Goal: Task Accomplishment & Management: Use online tool/utility

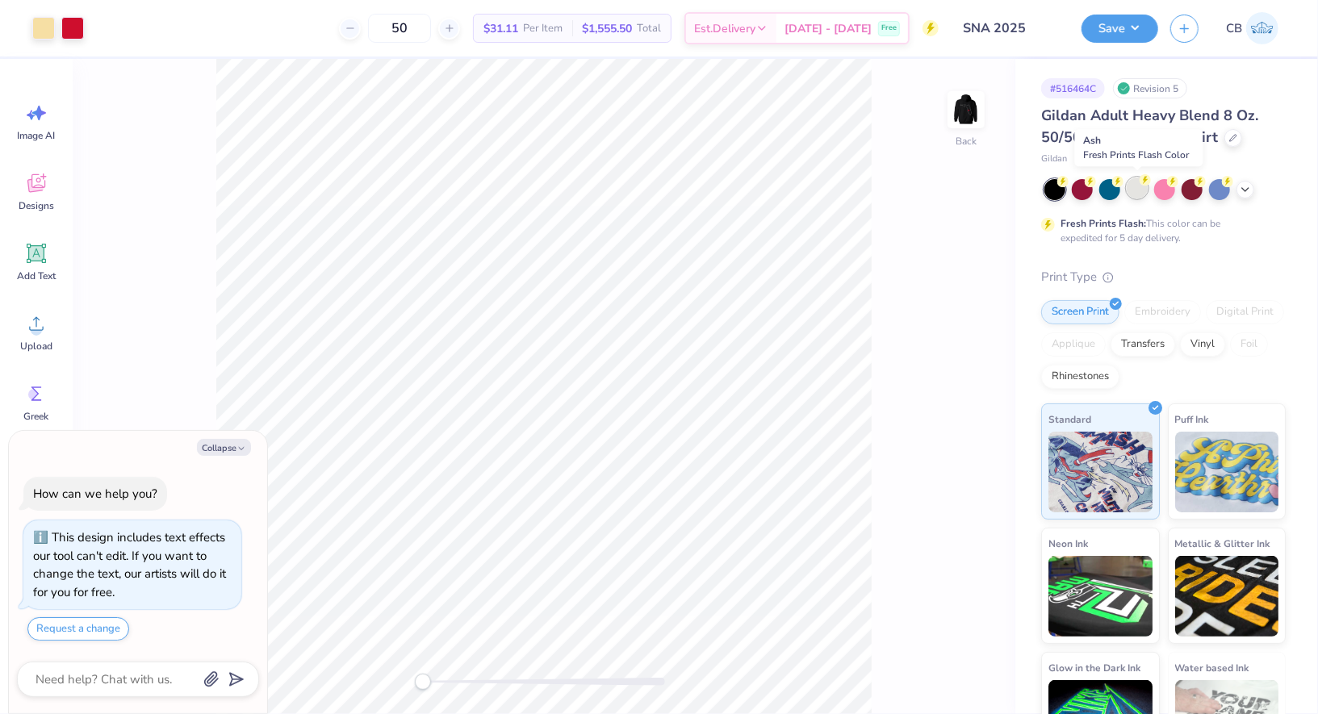
click at [1144, 188] on div at bounding box center [1136, 188] width 21 height 21
click at [967, 119] on img at bounding box center [966, 109] width 65 height 65
click at [1135, 36] on button "Save" at bounding box center [1119, 26] width 77 height 28
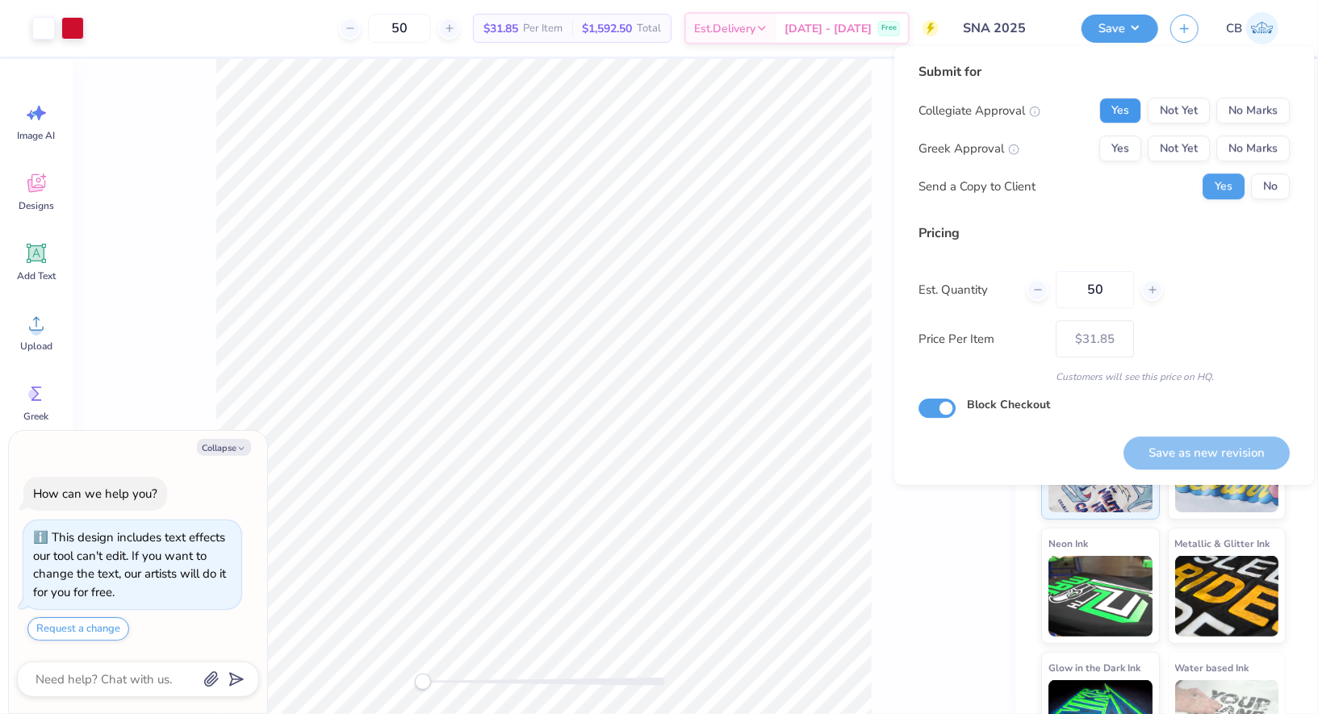
click at [1119, 109] on button "Yes" at bounding box center [1120, 111] width 42 height 26
click at [1262, 125] on div "Collegiate Approval Yes Not Yet No Marks Greek Approval Yes Not Yet No Marks Se…" at bounding box center [1103, 149] width 371 height 102
click at [1262, 139] on button "No Marks" at bounding box center [1252, 149] width 73 height 26
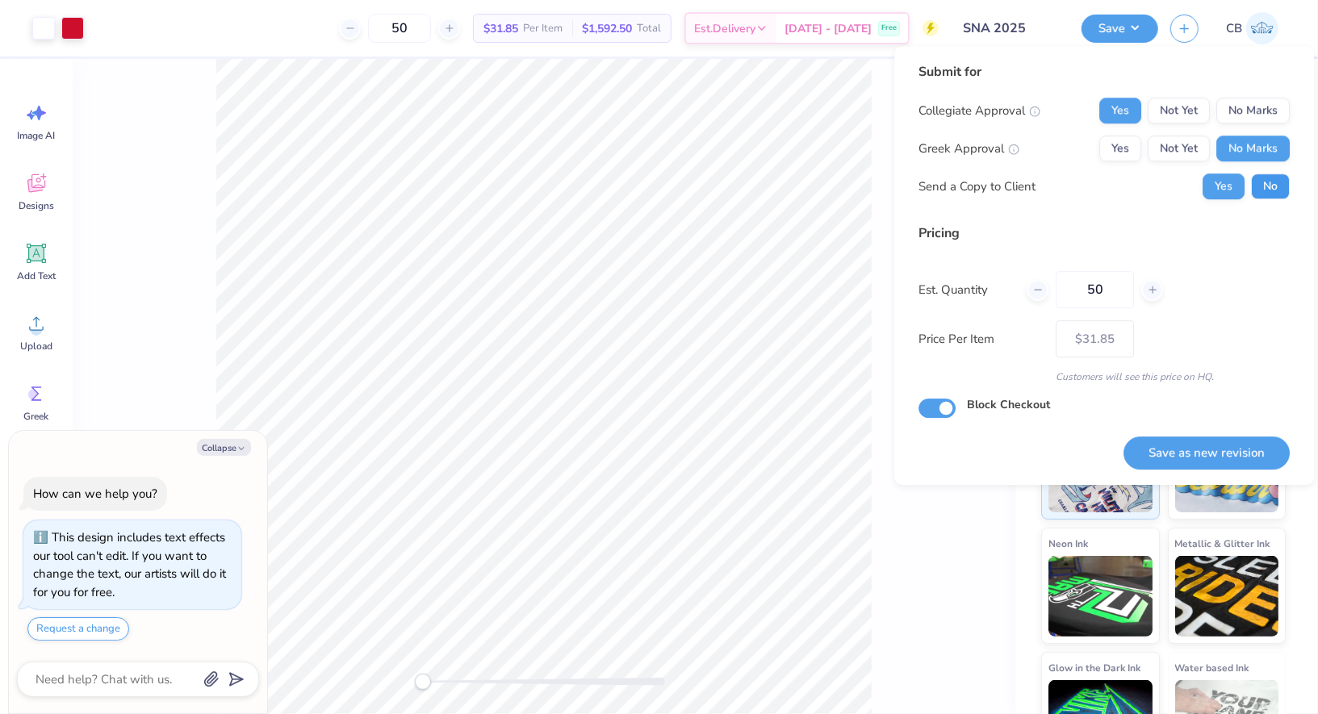
click at [1271, 178] on button "No" at bounding box center [1270, 186] width 39 height 26
click at [1225, 447] on button "Save as new revision" at bounding box center [1206, 453] width 166 height 33
type textarea "x"
type input "– –"
type textarea "x"
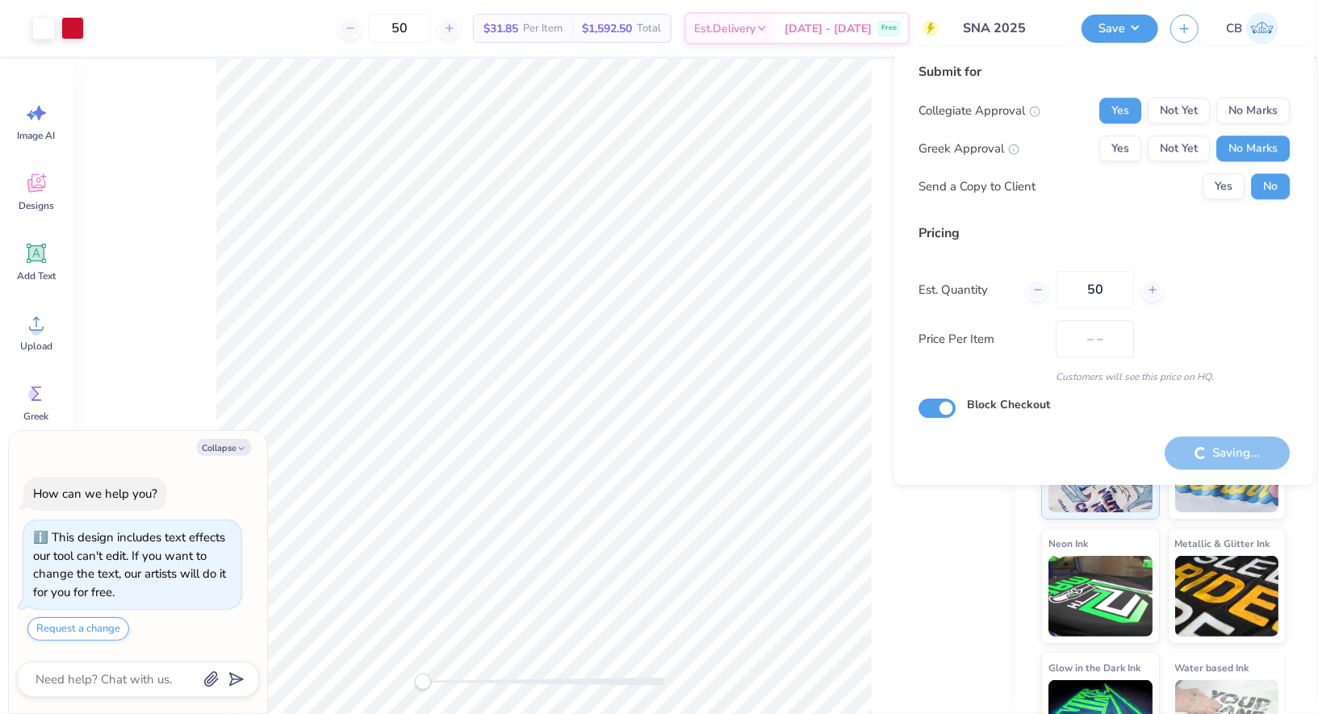
type input "$31.85"
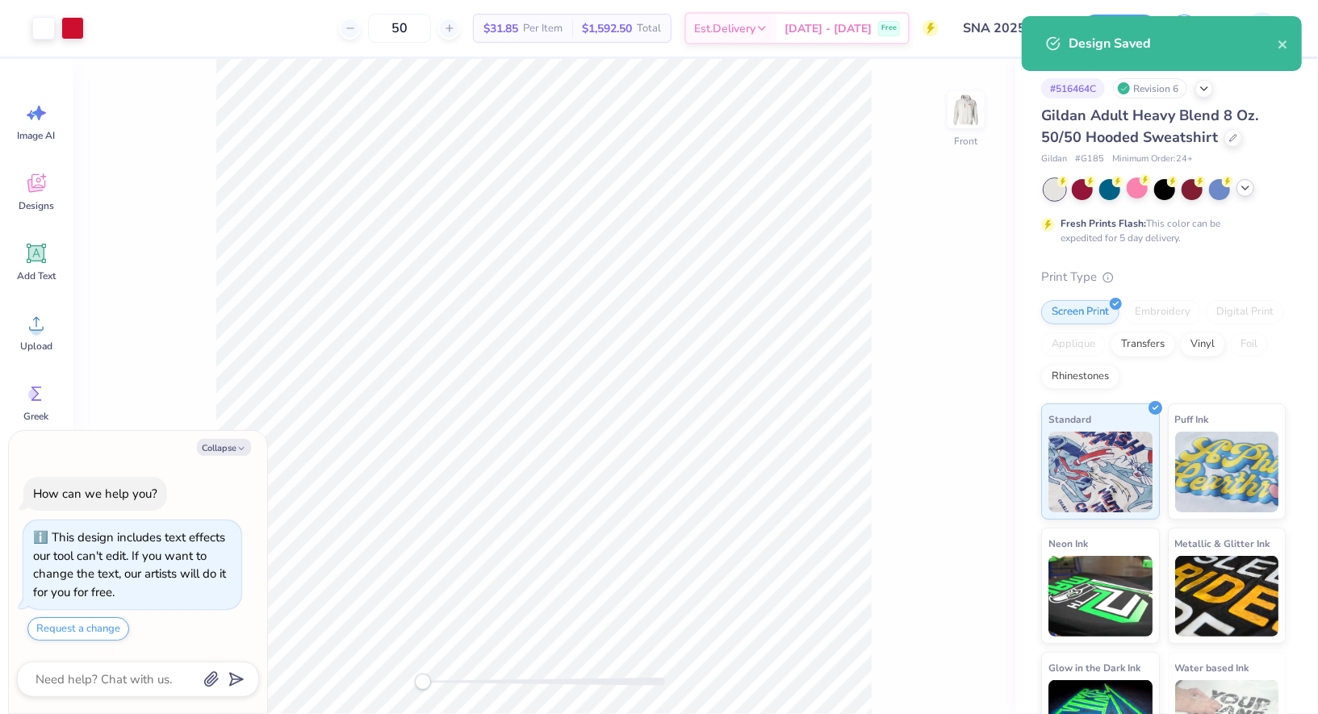
click at [1252, 188] on div at bounding box center [1245, 188] width 18 height 18
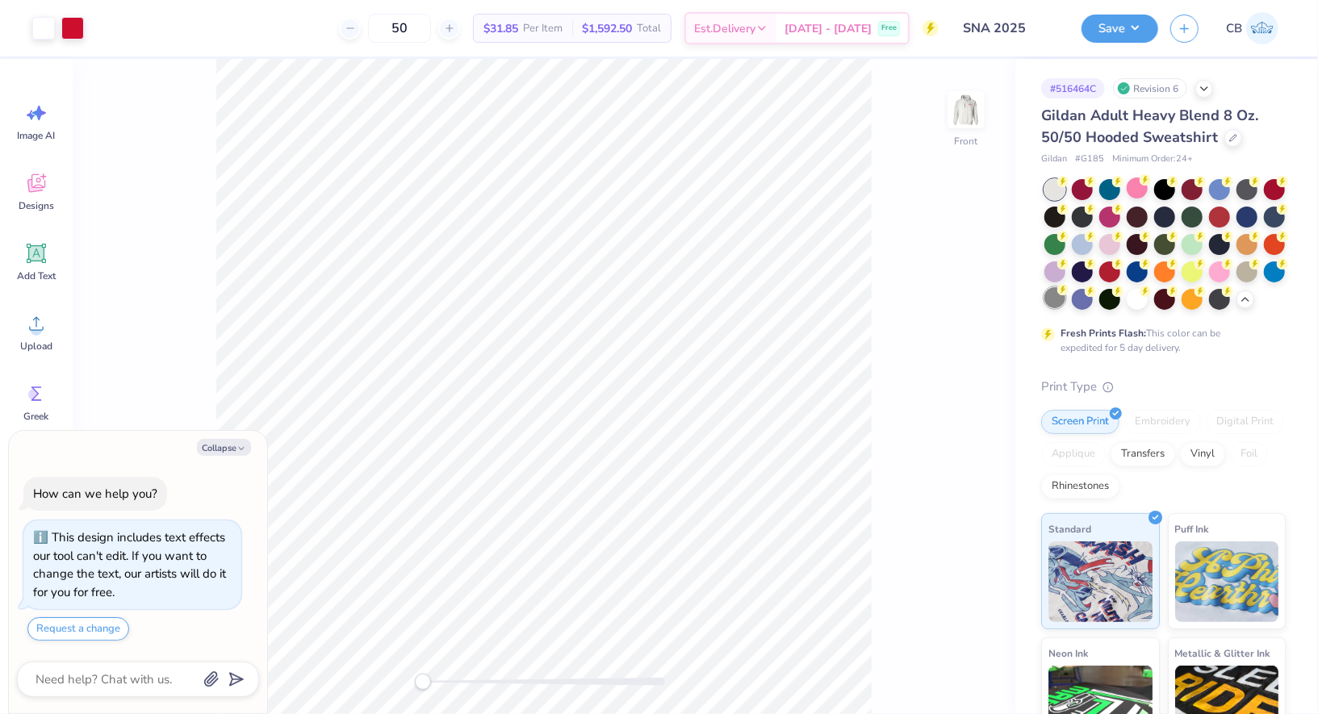
click at [1056, 298] on div at bounding box center [1054, 297] width 21 height 21
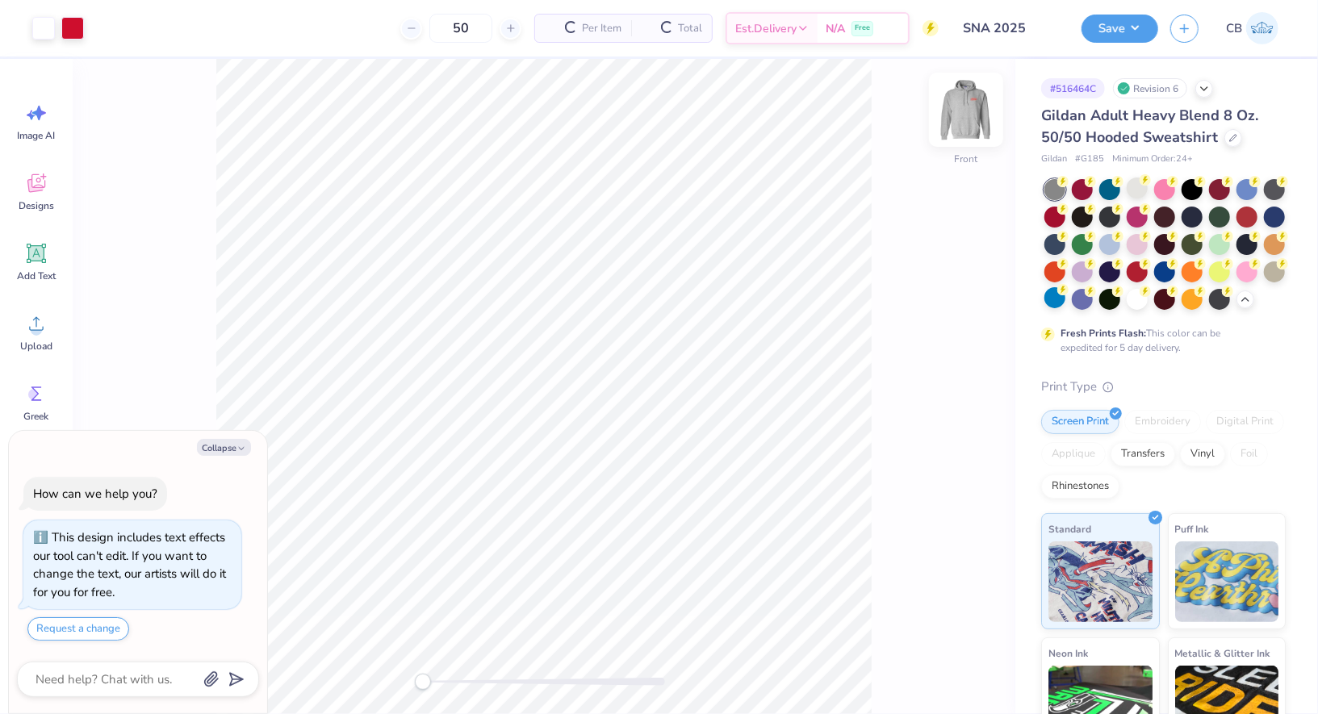
click at [972, 107] on img at bounding box center [966, 109] width 65 height 65
type textarea "x"
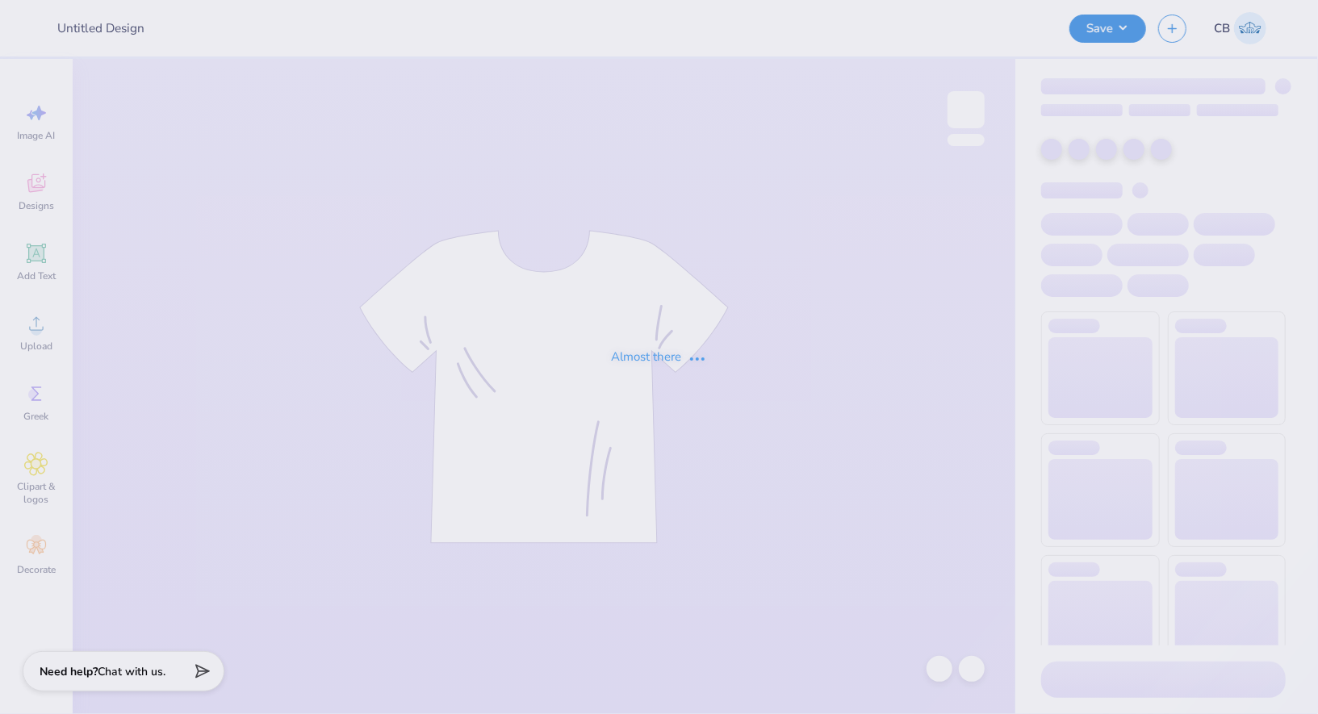
type input "SNA 2025"
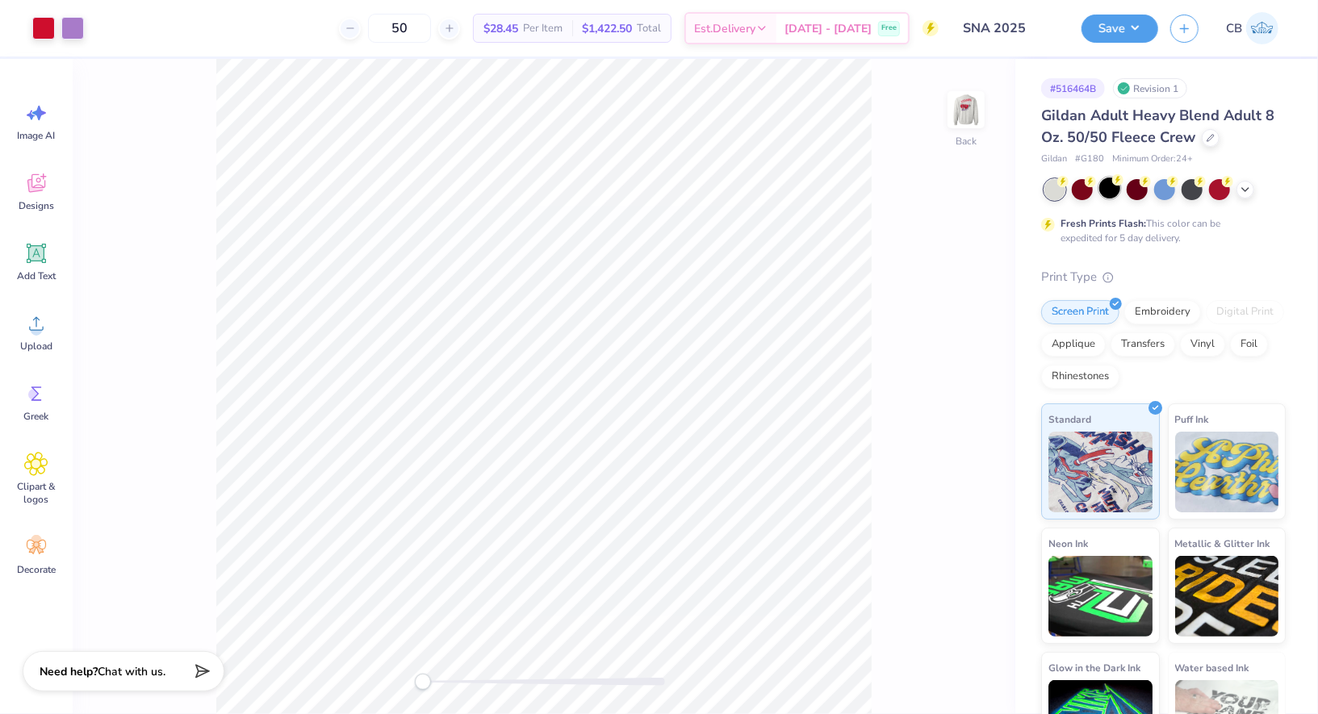
click at [1109, 187] on div at bounding box center [1109, 188] width 21 height 21
click at [955, 106] on img at bounding box center [966, 109] width 65 height 65
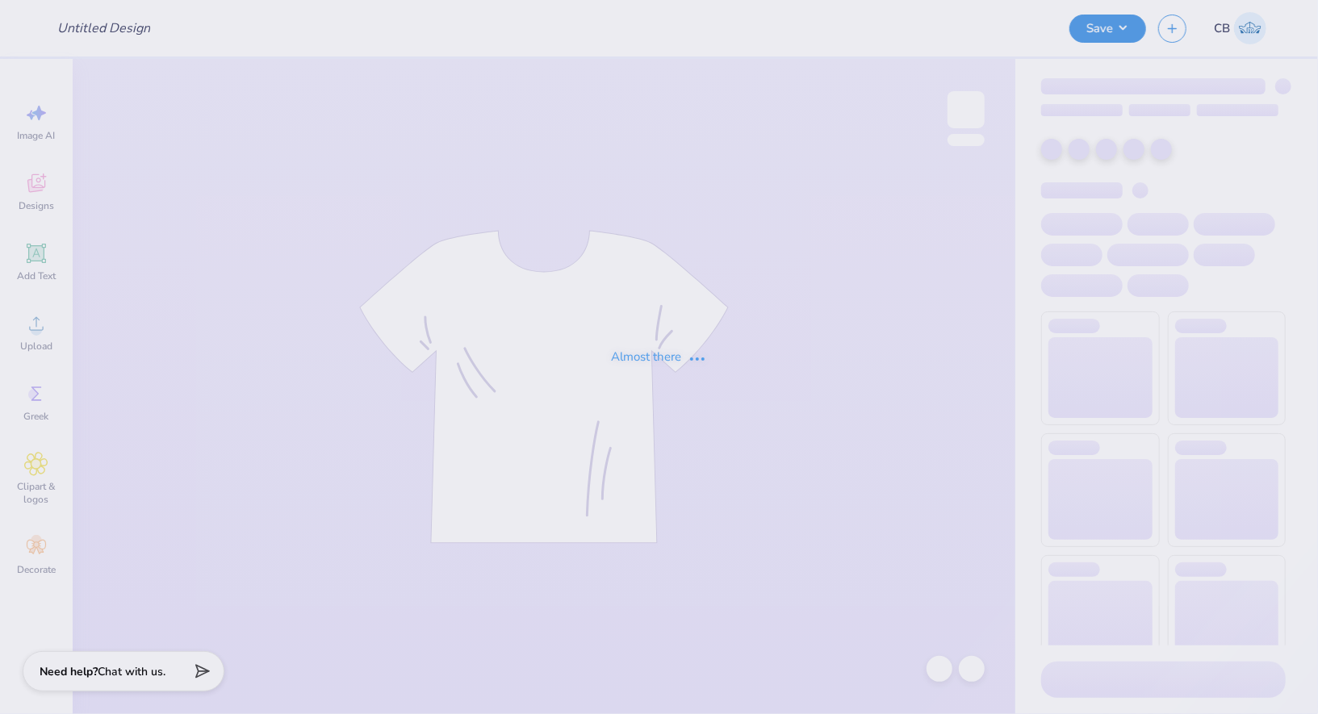
type input "SNA 2025"
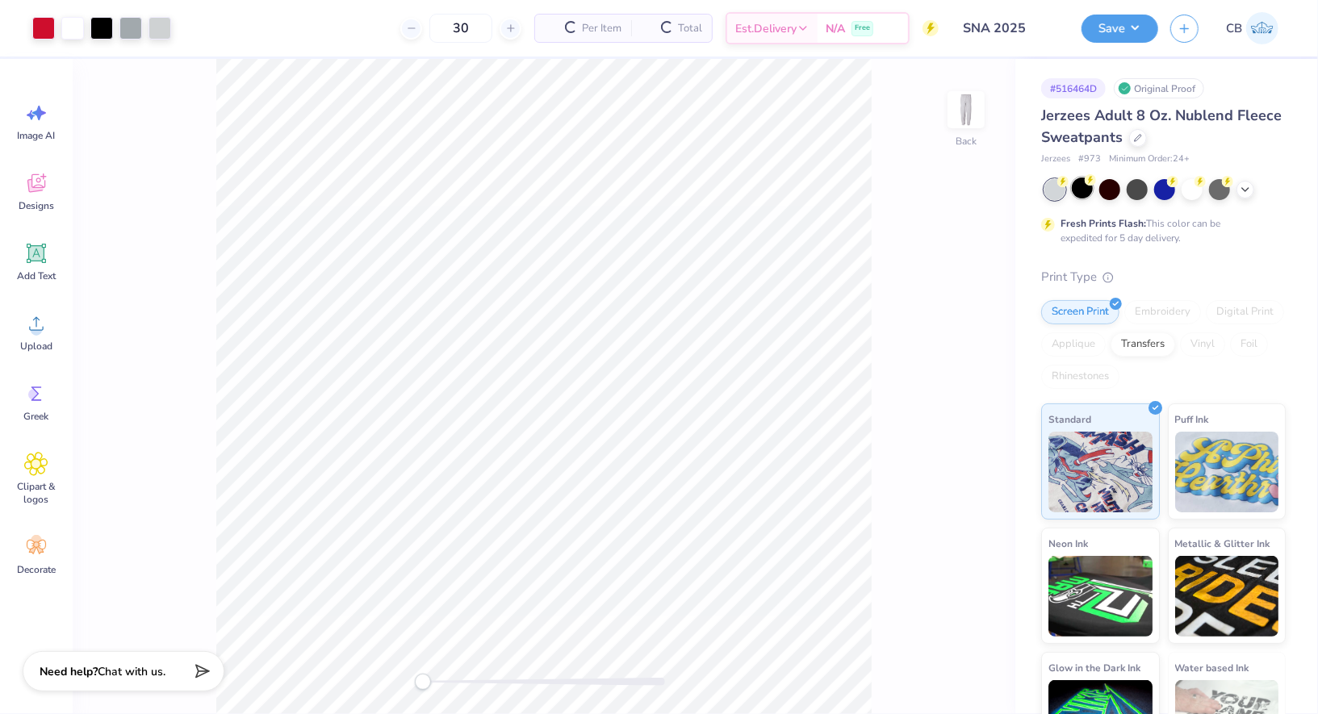
click at [1081, 198] on div at bounding box center [1082, 188] width 21 height 21
click at [1089, 193] on div at bounding box center [1082, 188] width 21 height 21
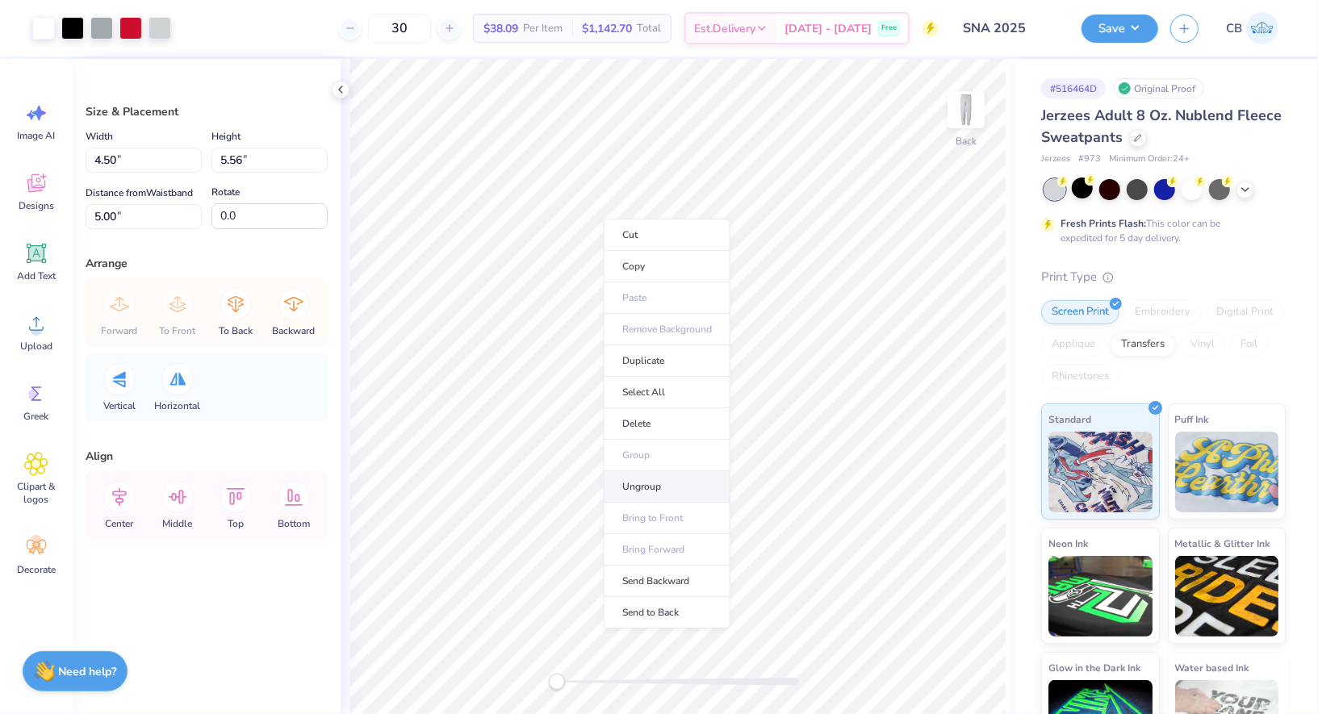
click at [649, 475] on li "Ungroup" at bounding box center [667, 486] width 127 height 31
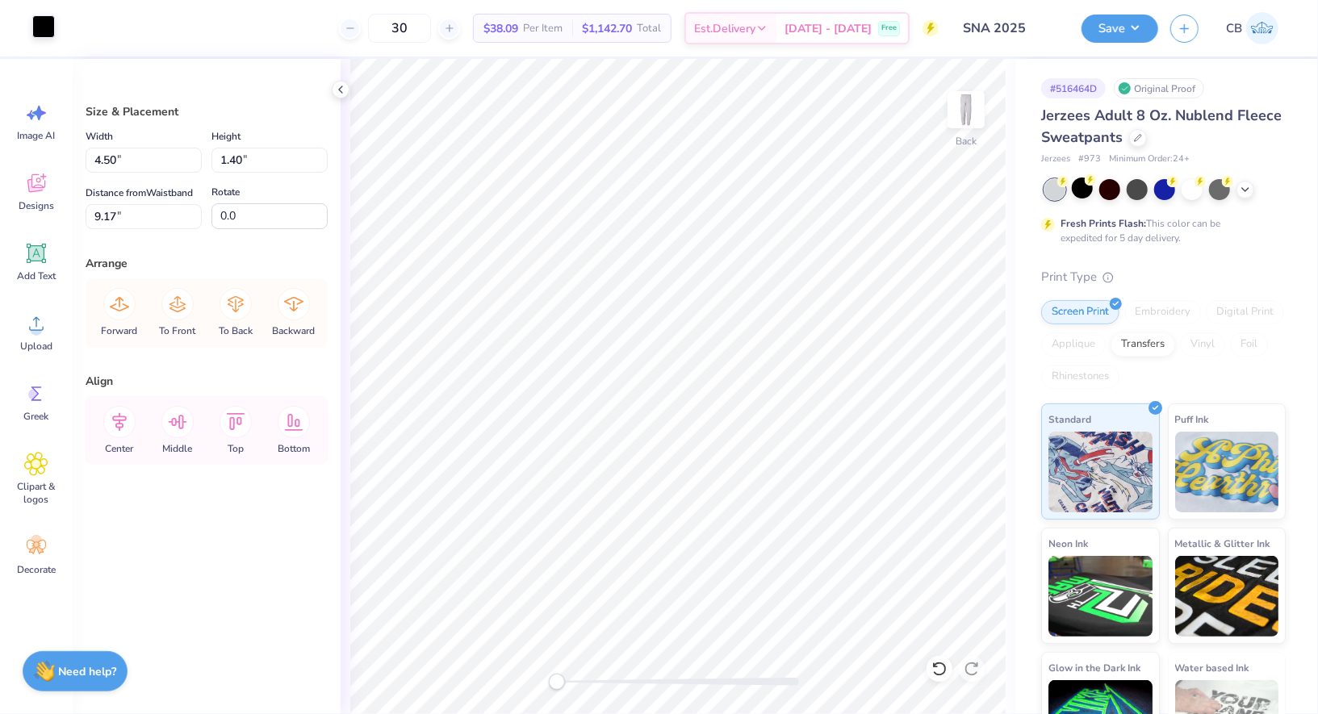
click at [44, 25] on div at bounding box center [43, 26] width 23 height 23
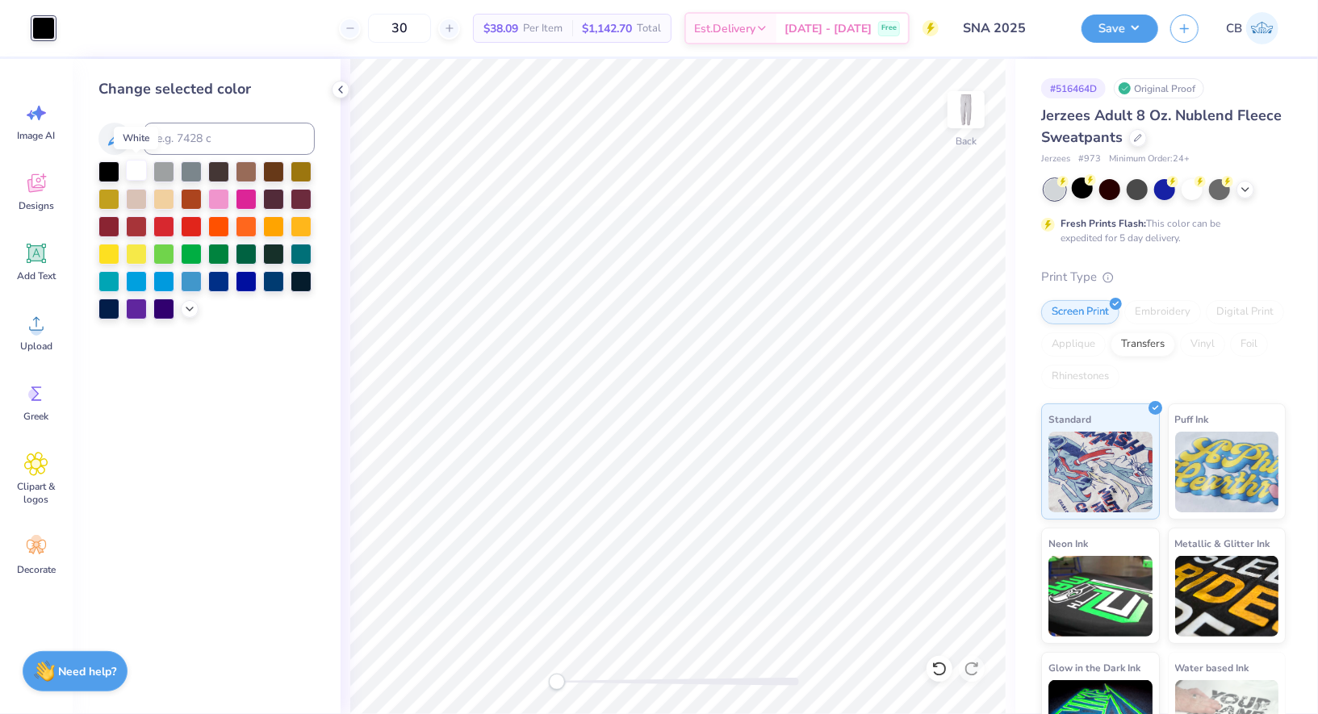
click at [135, 168] on div at bounding box center [136, 170] width 21 height 21
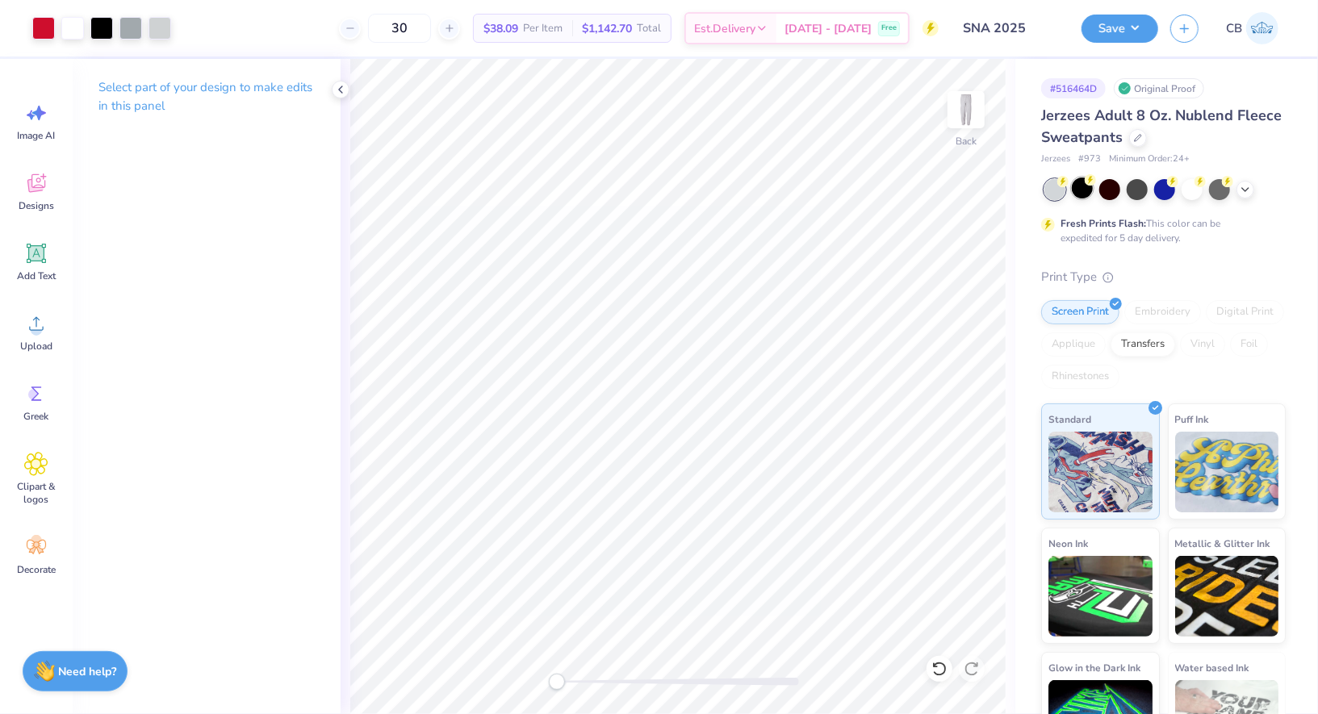
click at [1085, 190] on div at bounding box center [1082, 188] width 21 height 21
click at [1117, 31] on button "Save" at bounding box center [1119, 26] width 77 height 28
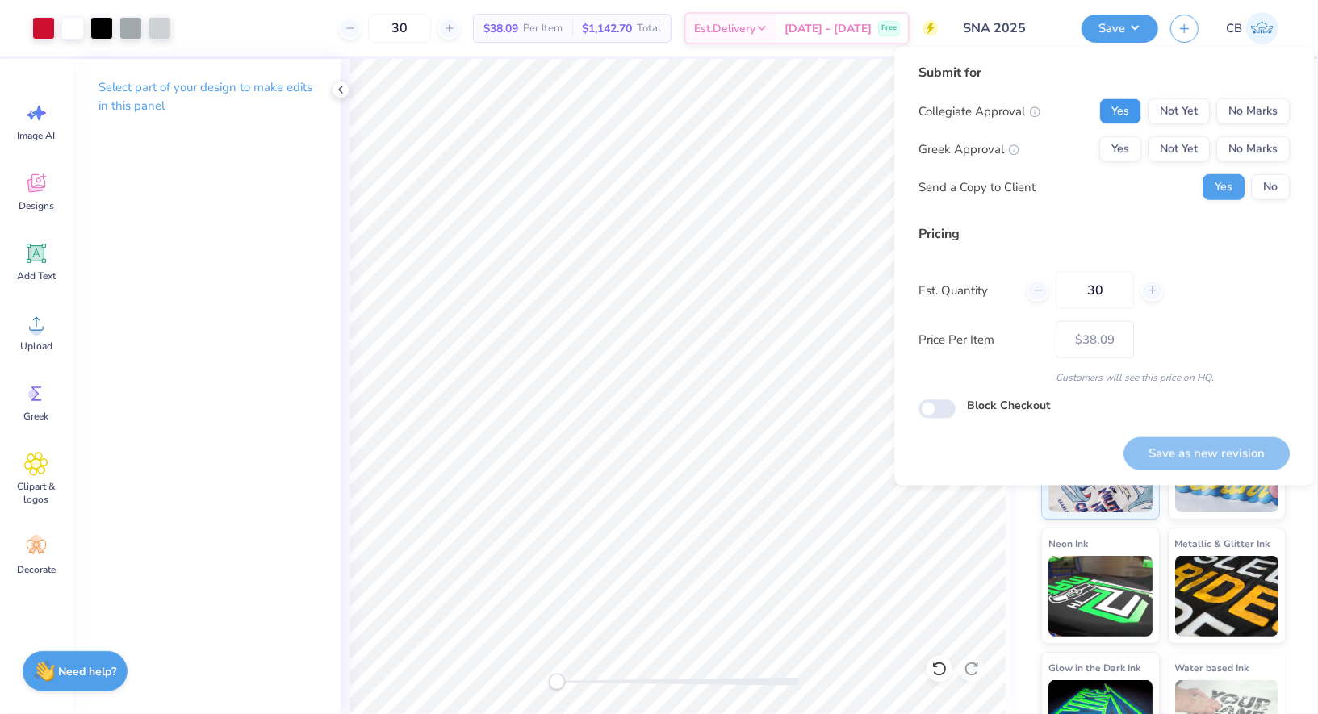
click at [1113, 117] on button "Yes" at bounding box center [1120, 111] width 42 height 26
click at [1252, 136] on button "No Marks" at bounding box center [1252, 149] width 73 height 26
click at [1277, 194] on button "No" at bounding box center [1270, 187] width 39 height 26
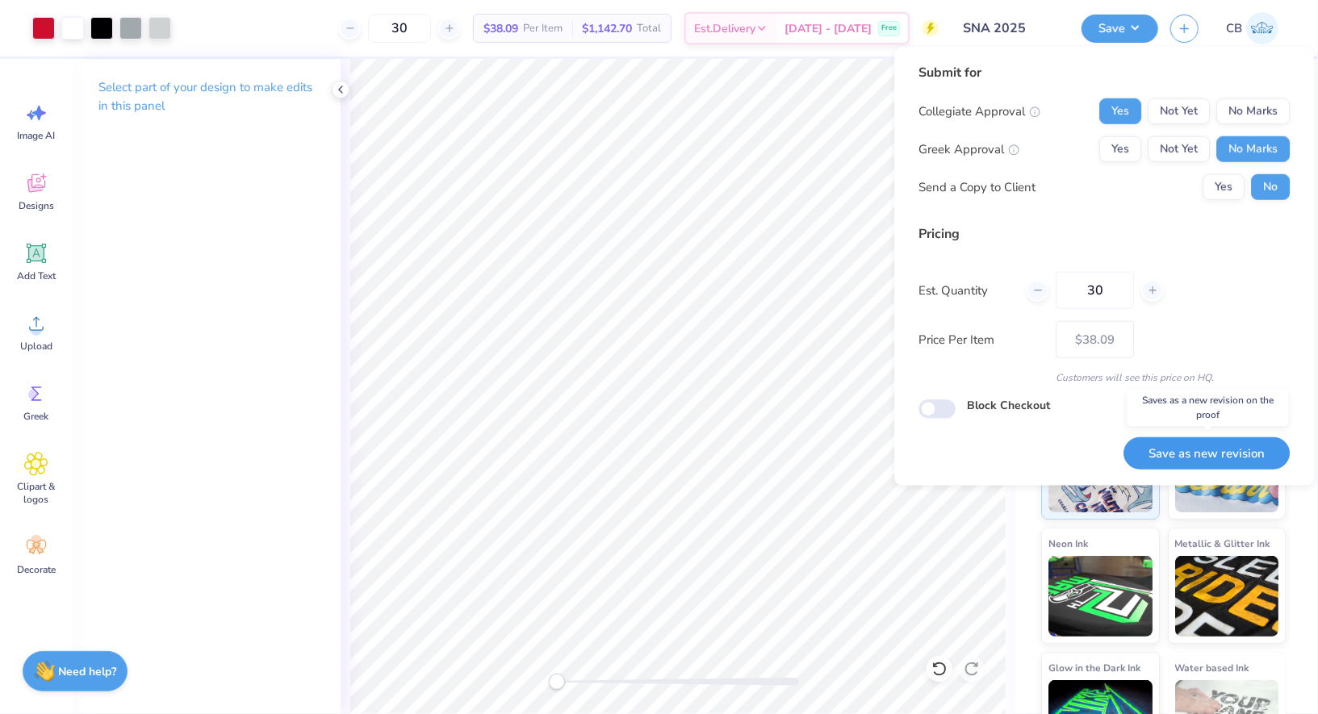
click at [1206, 458] on button "Save as new revision" at bounding box center [1206, 453] width 166 height 33
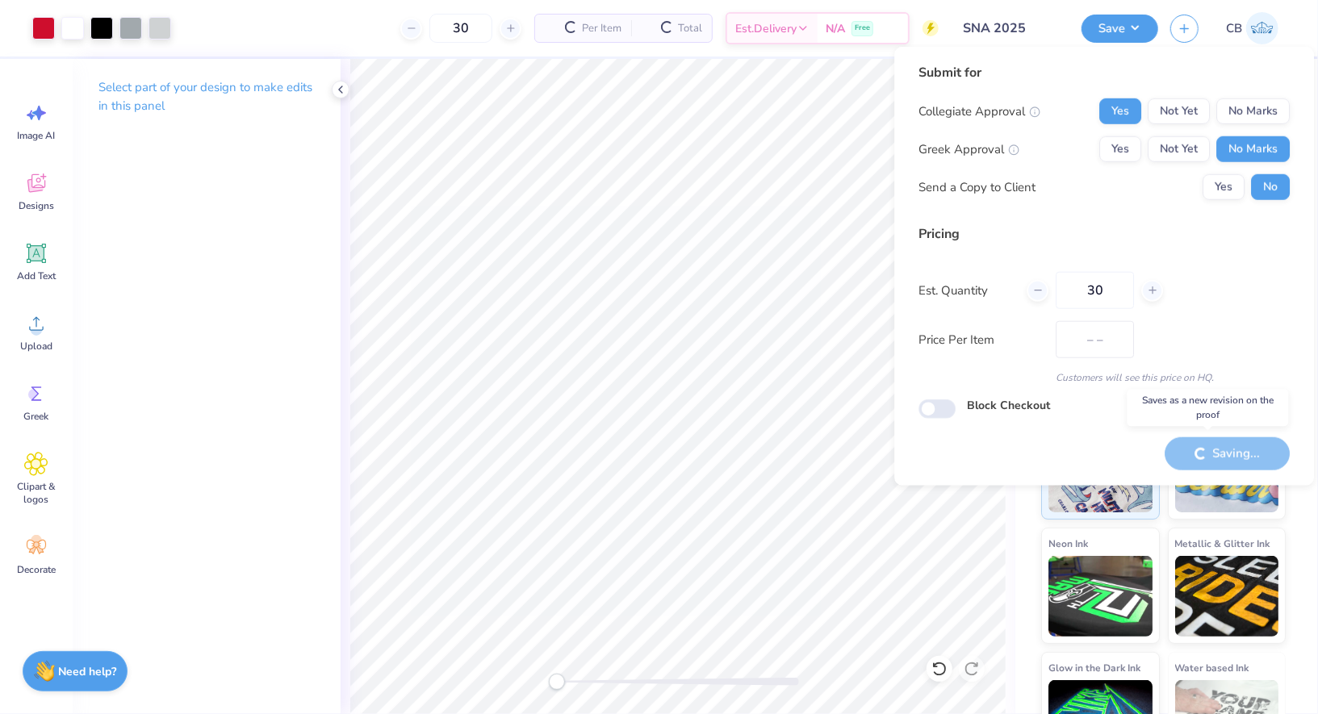
type input "$38.09"
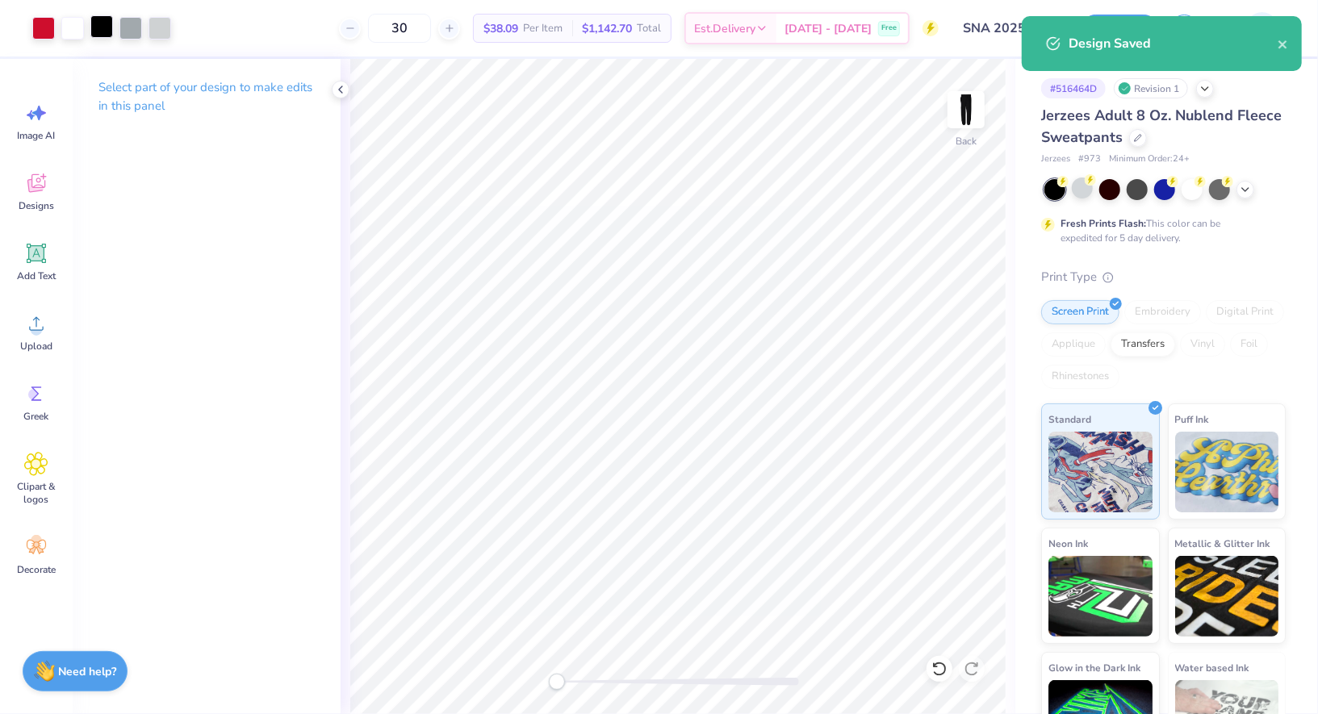
click at [111, 17] on div at bounding box center [101, 26] width 23 height 23
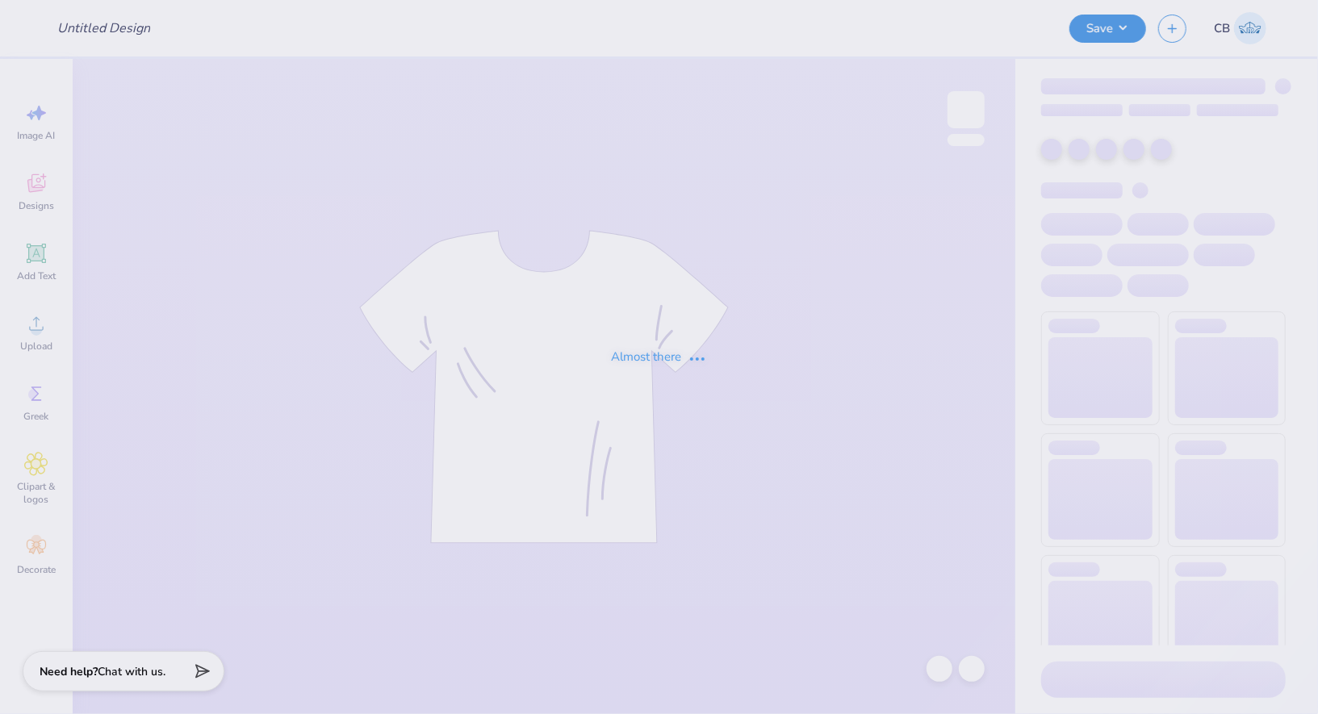
type input "SNA 2025"
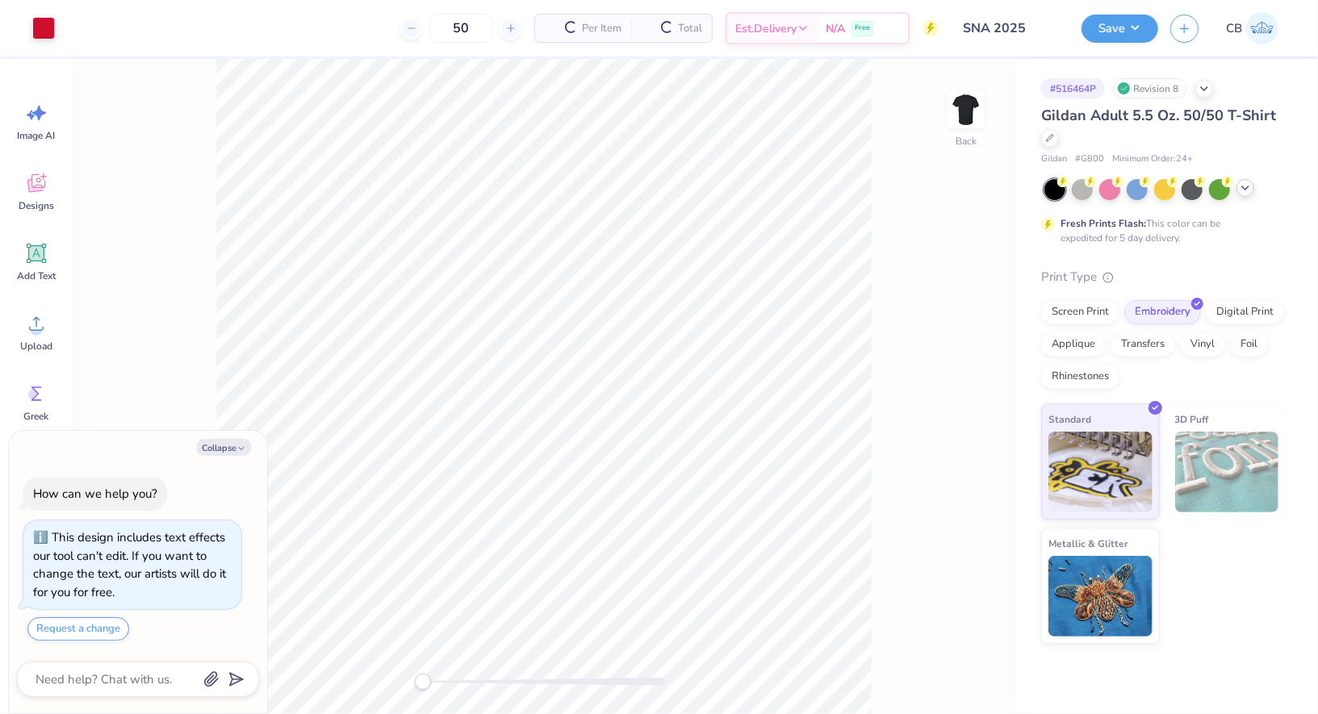
click at [1249, 186] on icon at bounding box center [1245, 188] width 13 height 13
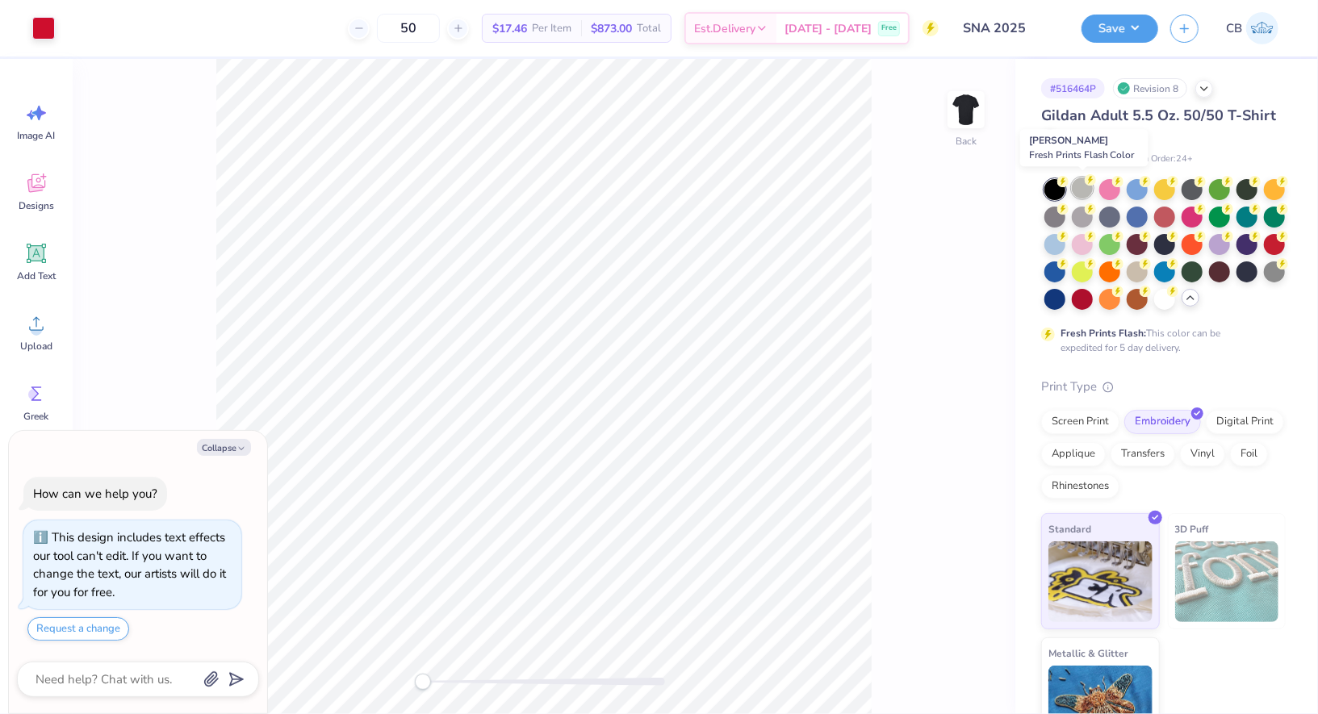
click at [1077, 186] on div at bounding box center [1082, 188] width 21 height 21
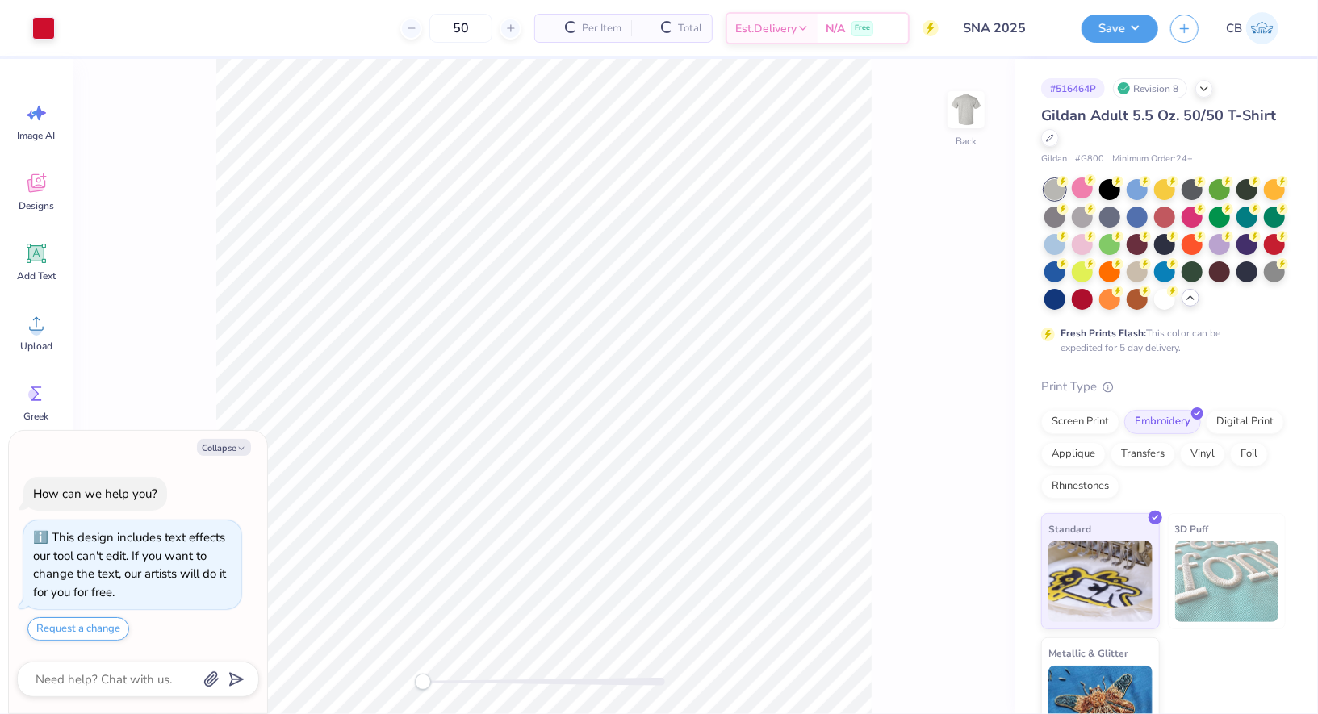
click at [1117, 13] on div "Save CB" at bounding box center [1199, 28] width 236 height 56
click at [1130, 27] on button "Save" at bounding box center [1119, 26] width 77 height 28
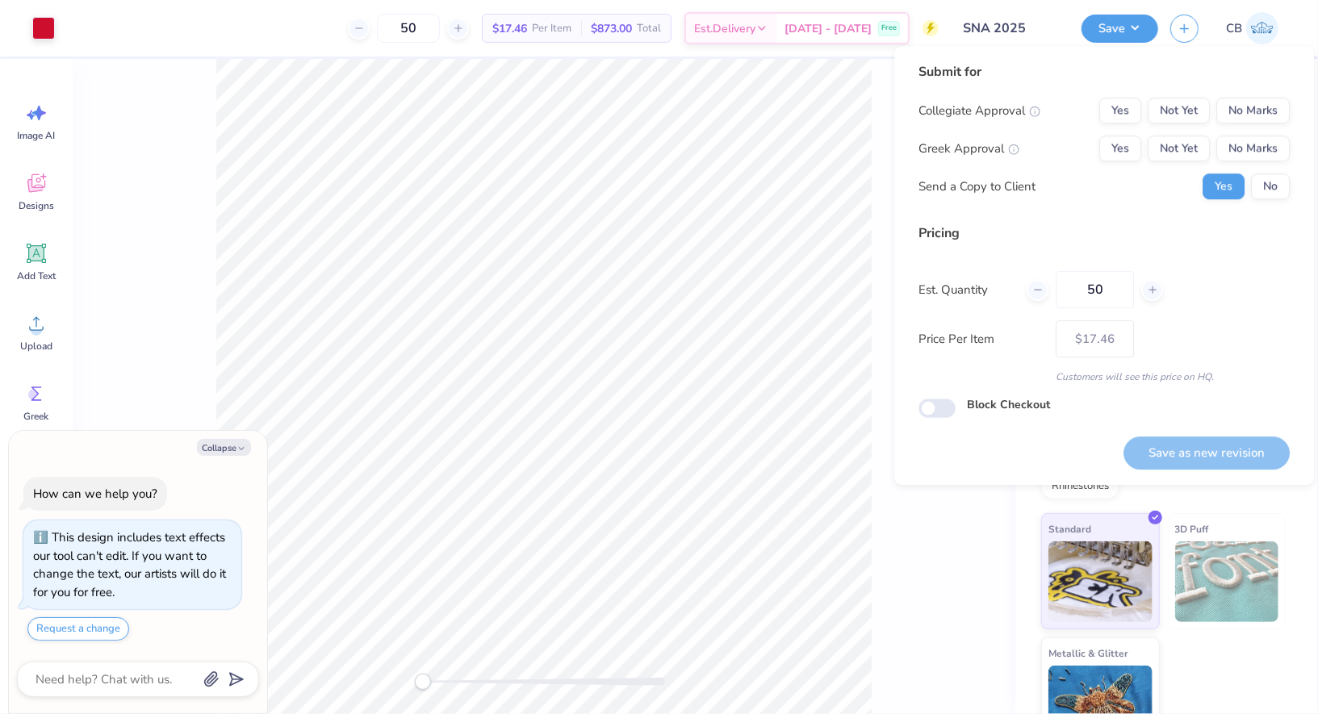
click at [936, 527] on div "Back" at bounding box center [544, 386] width 943 height 655
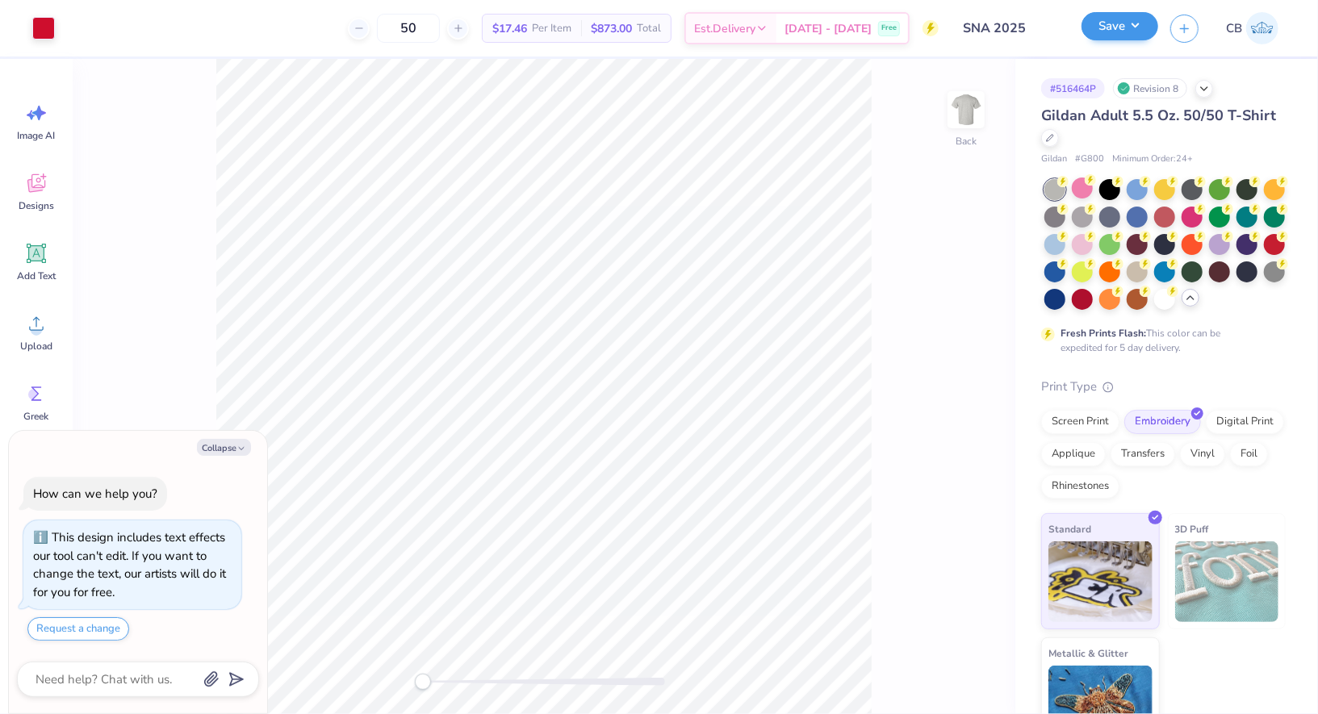
click at [1117, 42] on div "Save" at bounding box center [1119, 29] width 77 height 28
click at [1118, 33] on button "Save" at bounding box center [1119, 26] width 77 height 28
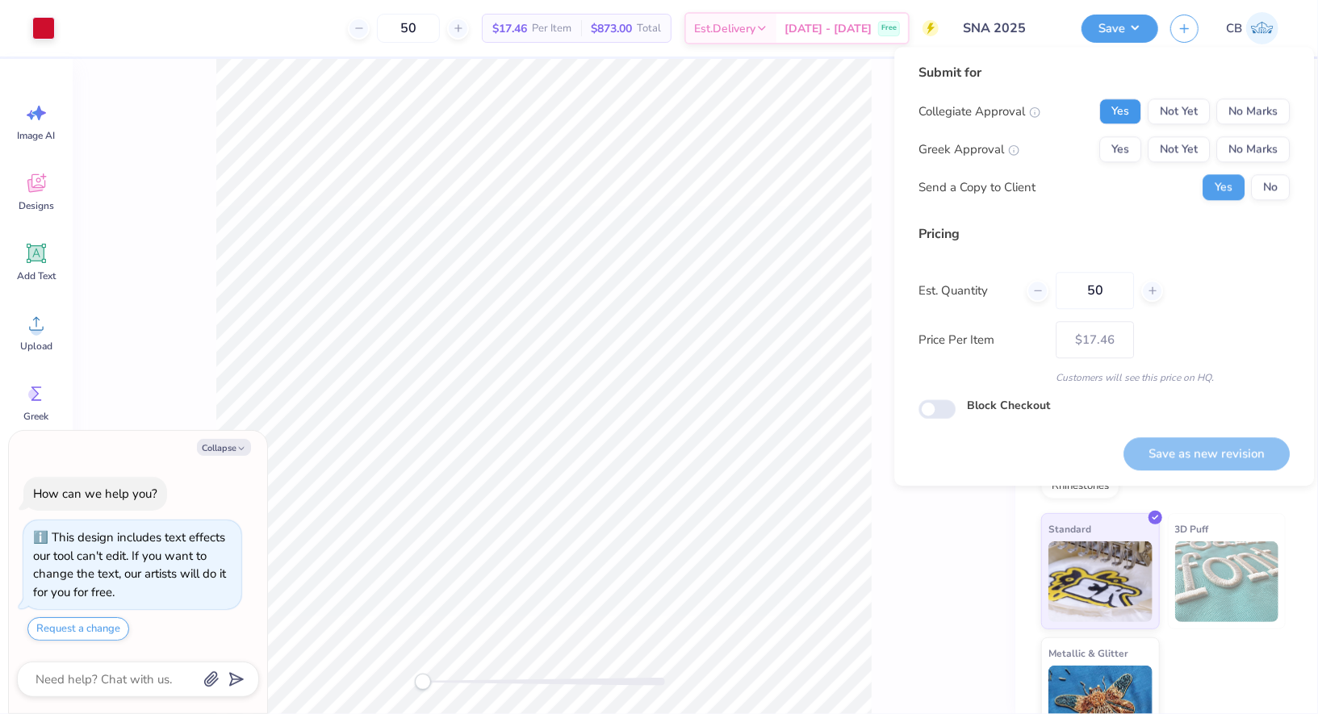
click at [1136, 111] on button "Yes" at bounding box center [1120, 111] width 42 height 26
click at [1248, 158] on button "No Marks" at bounding box center [1252, 149] width 73 height 26
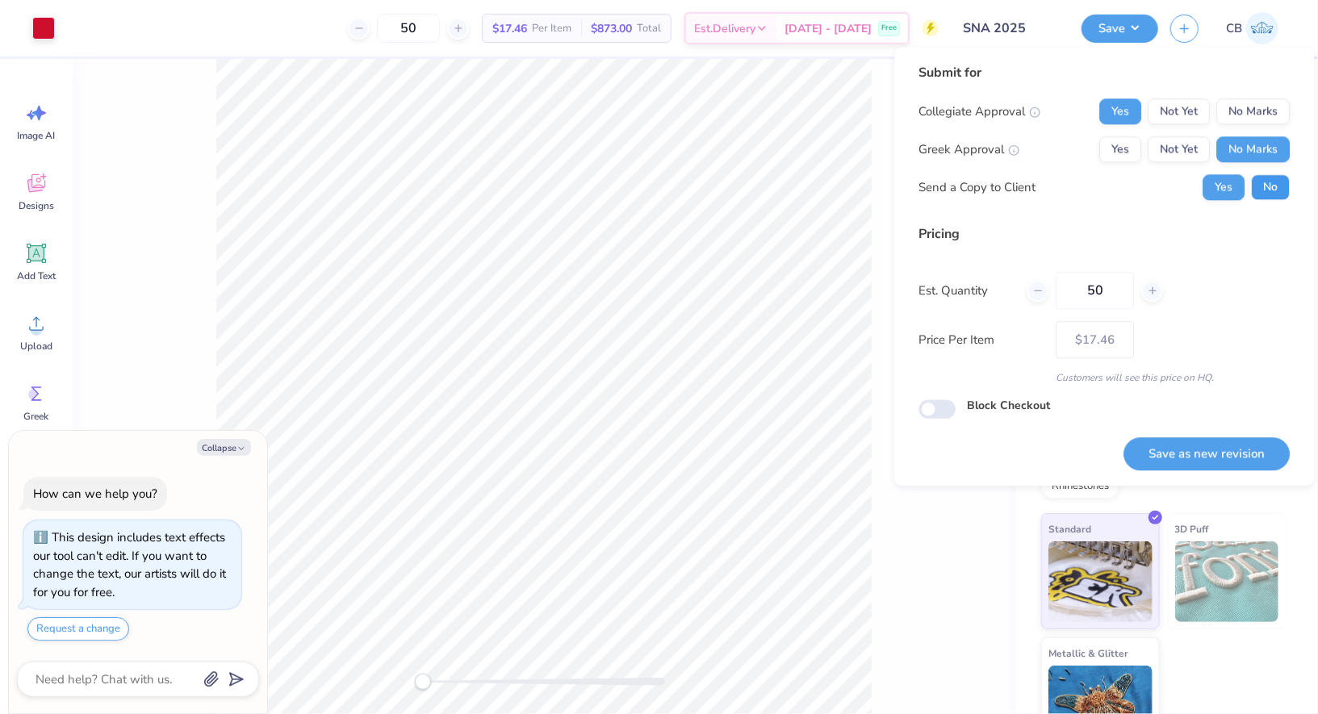
click at [1268, 174] on button "No" at bounding box center [1270, 187] width 39 height 26
click at [1162, 441] on button "Save as new revision" at bounding box center [1206, 453] width 166 height 33
type textarea "x"
type input "– –"
type textarea "x"
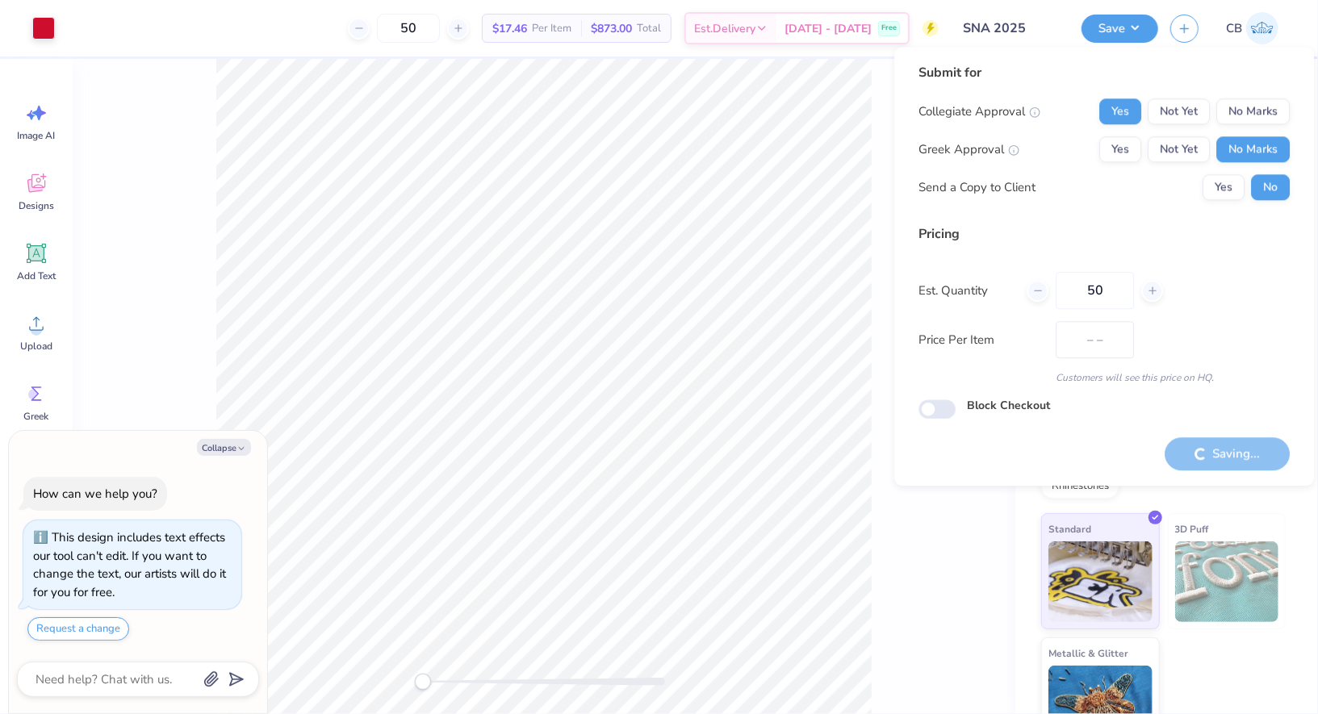
type input "$17.46"
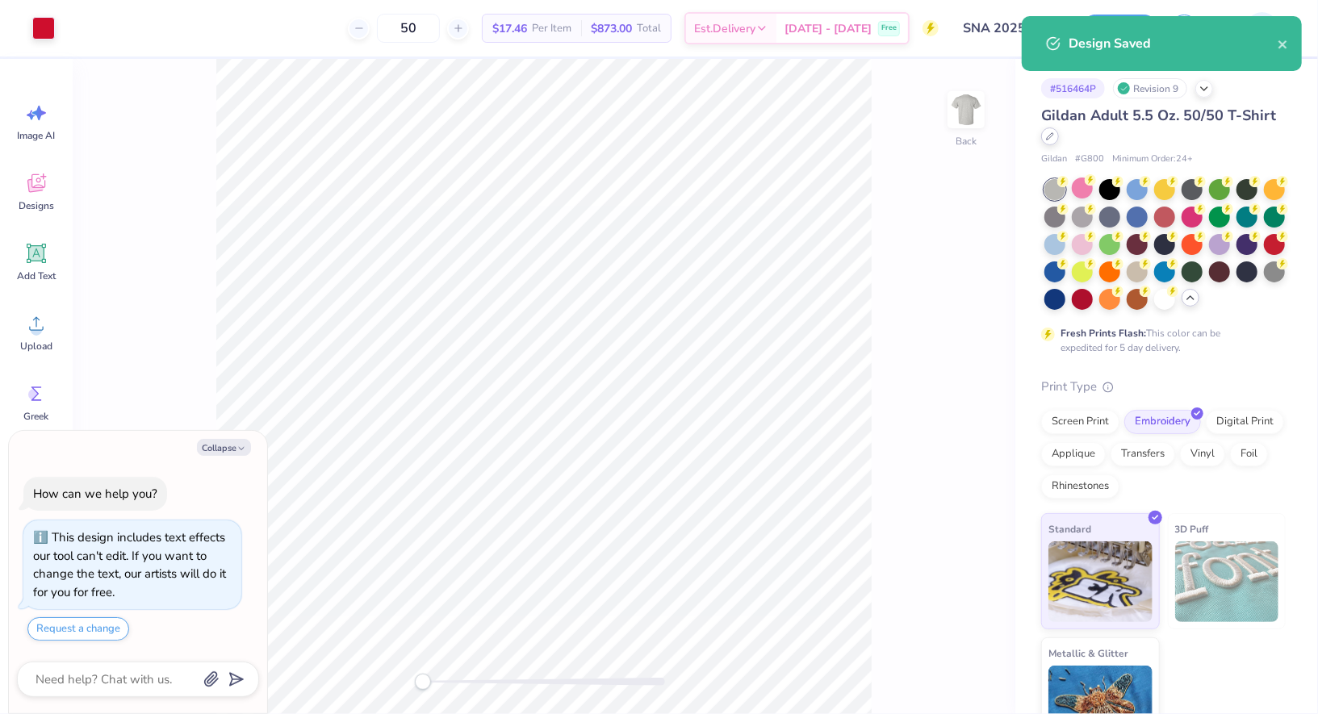
click at [1054, 140] on icon at bounding box center [1050, 136] width 8 height 8
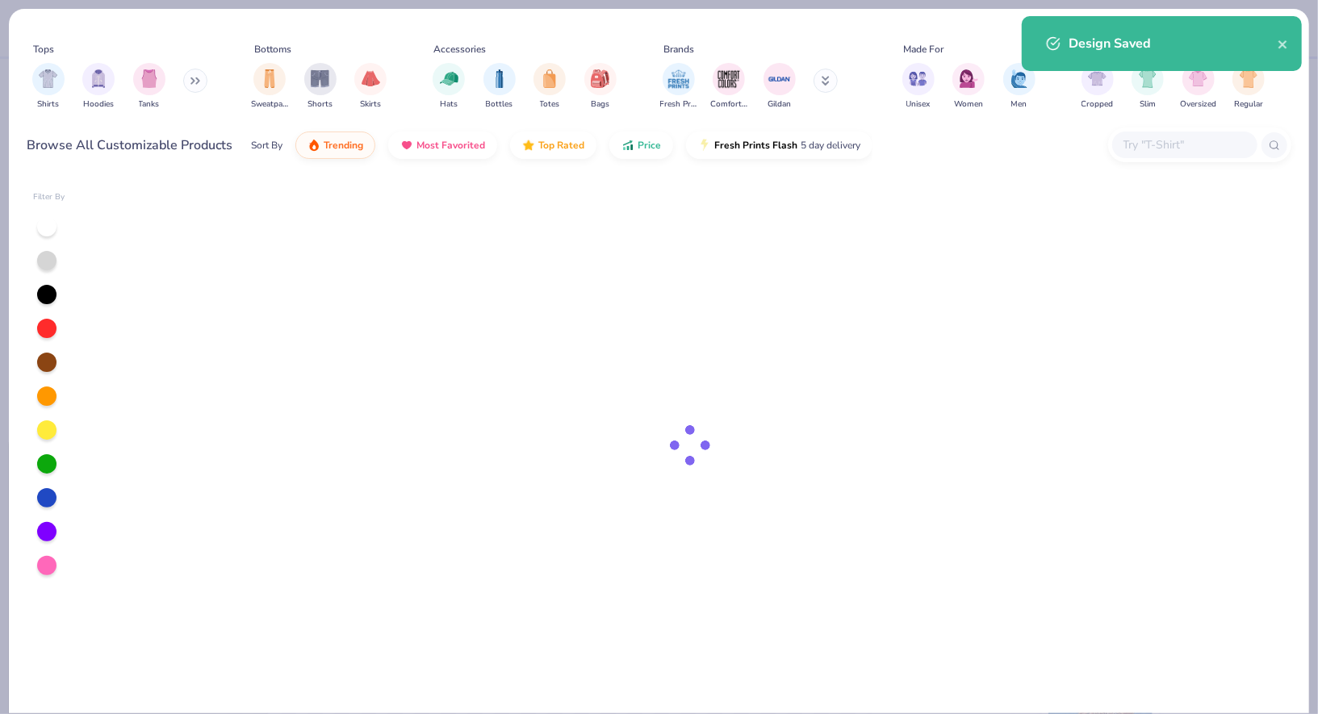
type textarea "x"
click at [1166, 149] on input "text" at bounding box center [1184, 145] width 124 height 19
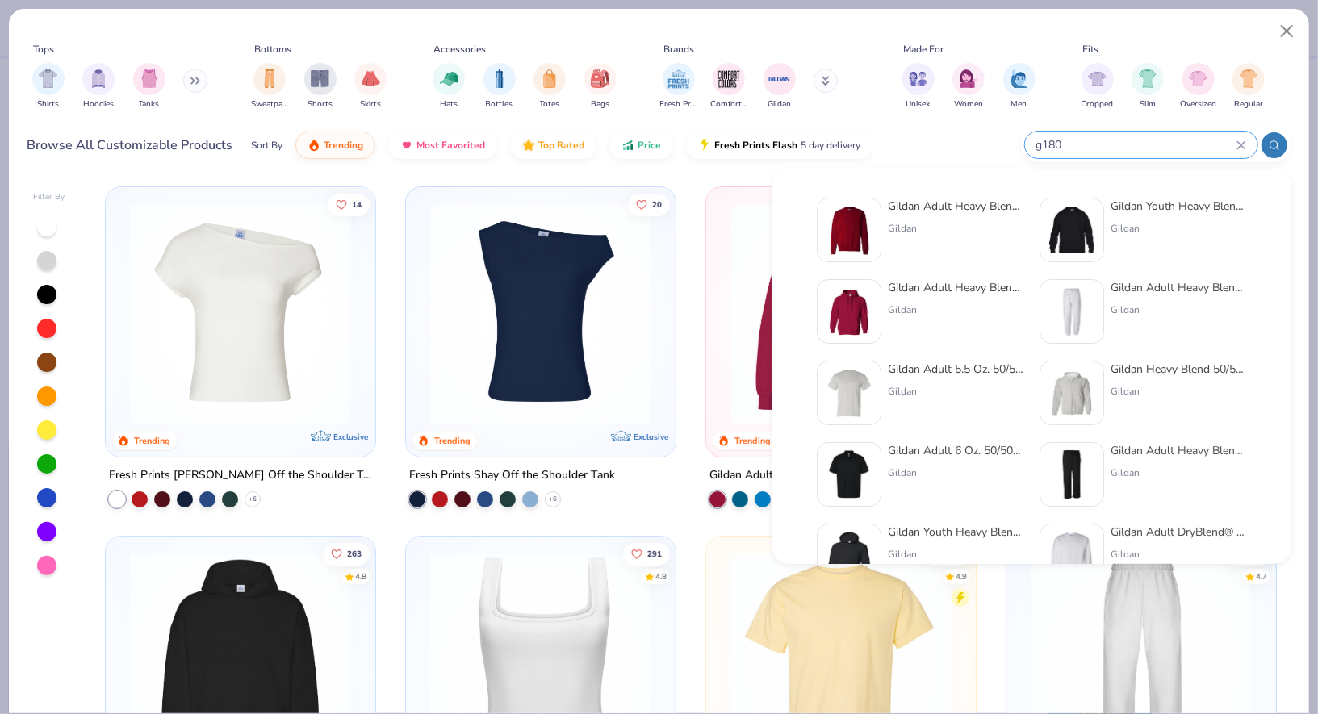
type input "g180"
click at [856, 235] on img at bounding box center [849, 230] width 50 height 50
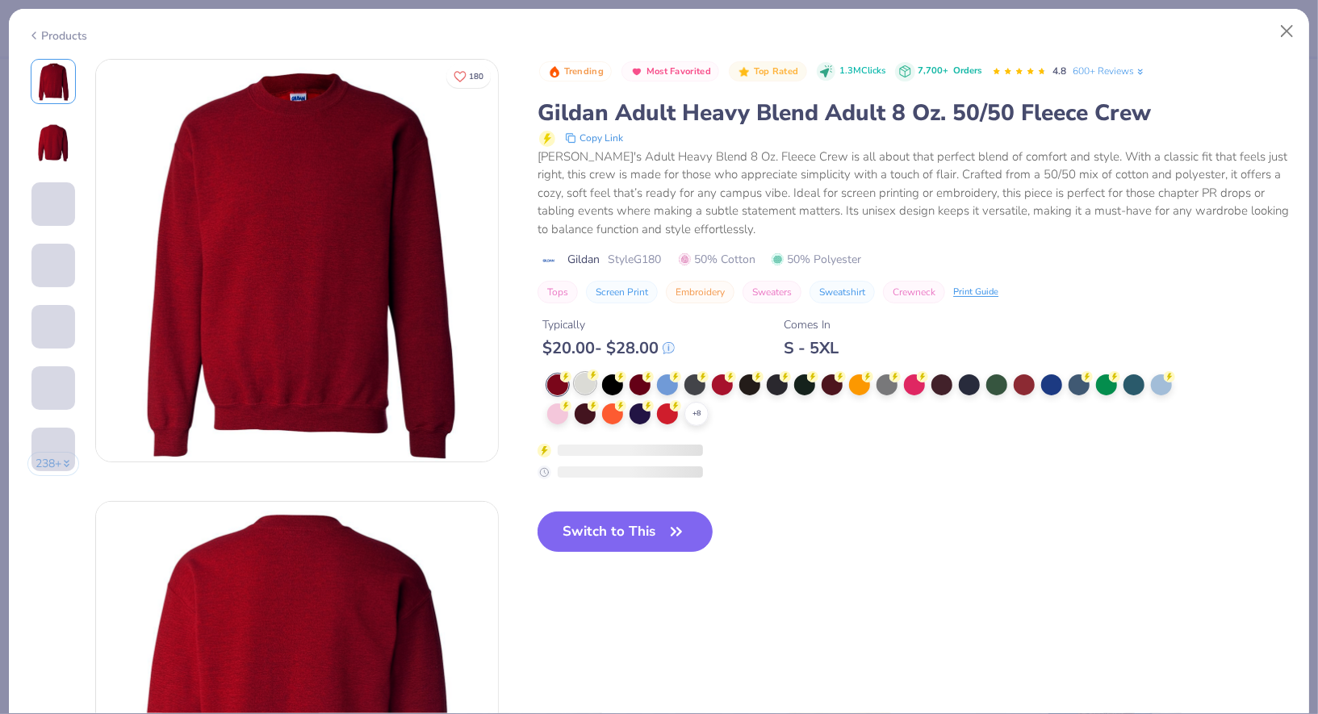
click at [590, 376] on circle at bounding box center [592, 375] width 11 height 11
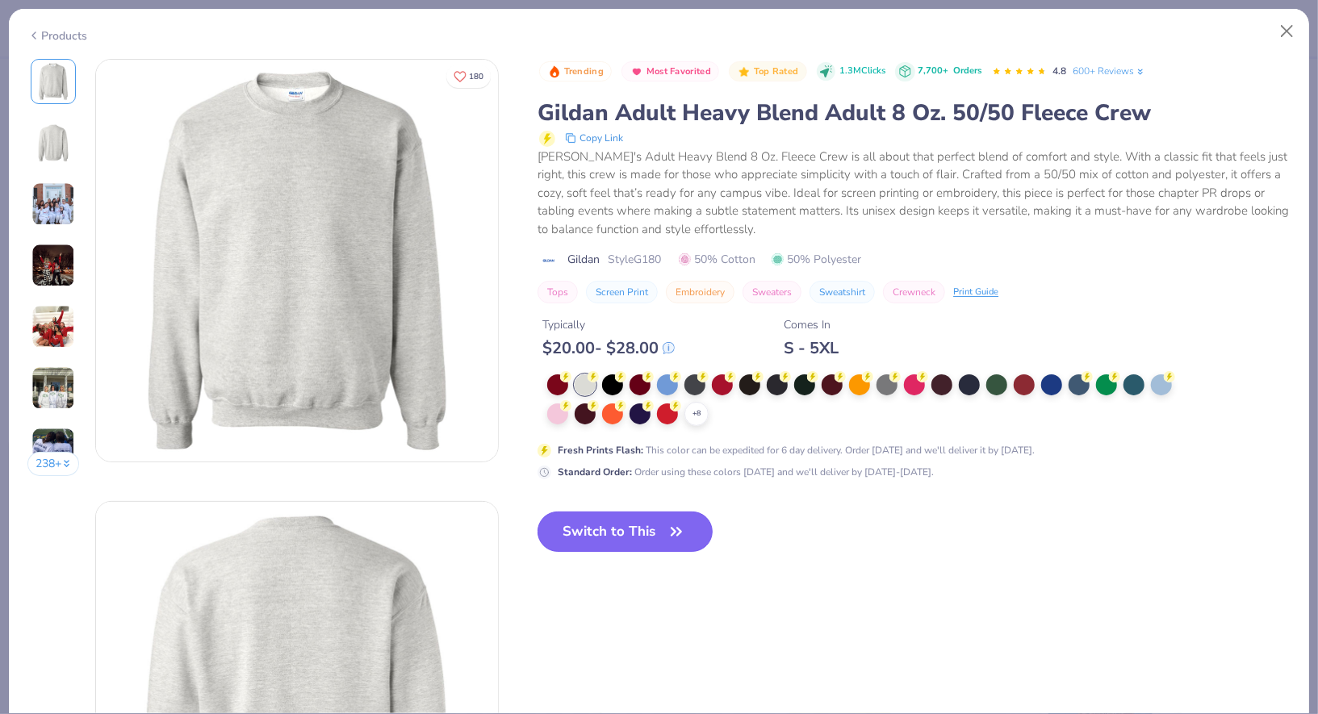
click at [599, 516] on button "Switch to This" at bounding box center [624, 532] width 175 height 40
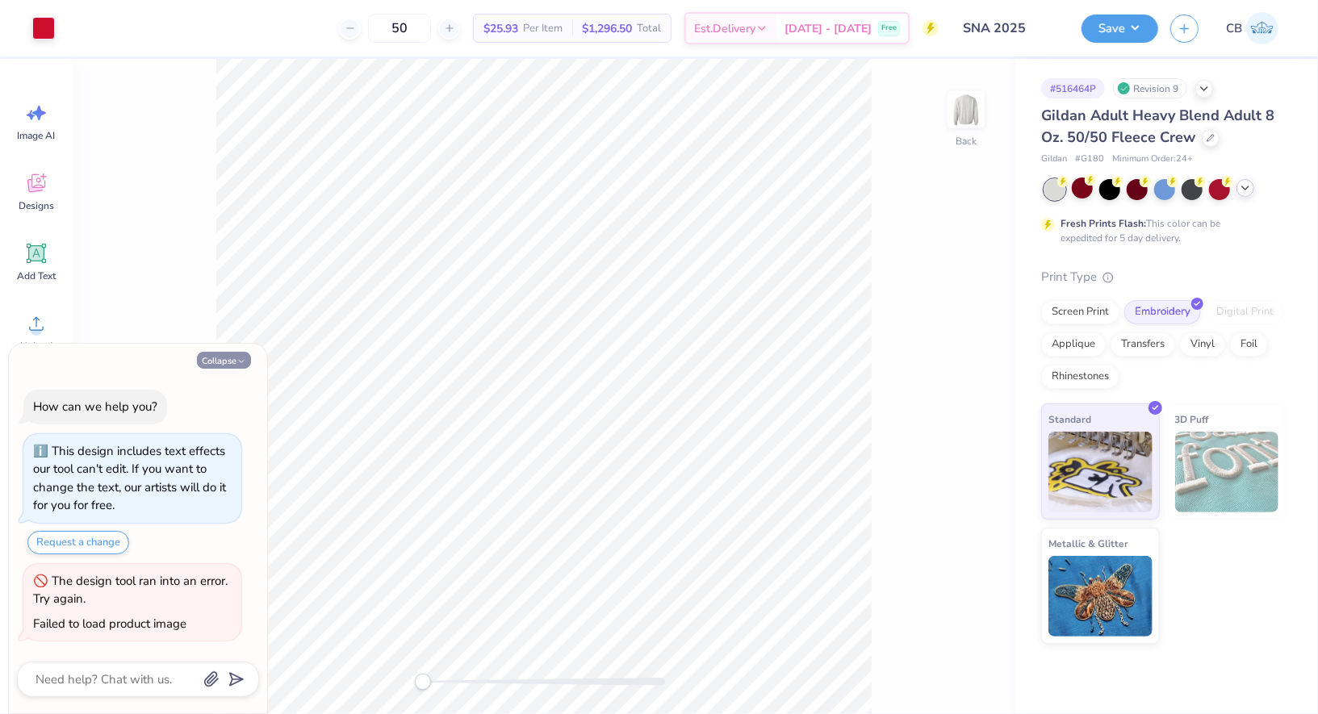
click at [233, 359] on button "Collapse" at bounding box center [224, 360] width 54 height 17
type textarea "x"
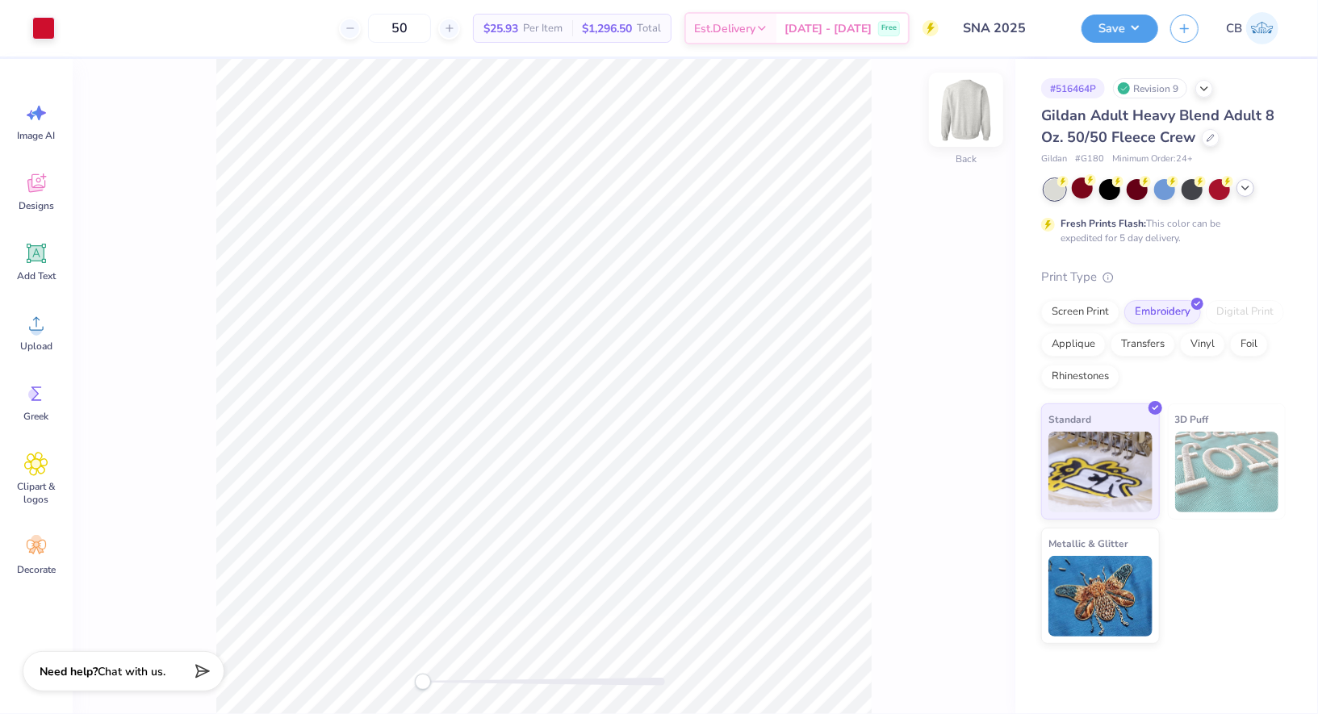
click at [964, 100] on img at bounding box center [966, 109] width 65 height 65
click at [964, 100] on img at bounding box center [966, 110] width 32 height 32
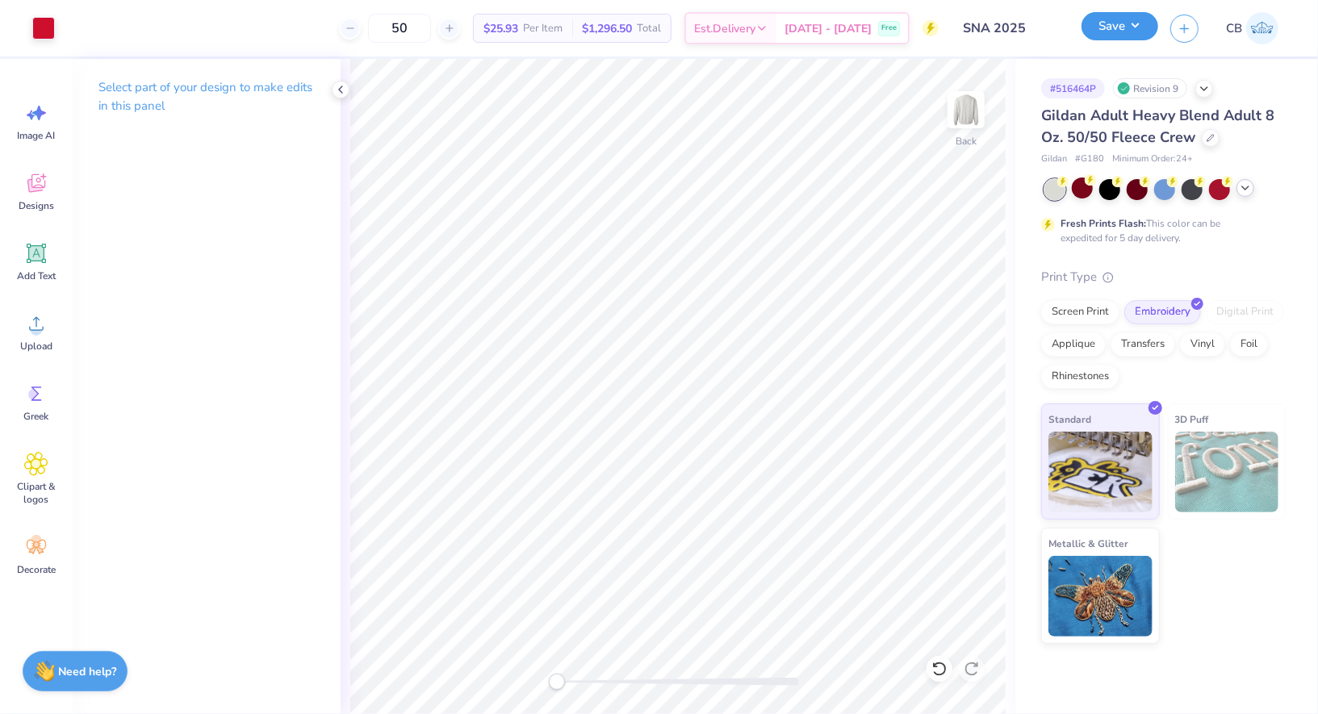
click at [1097, 39] on button "Save" at bounding box center [1119, 26] width 77 height 28
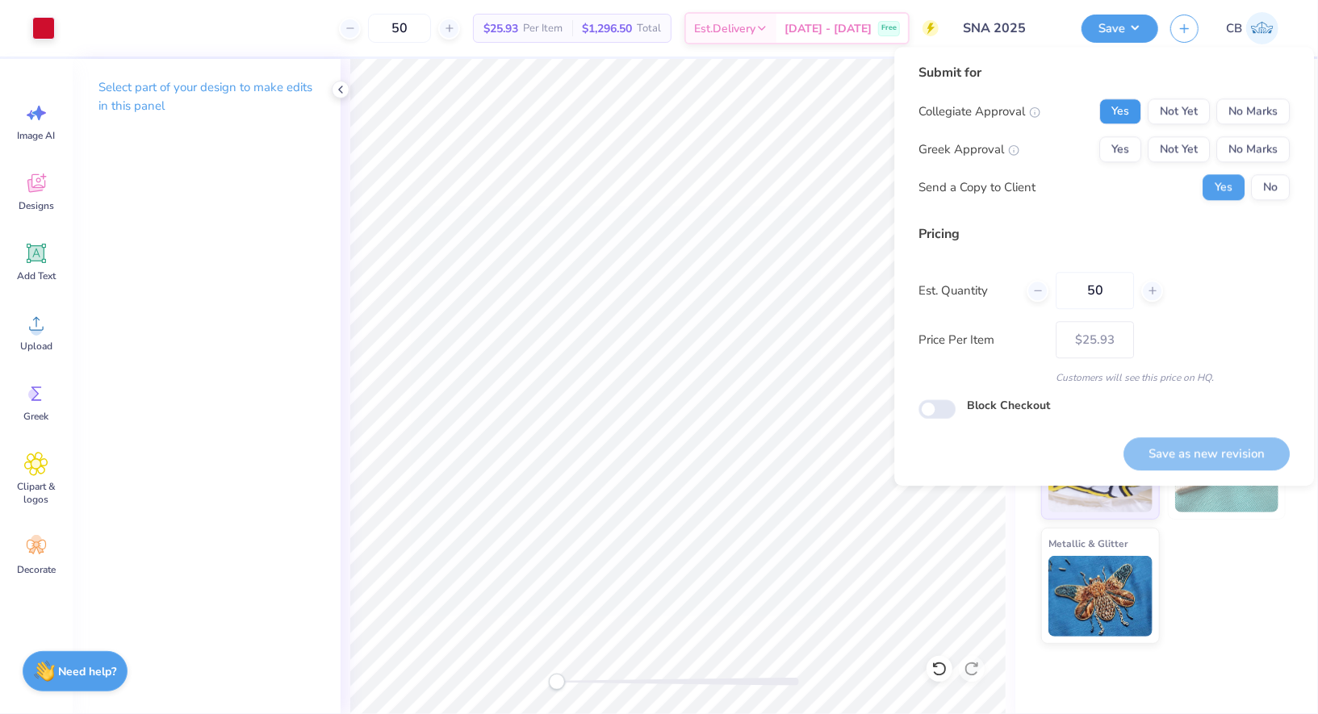
click at [1133, 116] on button "Yes" at bounding box center [1120, 111] width 42 height 26
click at [1262, 152] on button "No Marks" at bounding box center [1252, 149] width 73 height 26
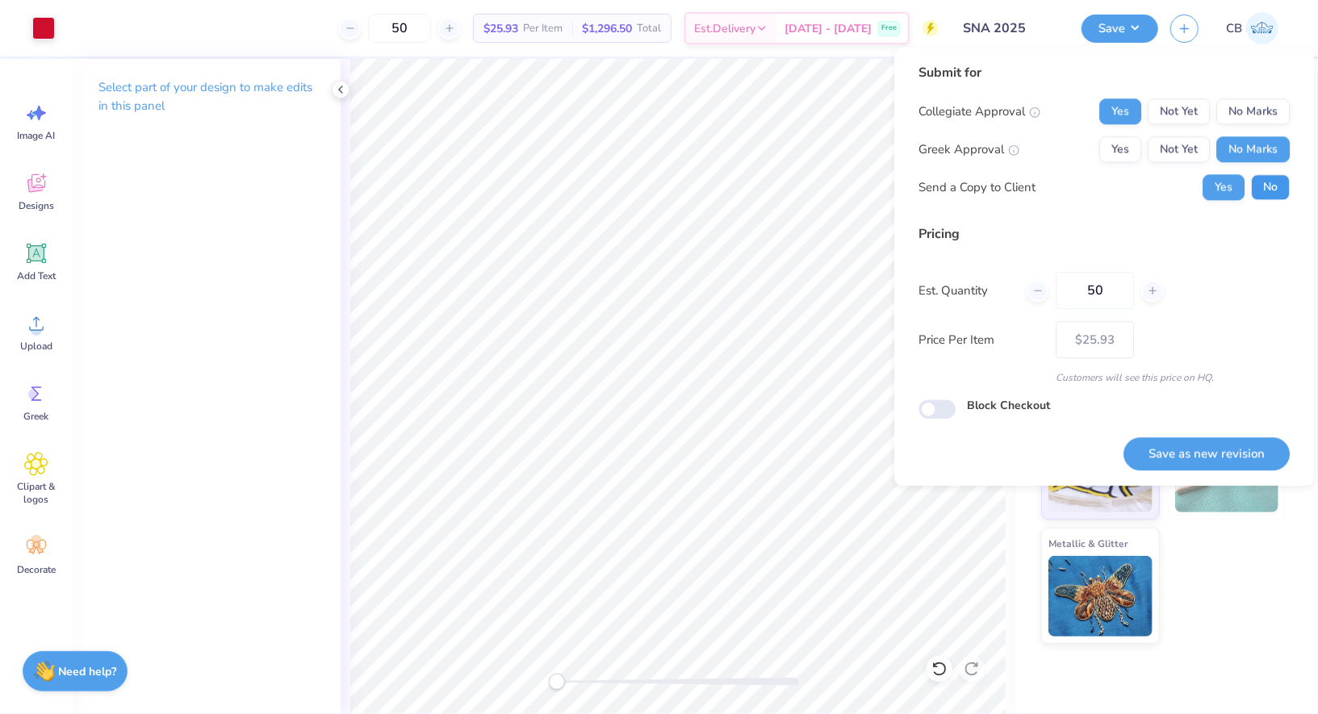
click at [1268, 179] on button "No" at bounding box center [1270, 187] width 39 height 26
click at [1198, 461] on button "Save as new revision" at bounding box center [1206, 453] width 166 height 33
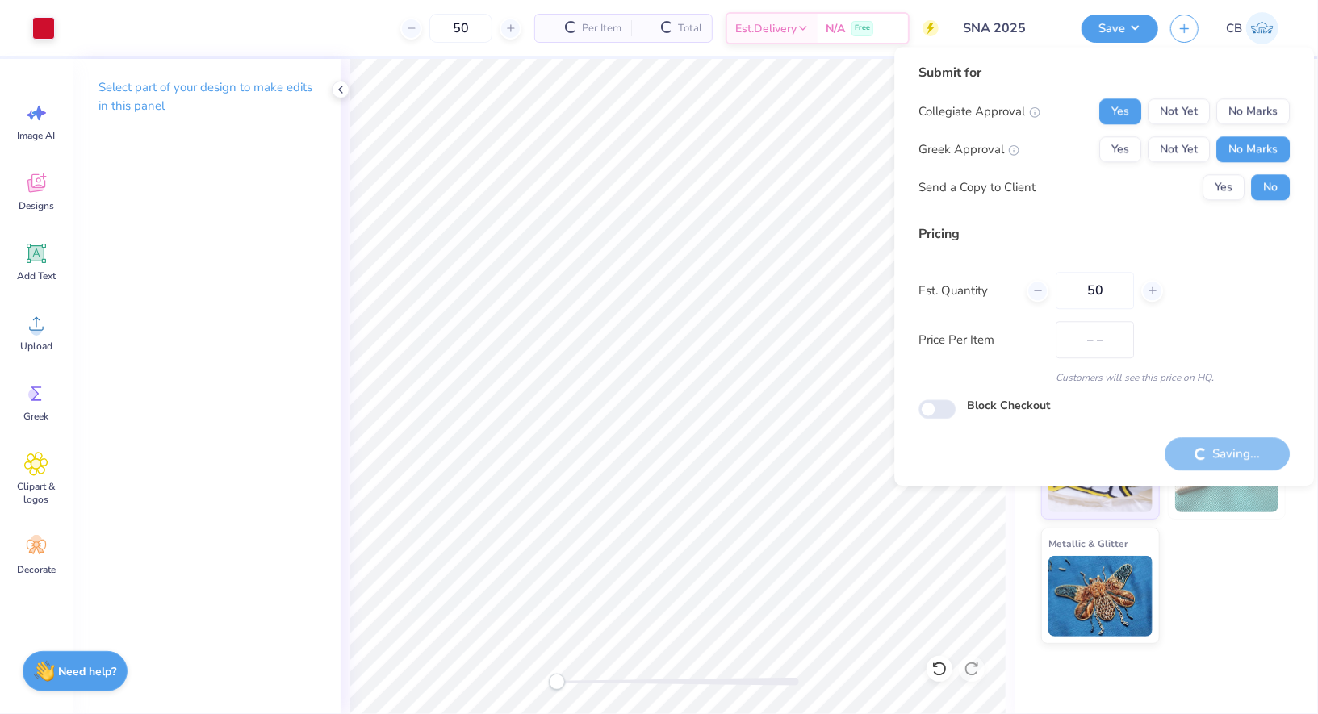
type input "$25.93"
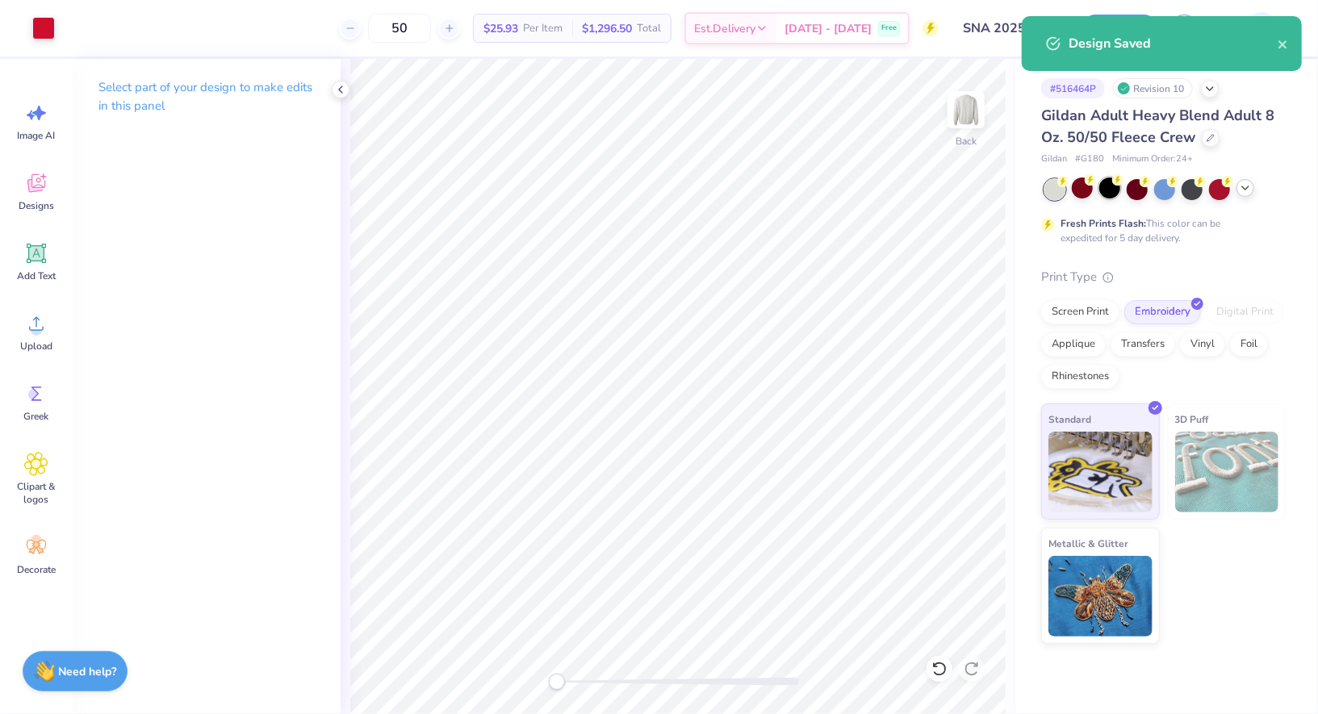
click at [1118, 195] on div at bounding box center [1109, 188] width 21 height 21
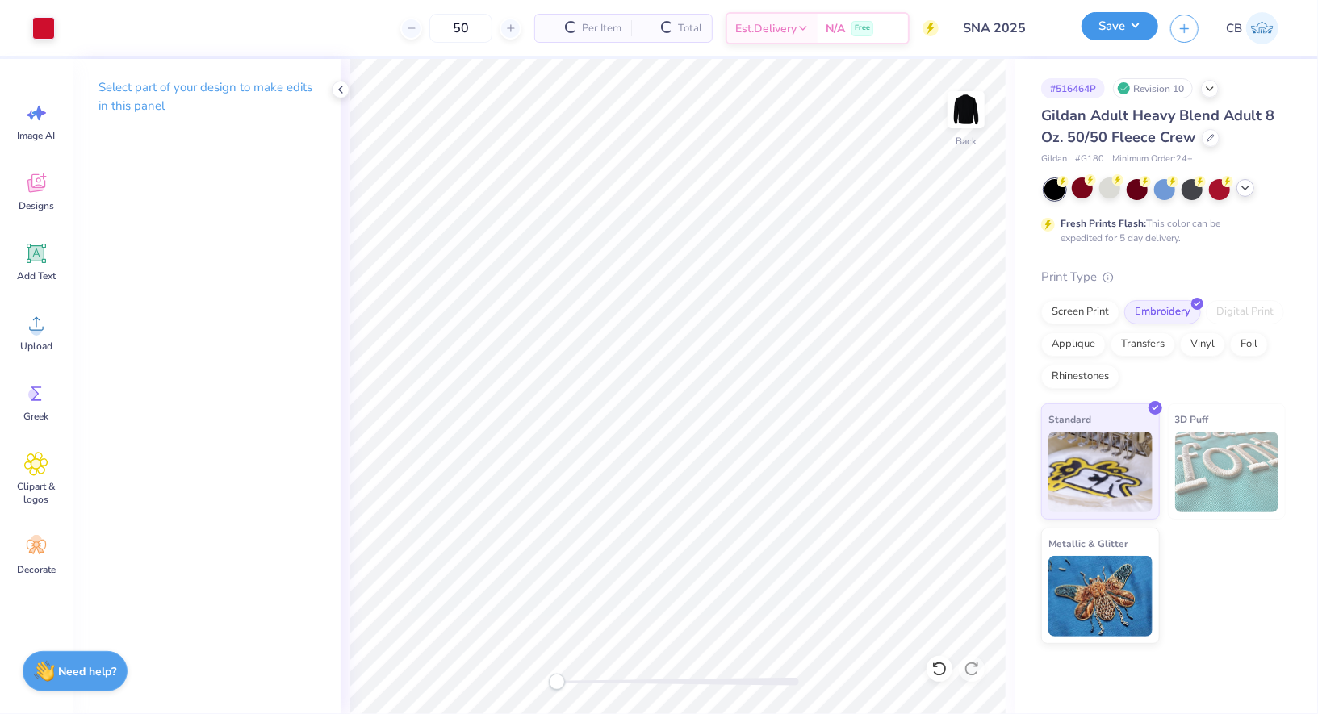
click at [1134, 23] on button "Save" at bounding box center [1119, 26] width 77 height 28
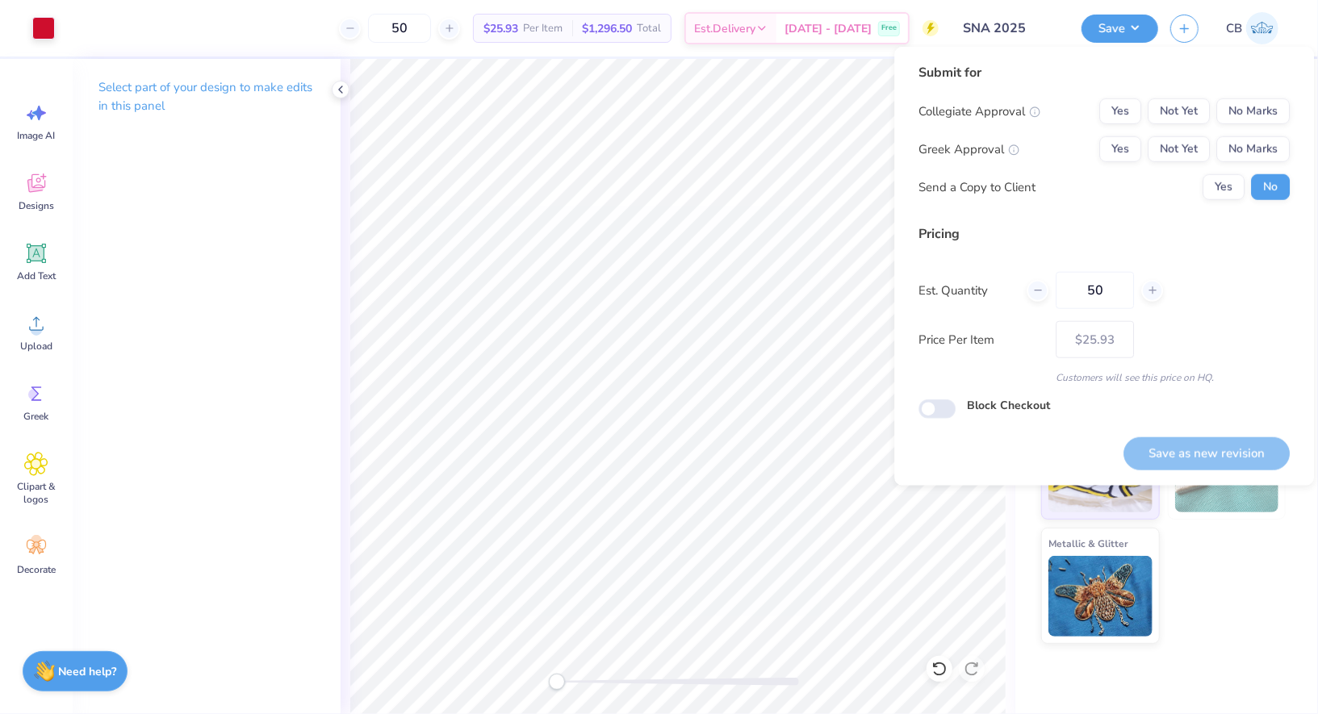
click at [1096, 107] on div "Collegiate Approval Yes Not Yet No Marks" at bounding box center [1103, 111] width 371 height 26
click at [1126, 107] on button "Yes" at bounding box center [1120, 111] width 42 height 26
click at [1264, 148] on button "No Marks" at bounding box center [1252, 149] width 73 height 26
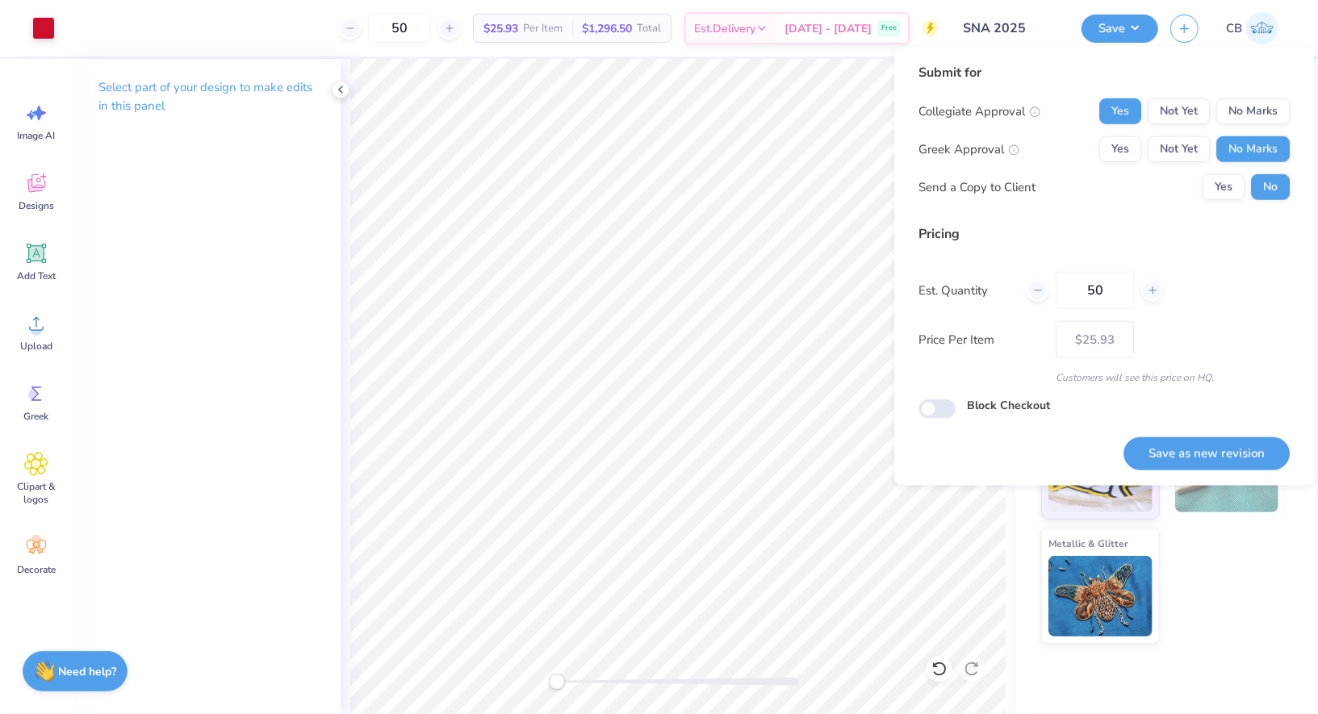
click at [1183, 427] on div "Save as new revision" at bounding box center [1206, 444] width 166 height 51
click at [1183, 451] on button "Save as new revision" at bounding box center [1206, 453] width 166 height 33
type input "$25.93"
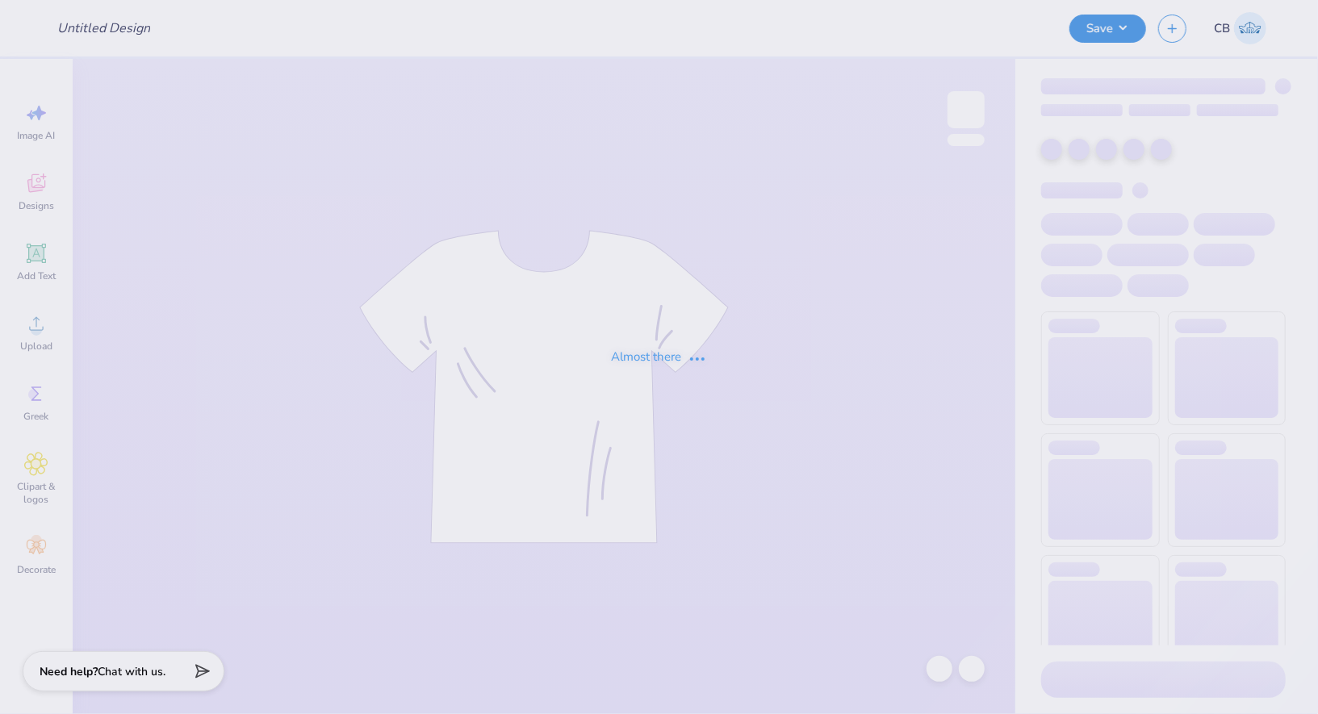
type input "SNA 2025"
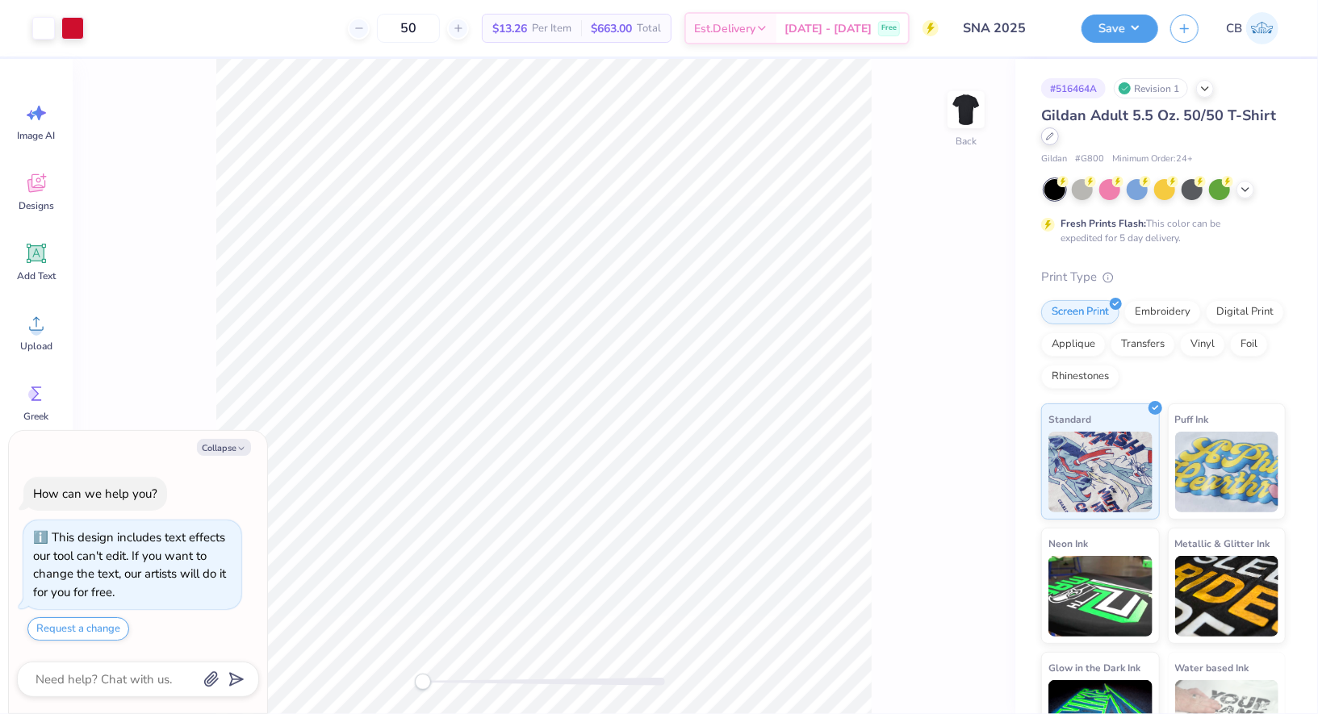
click at [1047, 130] on div at bounding box center [1050, 136] width 18 height 18
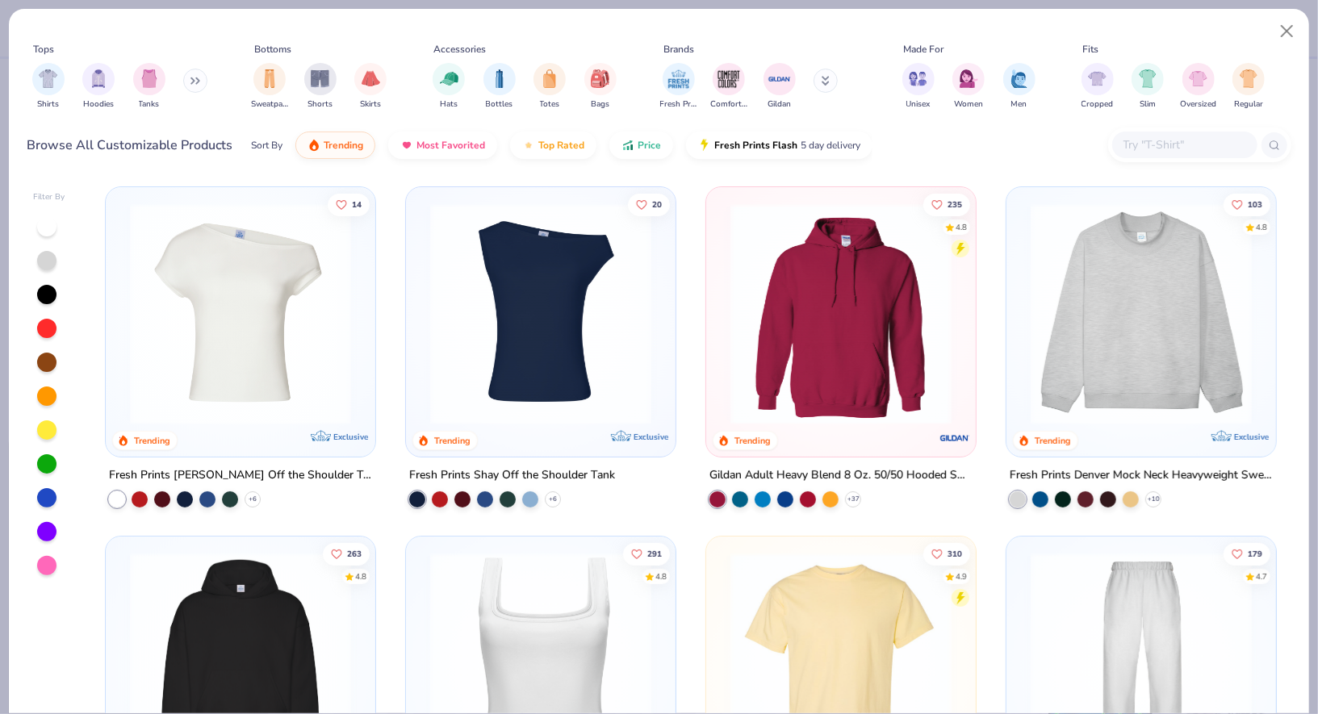
type textarea "x"
click at [1156, 152] on input "text" at bounding box center [1184, 145] width 124 height 19
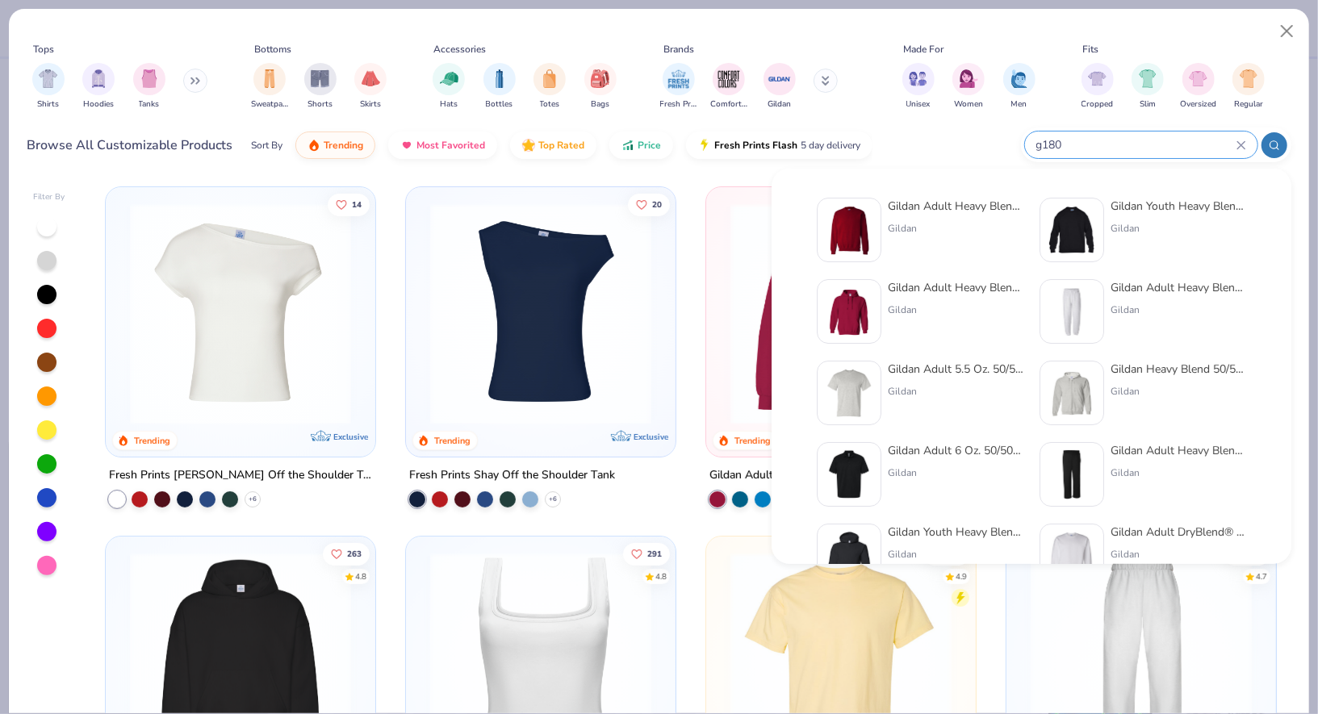
type input "g180"
click at [893, 239] on div "Gildan Adult Heavy Blend Adult 8 Oz. 50/50 Fleece Crew Gildan" at bounding box center [956, 230] width 136 height 65
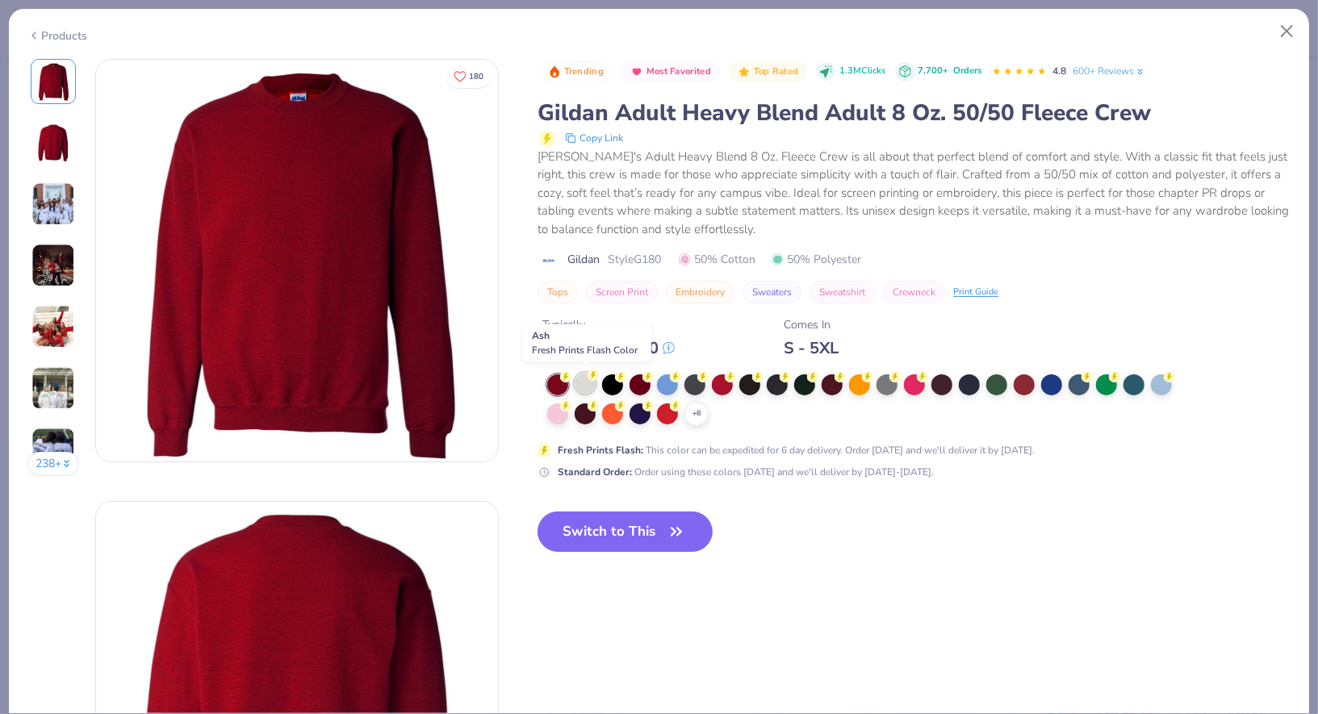
click at [588, 384] on div at bounding box center [585, 383] width 21 height 21
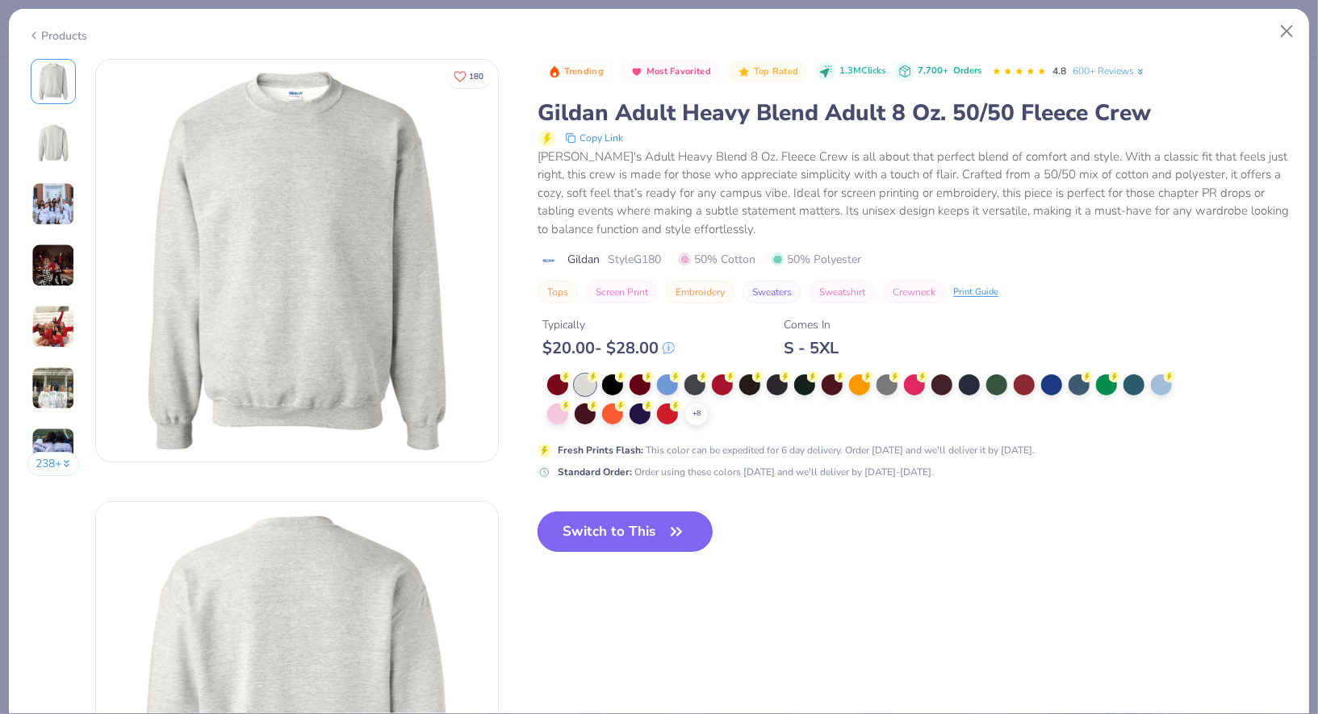
click at [626, 514] on button "Switch to This" at bounding box center [624, 532] width 175 height 40
click at [583, 523] on button "Switch to This" at bounding box center [624, 532] width 175 height 40
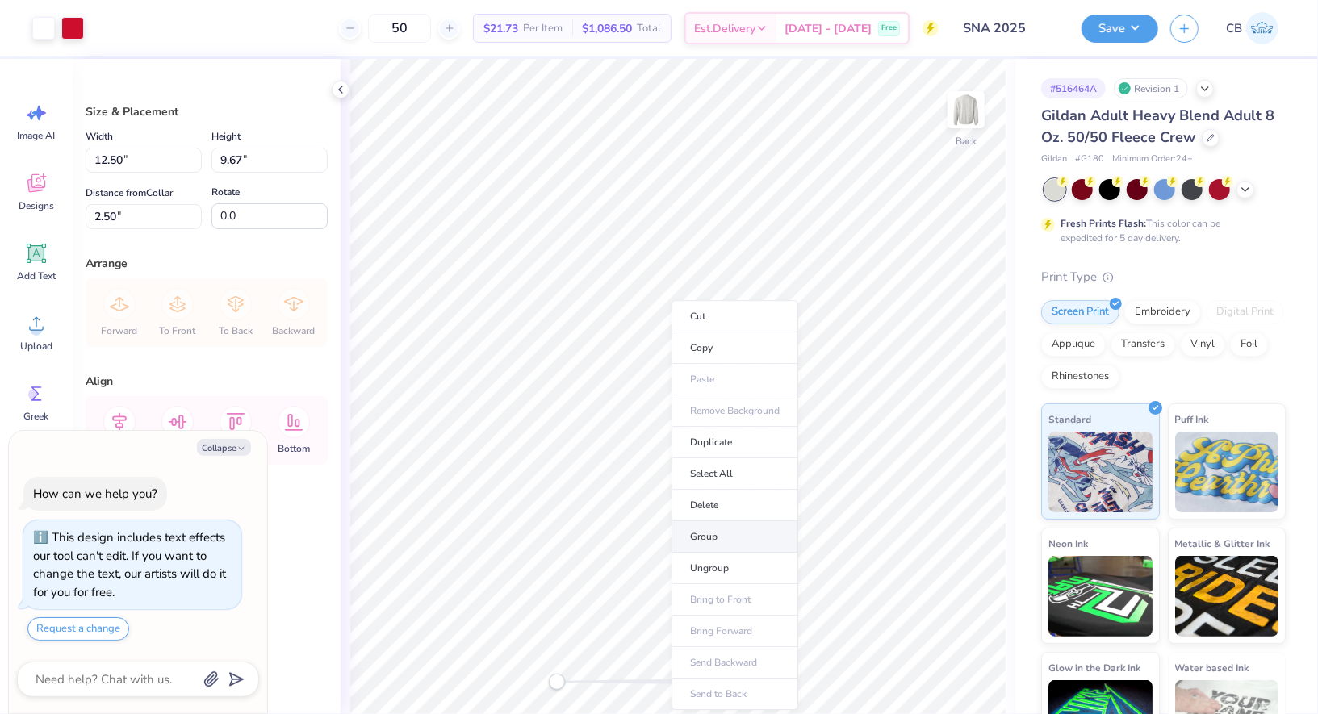
click at [717, 527] on li "Group" at bounding box center [734, 536] width 127 height 31
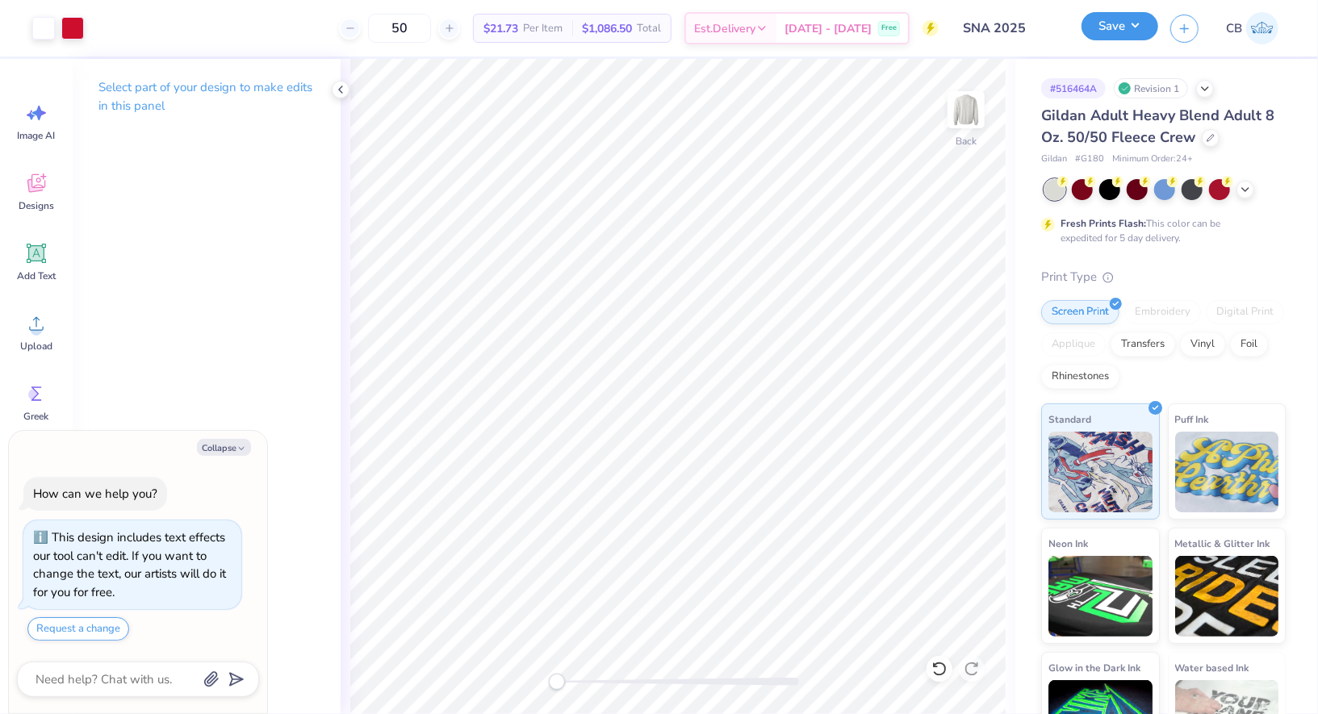
click at [1108, 28] on button "Save" at bounding box center [1119, 26] width 77 height 28
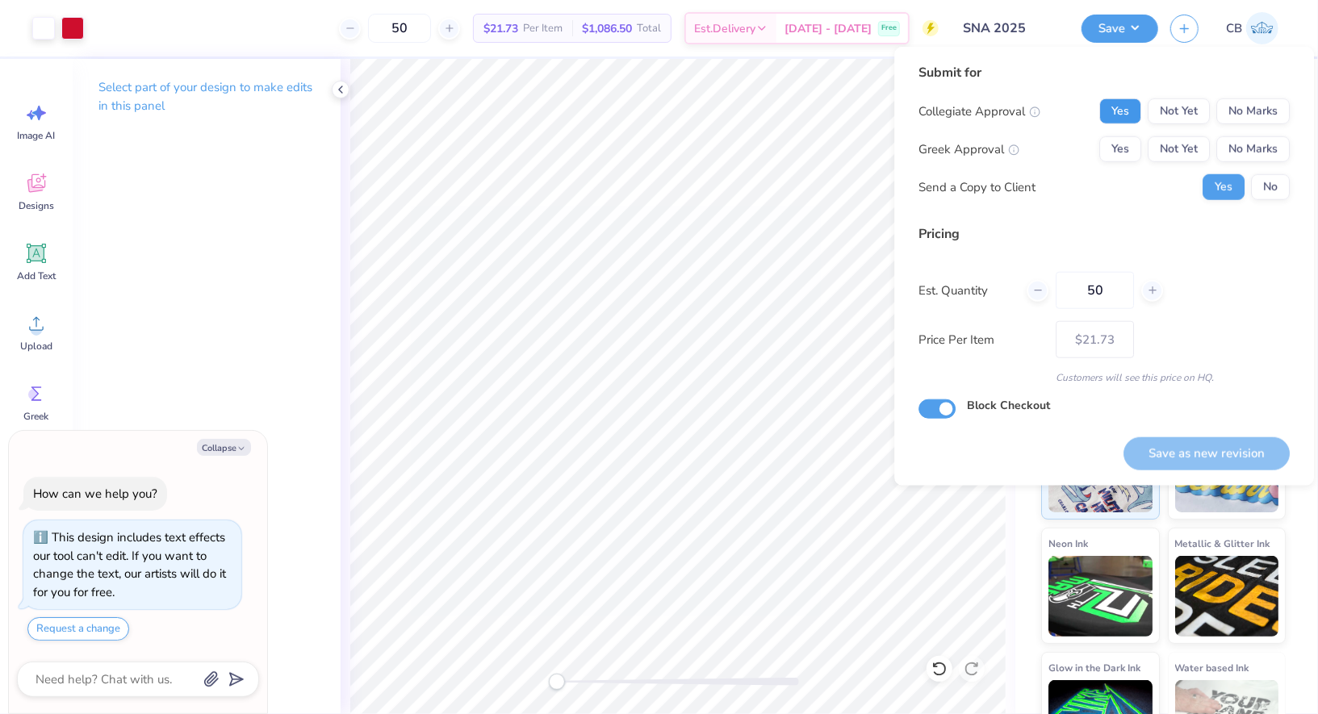
click at [1115, 111] on button "Yes" at bounding box center [1120, 111] width 42 height 26
click at [1272, 144] on button "No Marks" at bounding box center [1252, 149] width 73 height 26
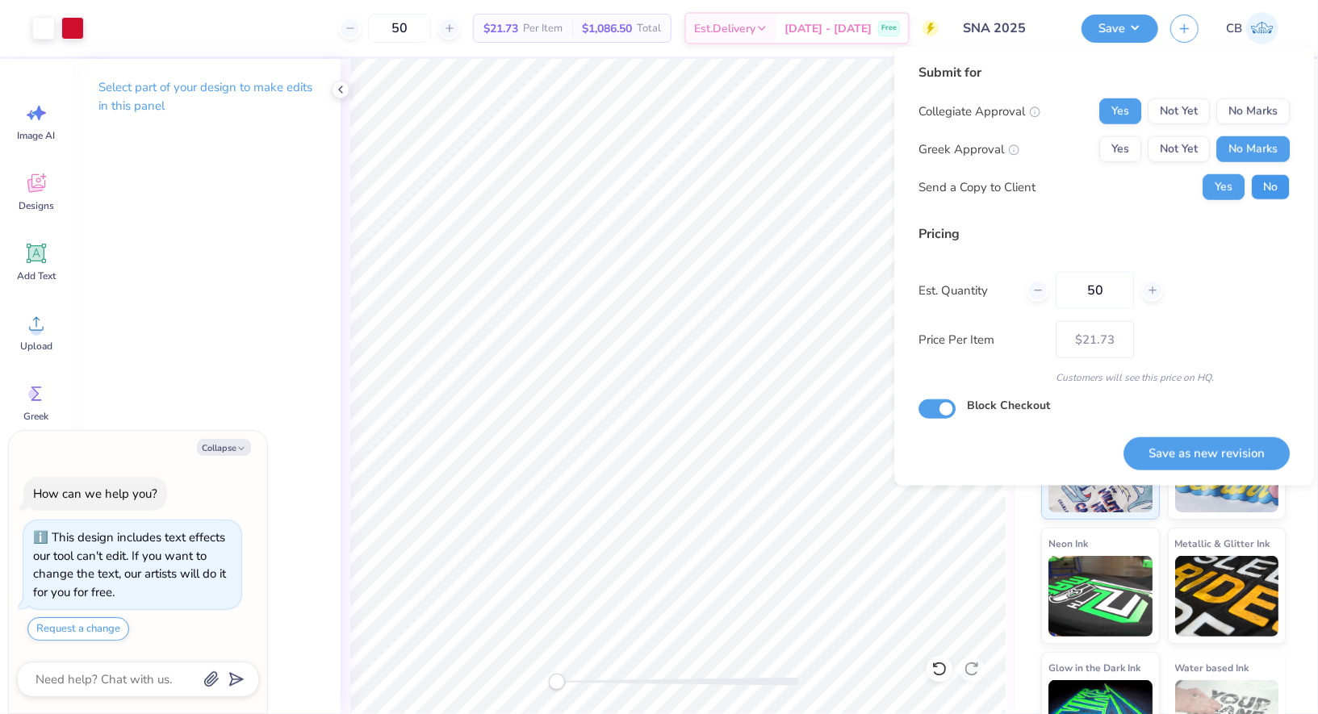
click at [1272, 185] on button "No" at bounding box center [1270, 187] width 39 height 26
click at [1223, 461] on button "Save as new revision" at bounding box center [1206, 453] width 166 height 33
type textarea "x"
type input "– –"
type textarea "x"
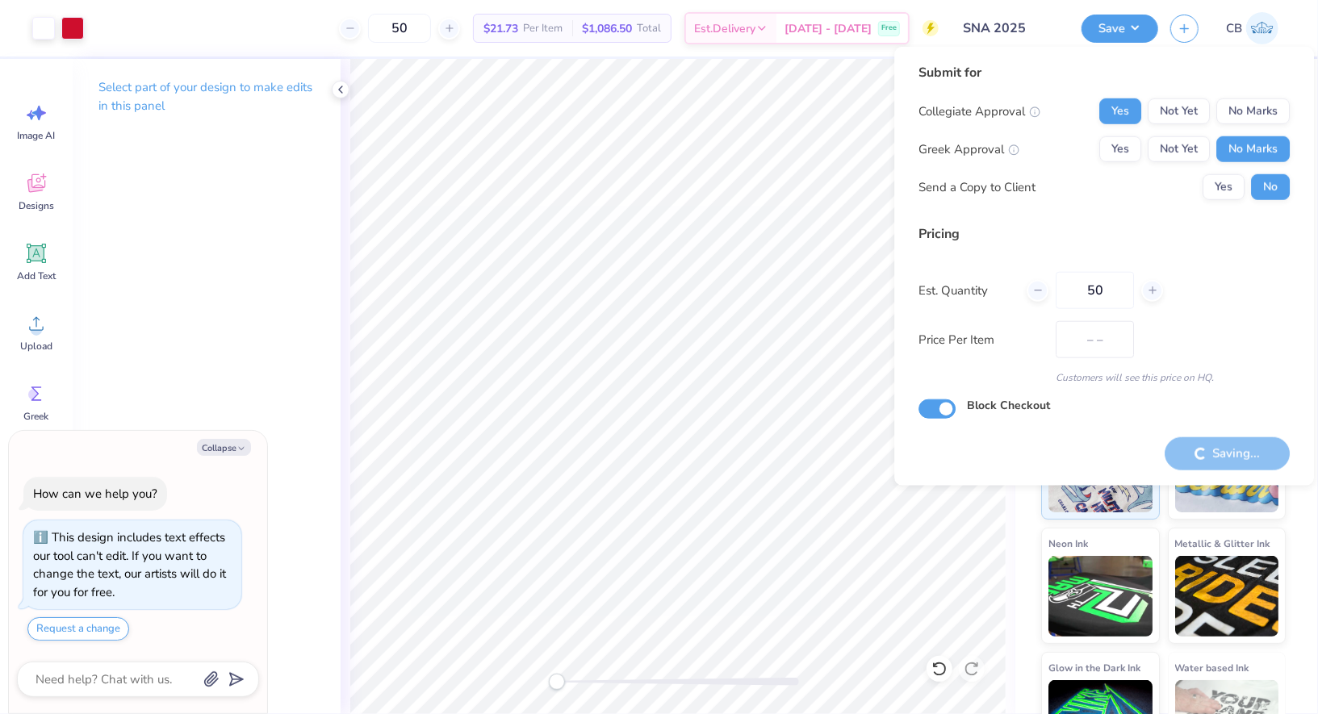
type input "$21.73"
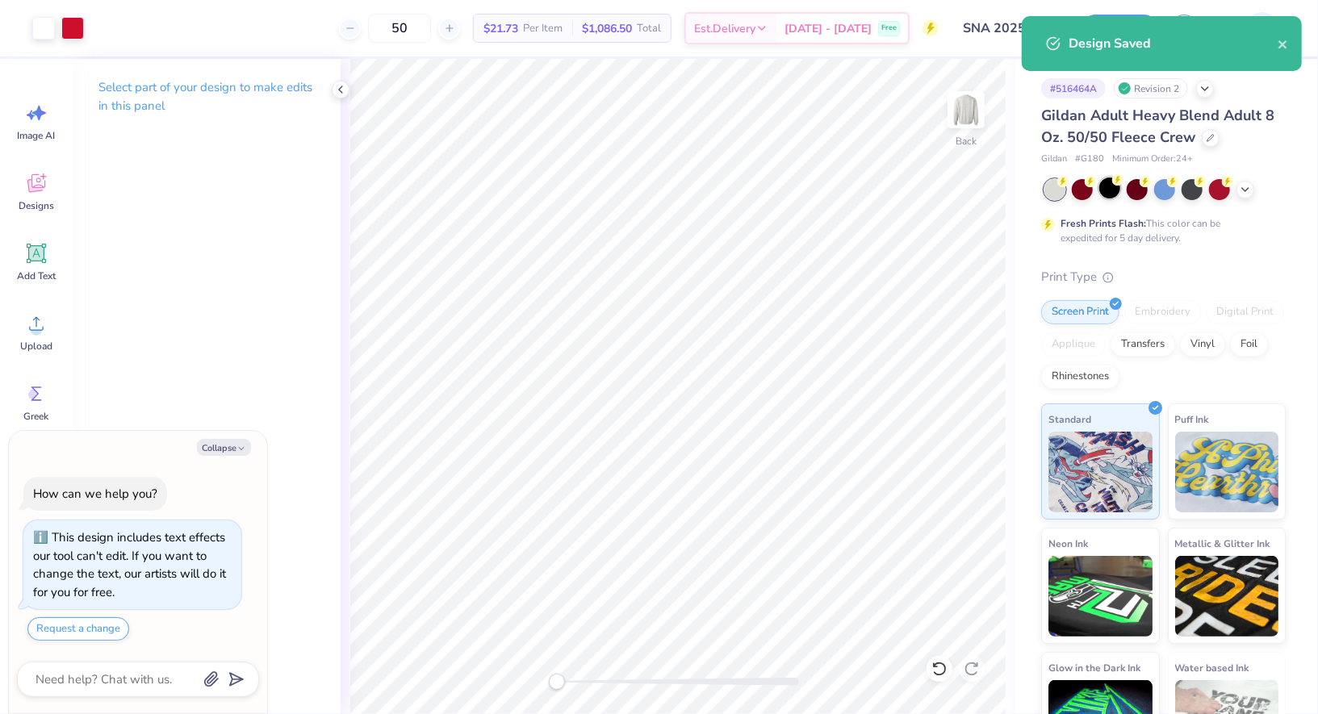
click at [1114, 195] on div at bounding box center [1109, 188] width 21 height 21
click at [1285, 44] on icon "close" at bounding box center [1282, 44] width 8 height 8
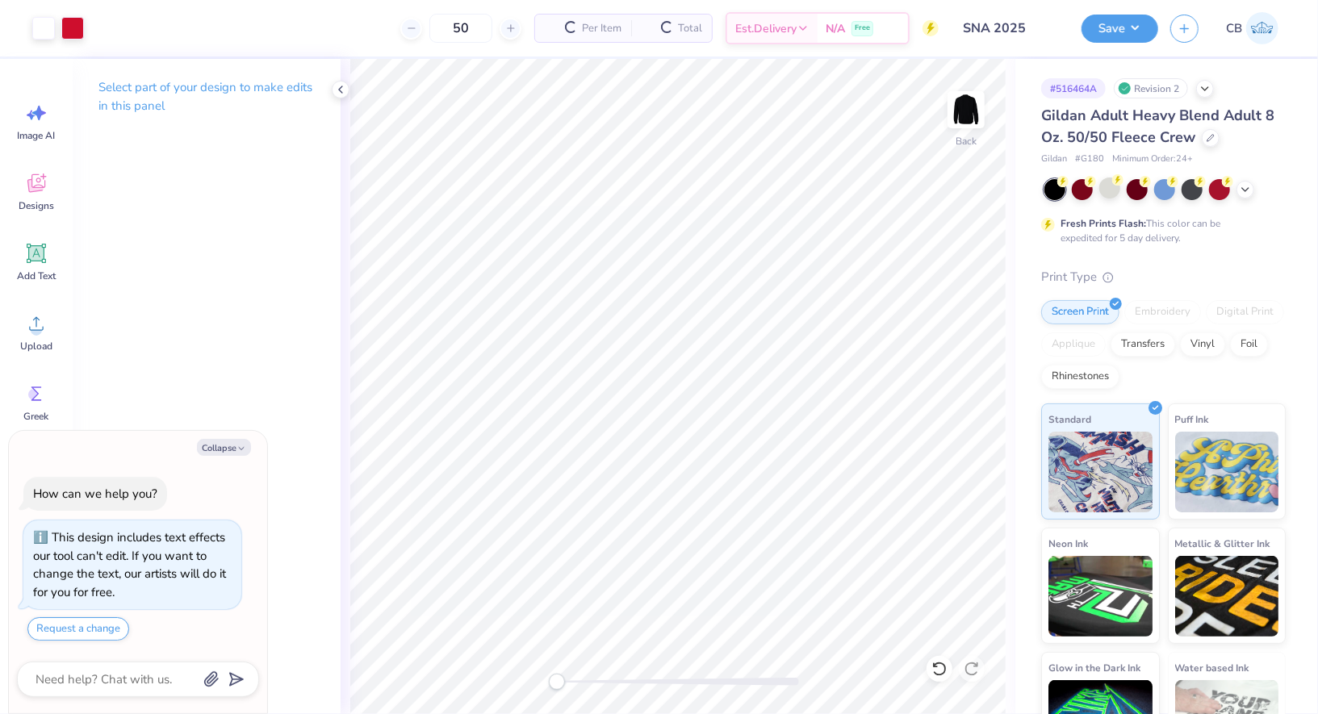
click at [1114, 27] on div "Design Saved" at bounding box center [1161, 49] width 286 height 73
click at [1113, 38] on button "Save" at bounding box center [1119, 26] width 77 height 28
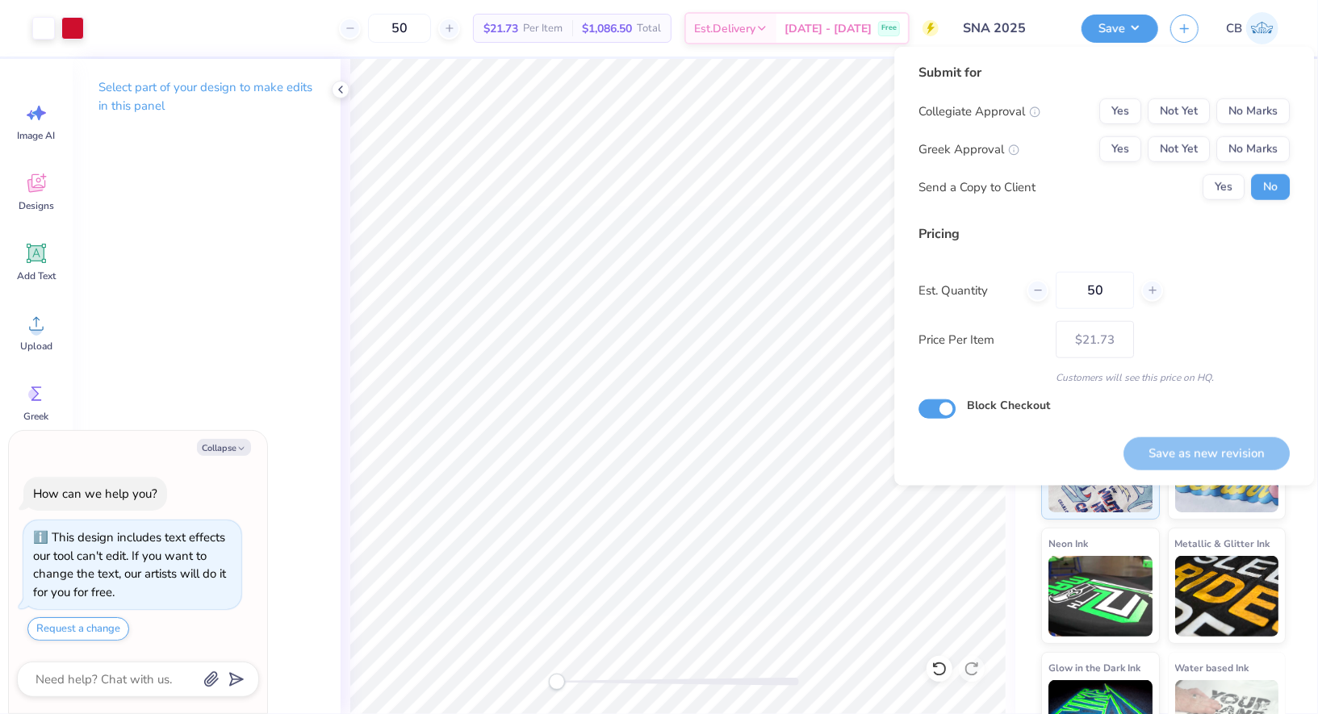
click at [1099, 103] on div "Collegiate Approval Yes Not Yet No Marks" at bounding box center [1103, 111] width 371 height 26
click at [1118, 106] on button "Yes" at bounding box center [1120, 111] width 42 height 26
click at [1260, 145] on button "No Marks" at bounding box center [1252, 149] width 73 height 26
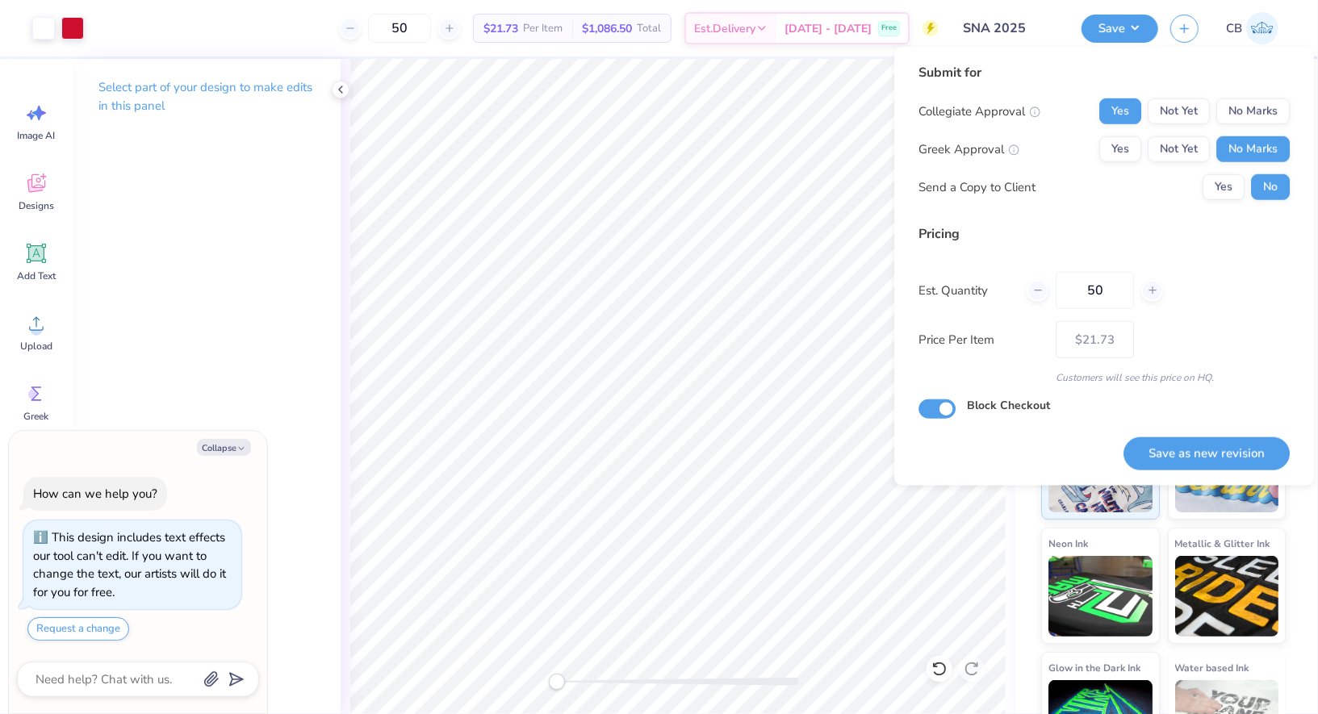
click at [1156, 425] on div "Save as new revision" at bounding box center [1206, 444] width 166 height 51
click at [1159, 449] on button "Save as new revision" at bounding box center [1206, 453] width 166 height 33
type textarea "x"
type input "– –"
type textarea "x"
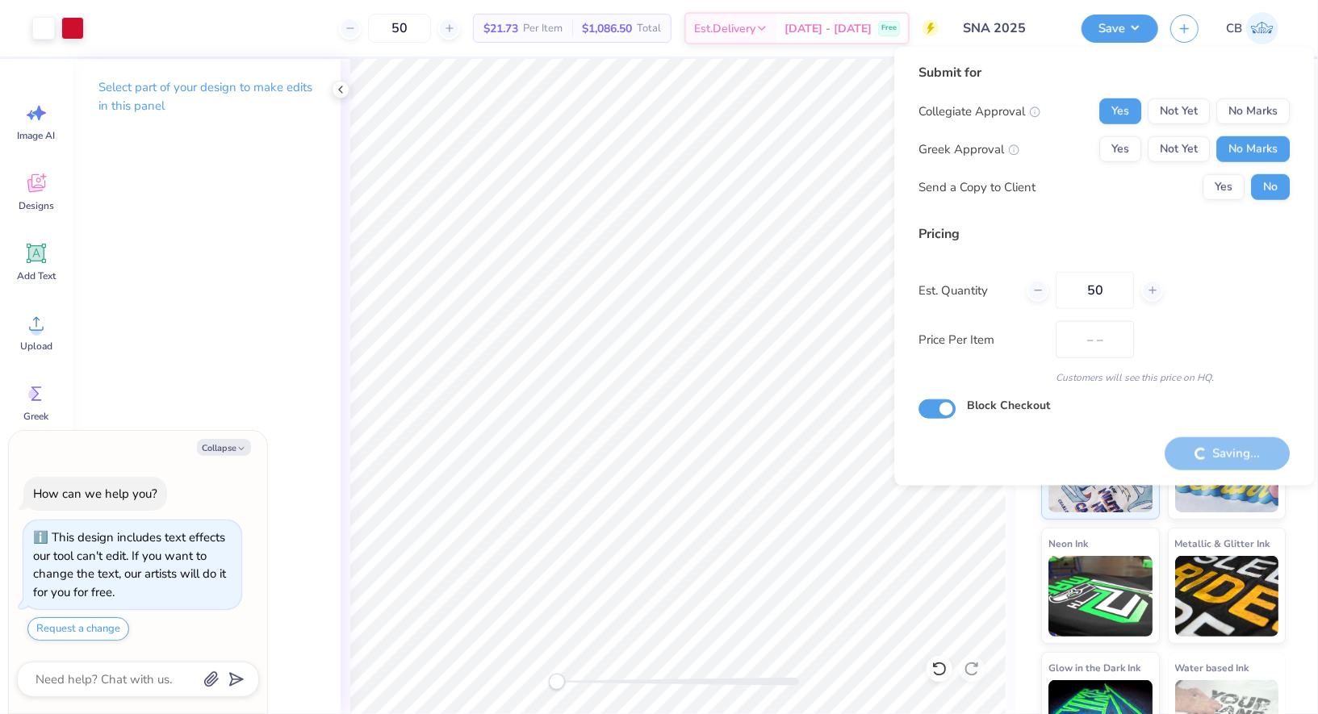
type input "$21.73"
type textarea "x"
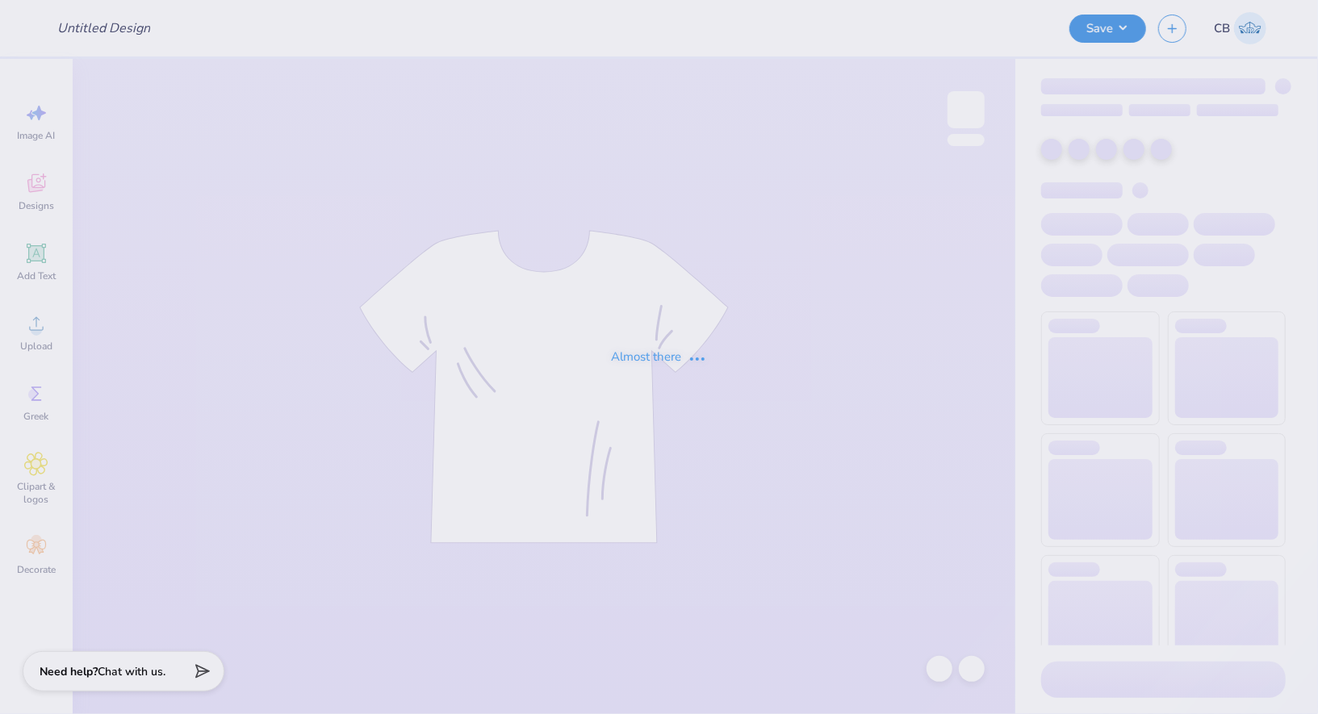
type input "SNA 2025"
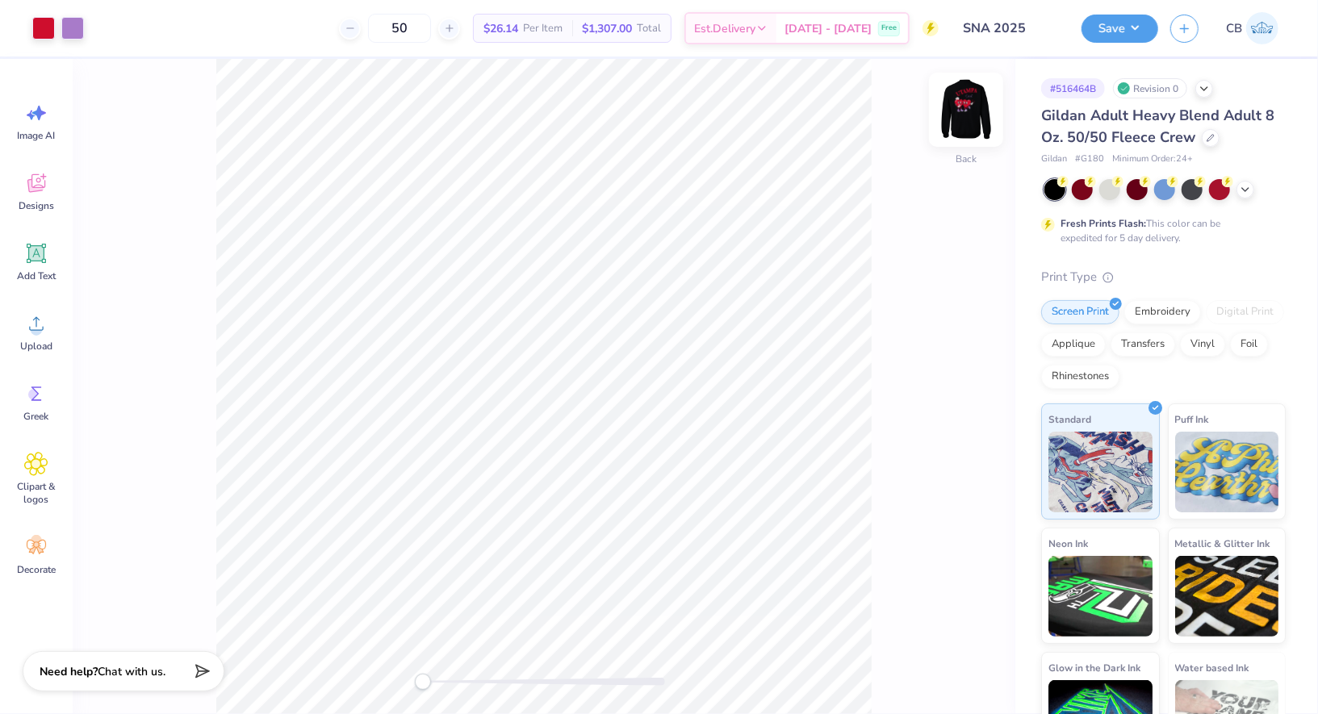
click at [957, 102] on img at bounding box center [966, 109] width 65 height 65
click at [1202, 142] on div at bounding box center [1211, 136] width 18 height 18
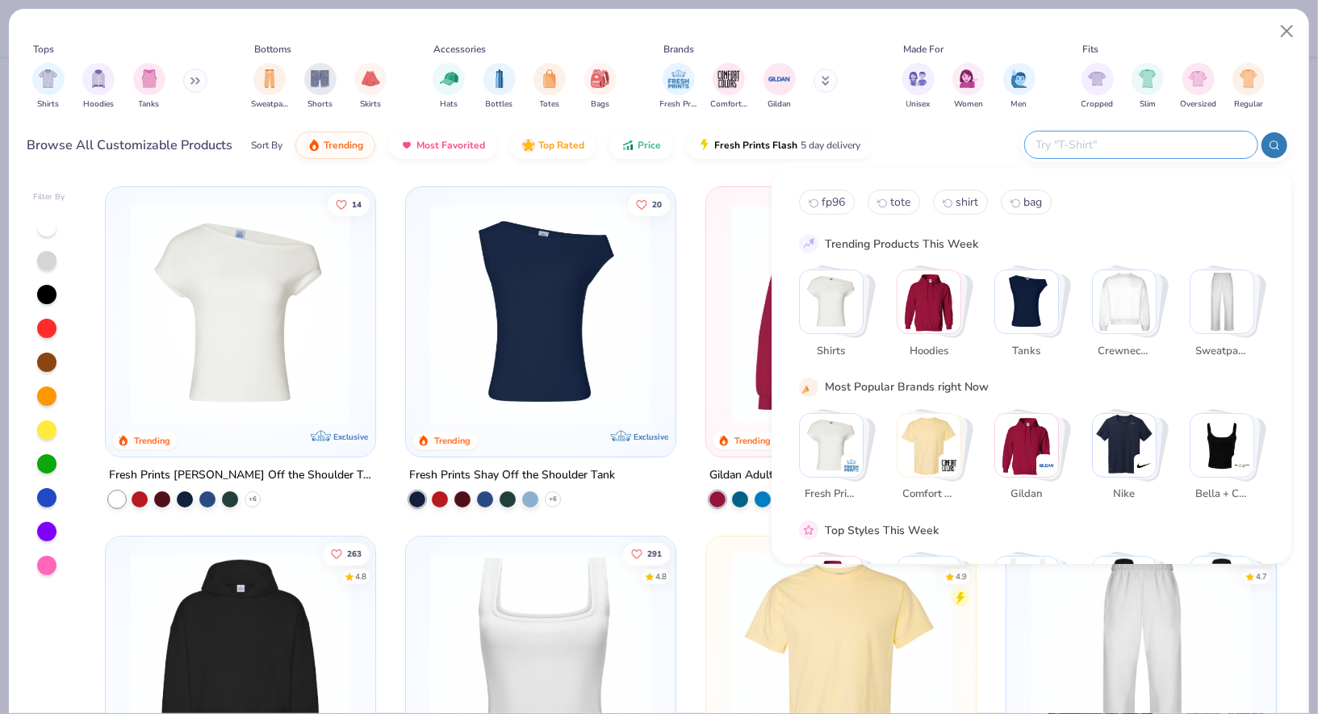
click at [1130, 147] on input "text" at bounding box center [1139, 145] width 211 height 19
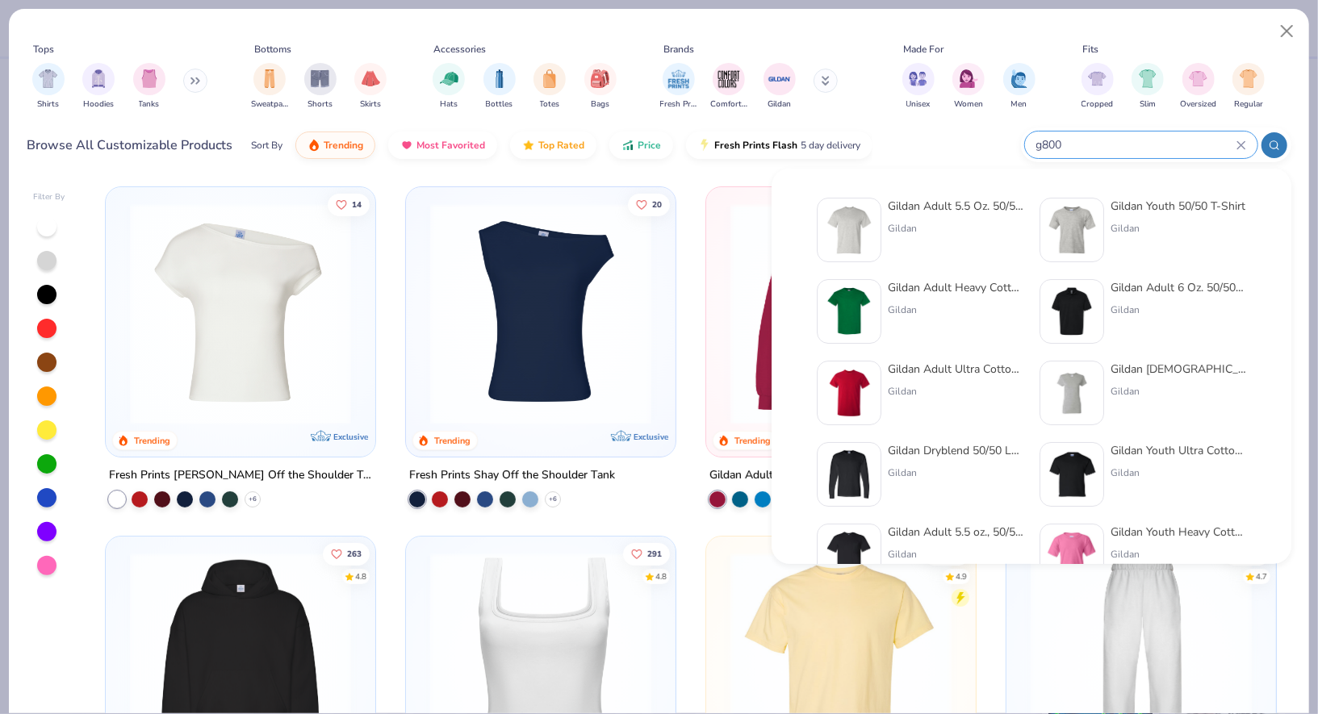
type input "g800"
click at [873, 223] on img at bounding box center [849, 230] width 50 height 50
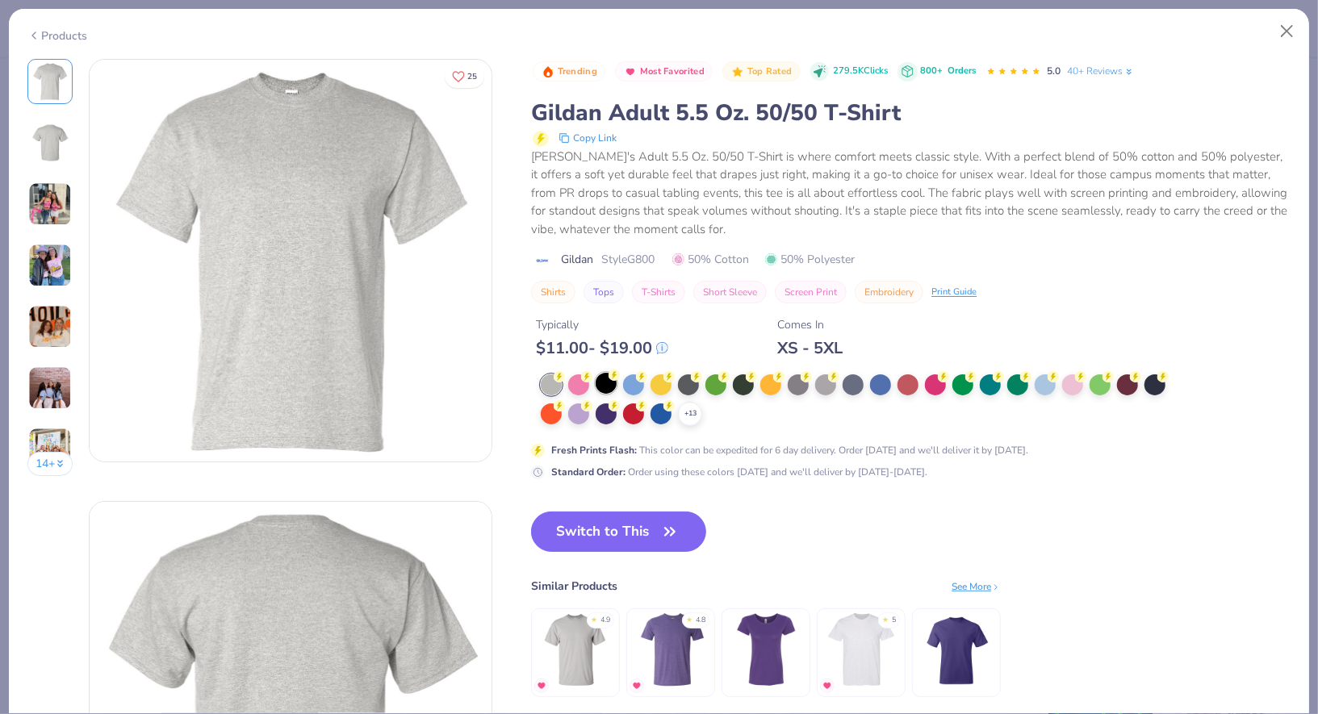
click at [599, 379] on div at bounding box center [606, 383] width 21 height 21
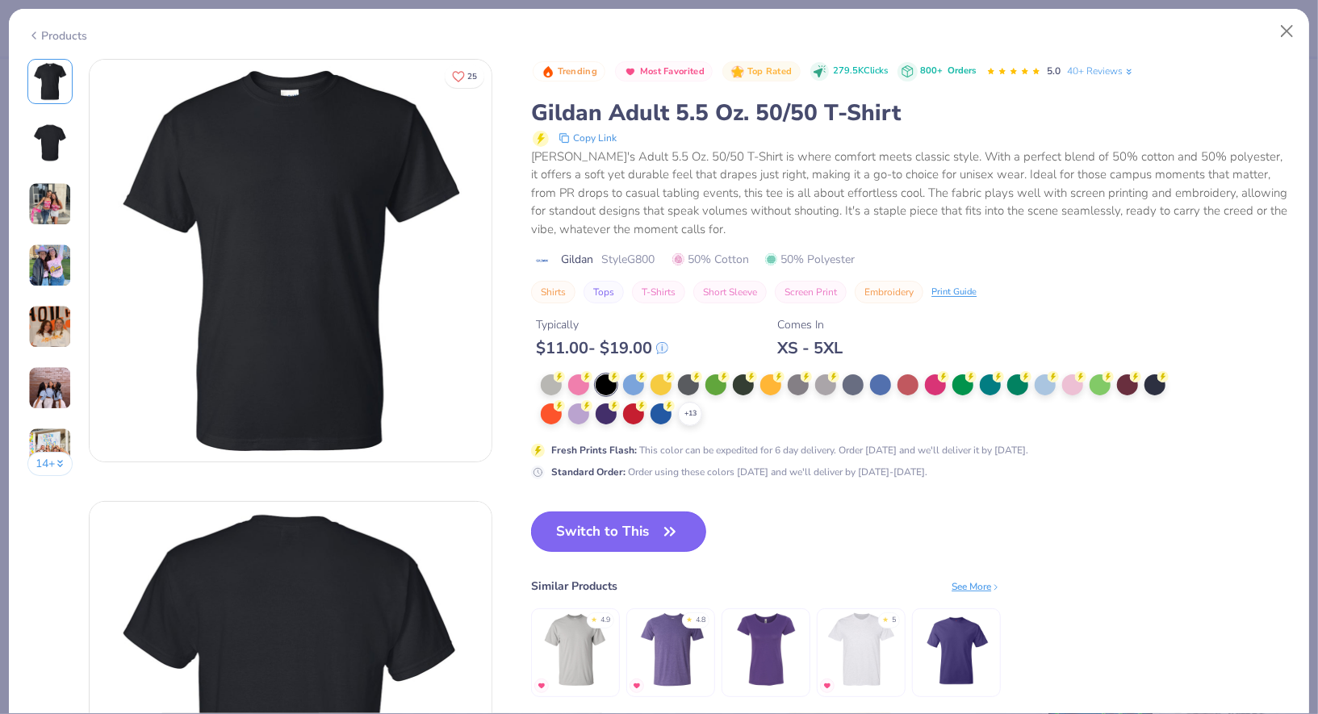
click at [571, 531] on button "Switch to This" at bounding box center [618, 532] width 175 height 40
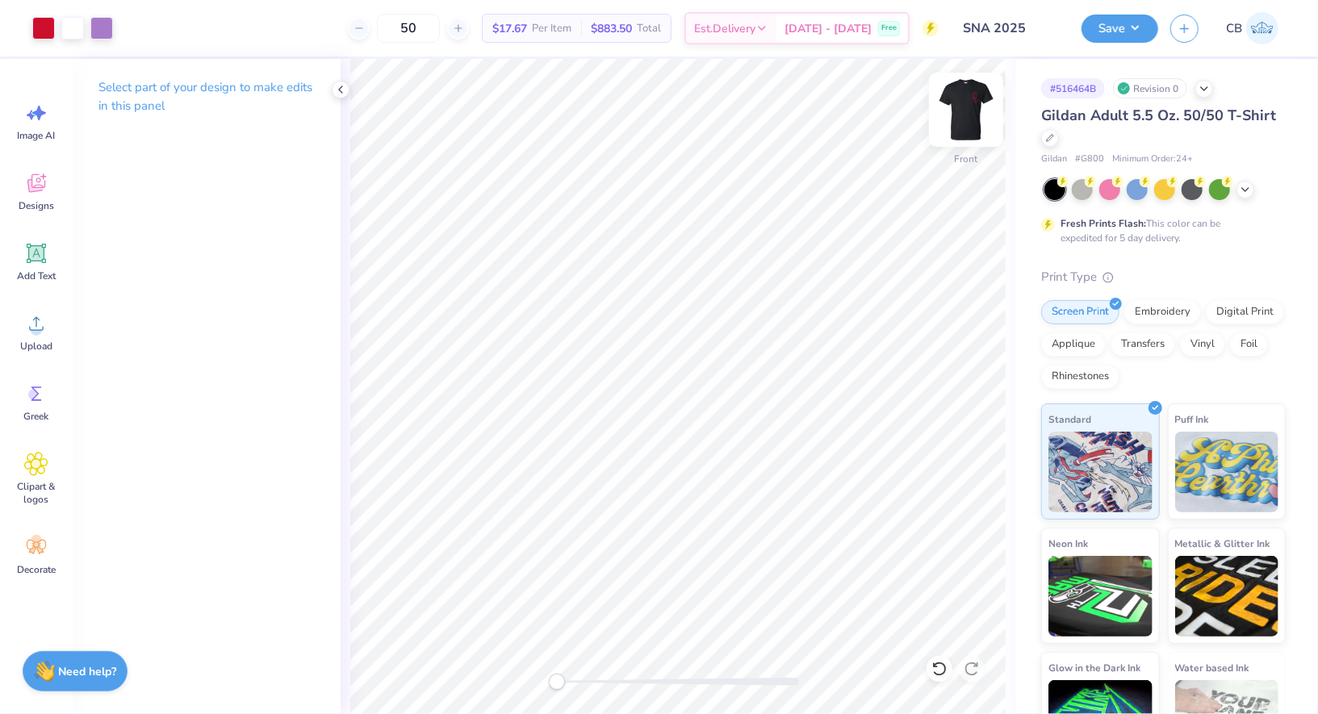
click at [963, 119] on img at bounding box center [966, 109] width 65 height 65
click at [1124, 27] on button "Save" at bounding box center [1119, 26] width 77 height 28
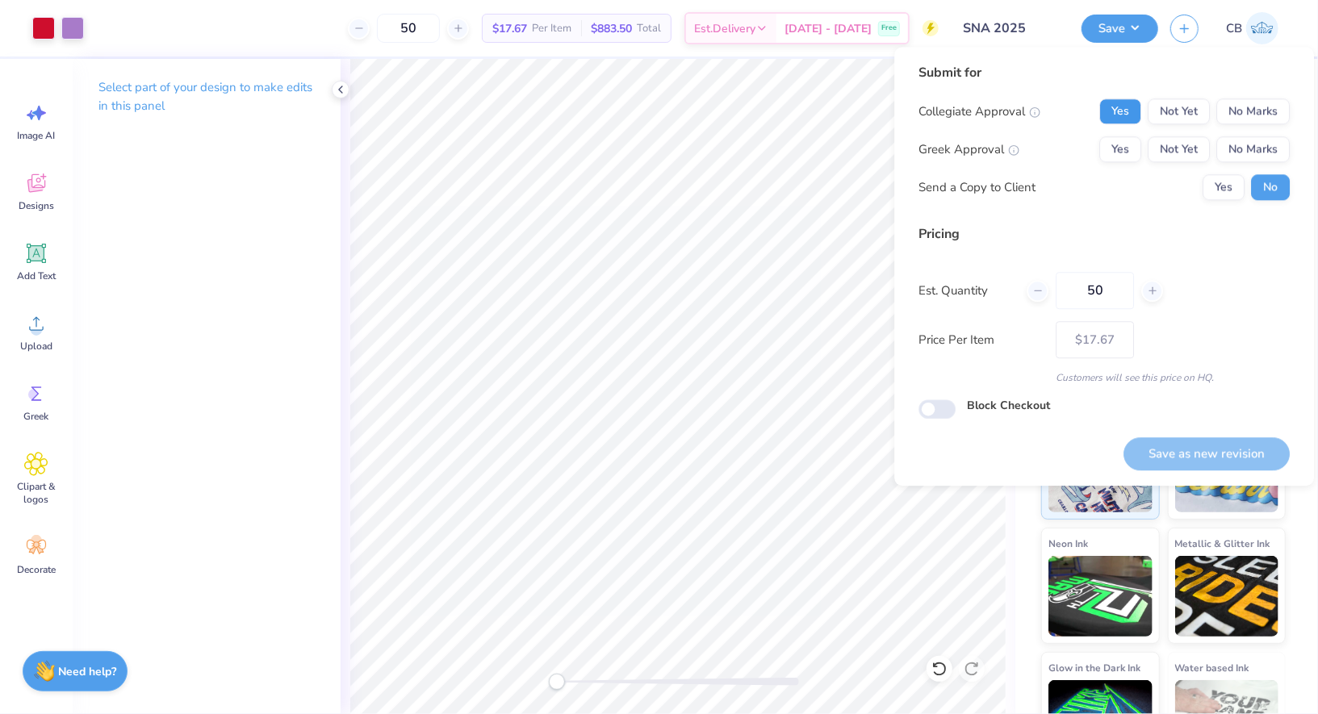
click at [1115, 102] on button "Yes" at bounding box center [1120, 111] width 42 height 26
click at [1252, 159] on button "No Marks" at bounding box center [1252, 149] width 73 height 26
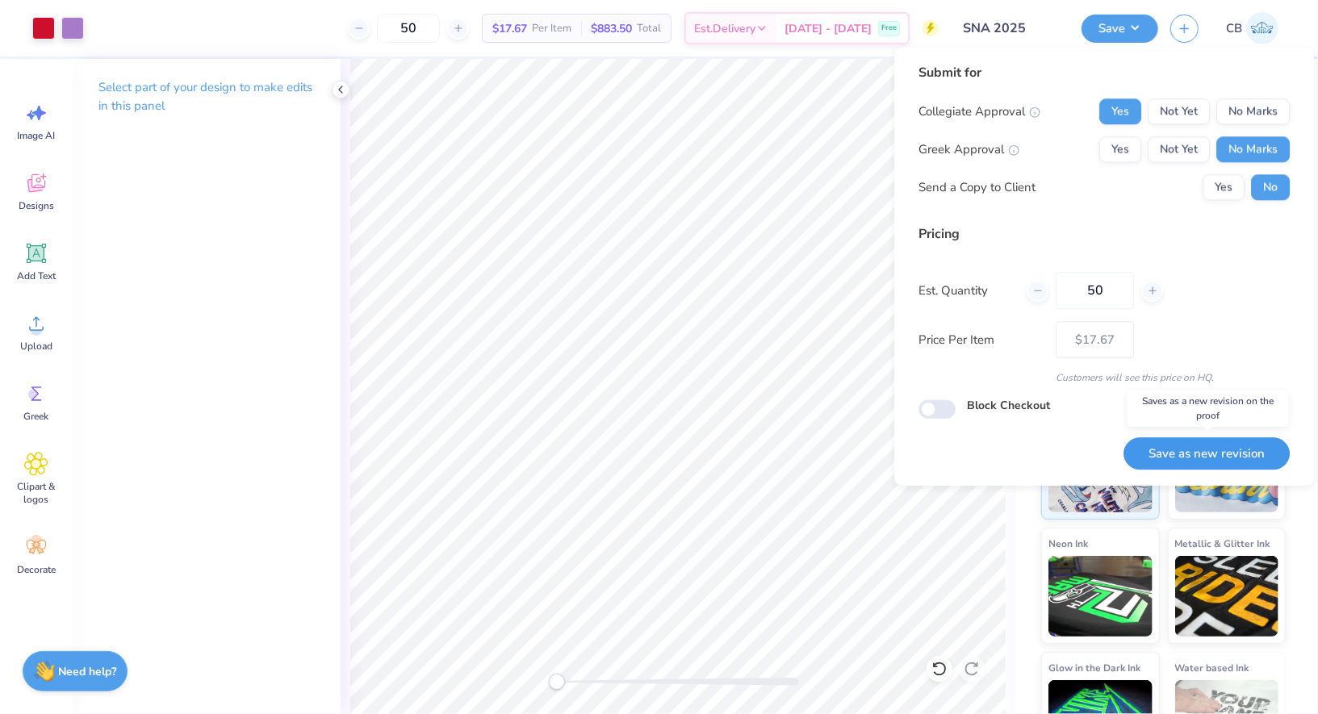
click at [1177, 462] on button "Save as new revision" at bounding box center [1206, 453] width 166 height 33
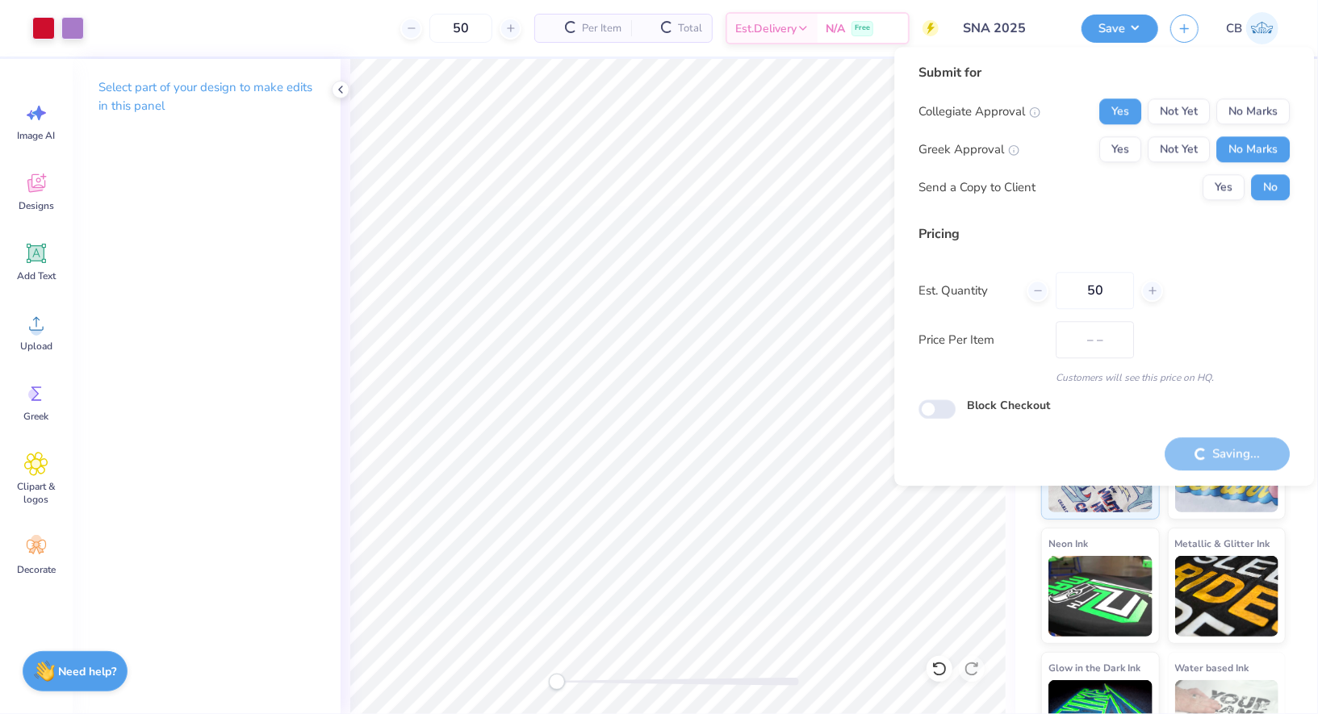
type input "$17.67"
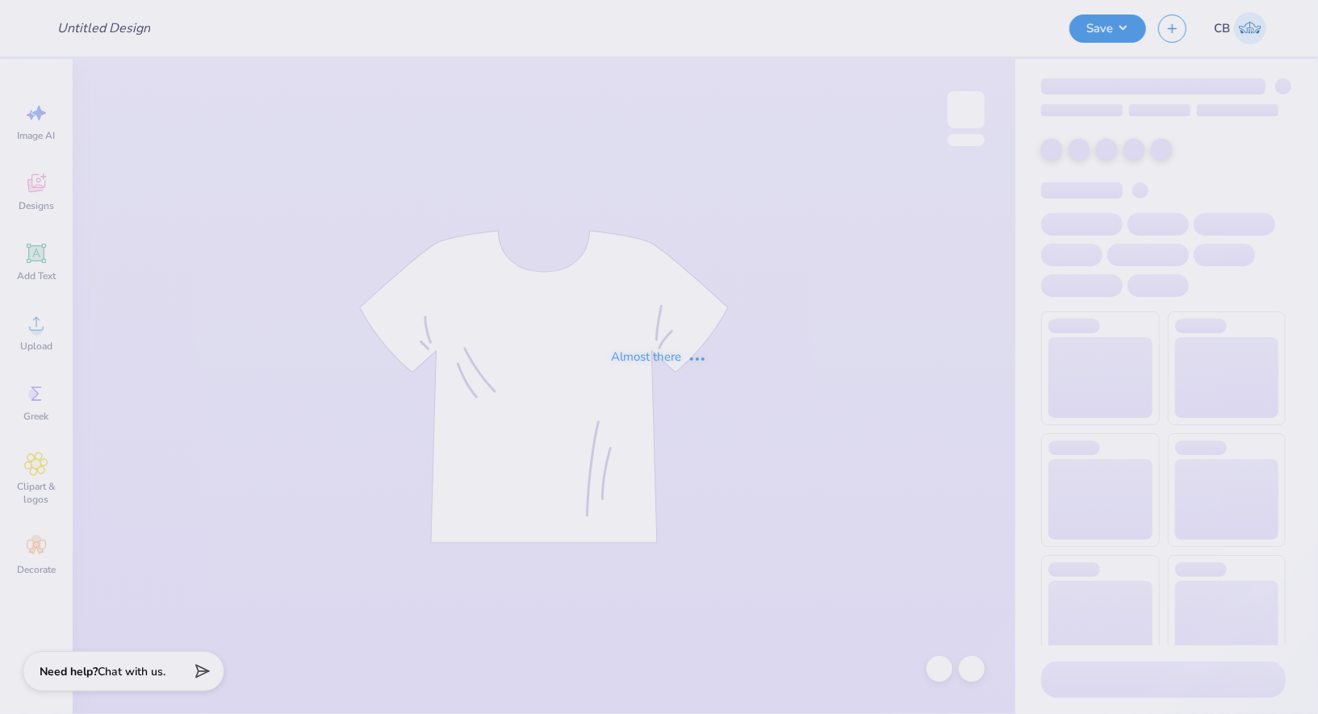
type input "SNA 2025"
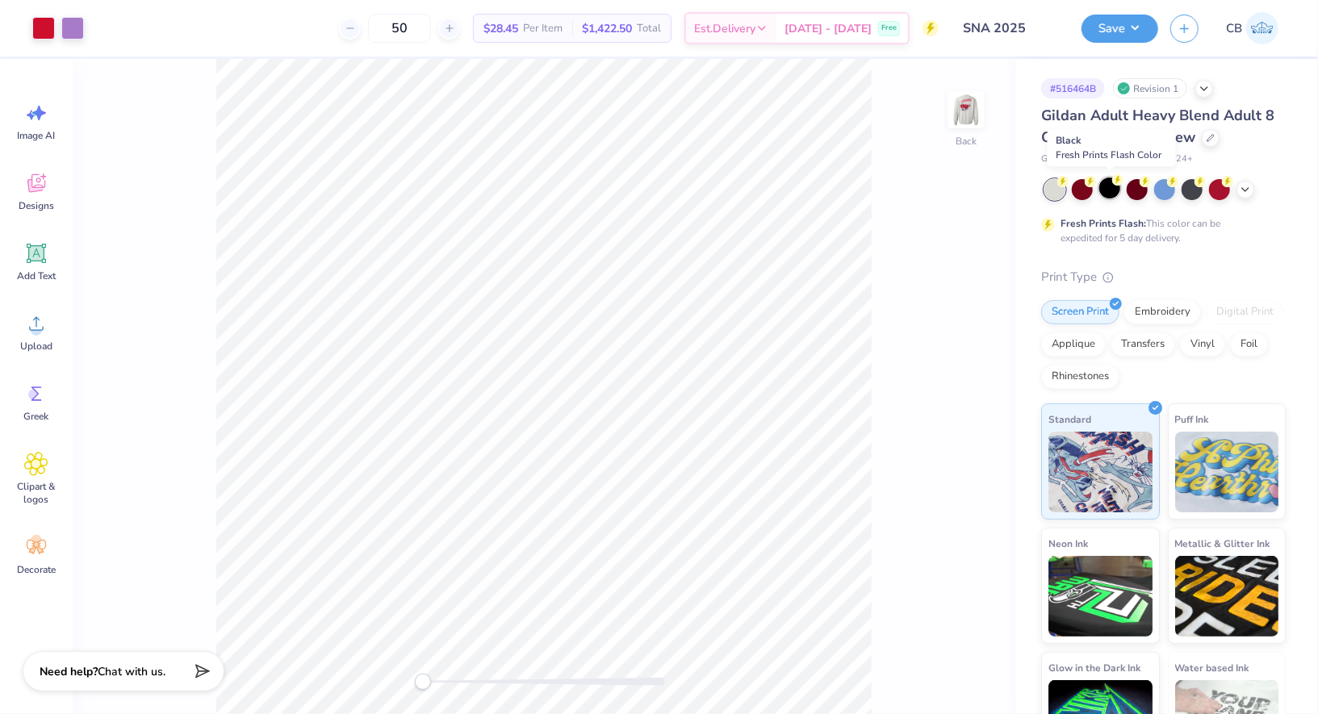
click at [1103, 189] on div at bounding box center [1109, 188] width 21 height 21
click at [1117, 194] on div at bounding box center [1109, 188] width 21 height 21
click at [1213, 142] on div at bounding box center [1211, 136] width 18 height 18
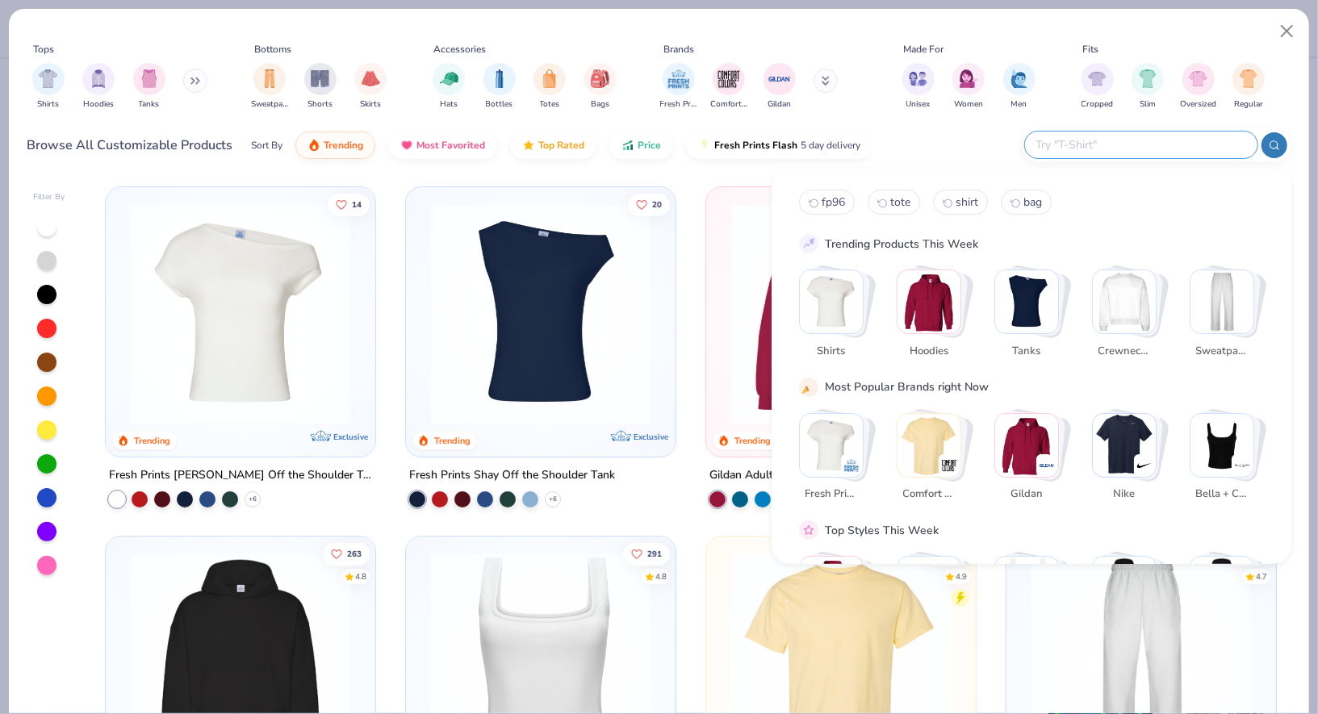
click at [1160, 145] on input "text" at bounding box center [1139, 145] width 211 height 19
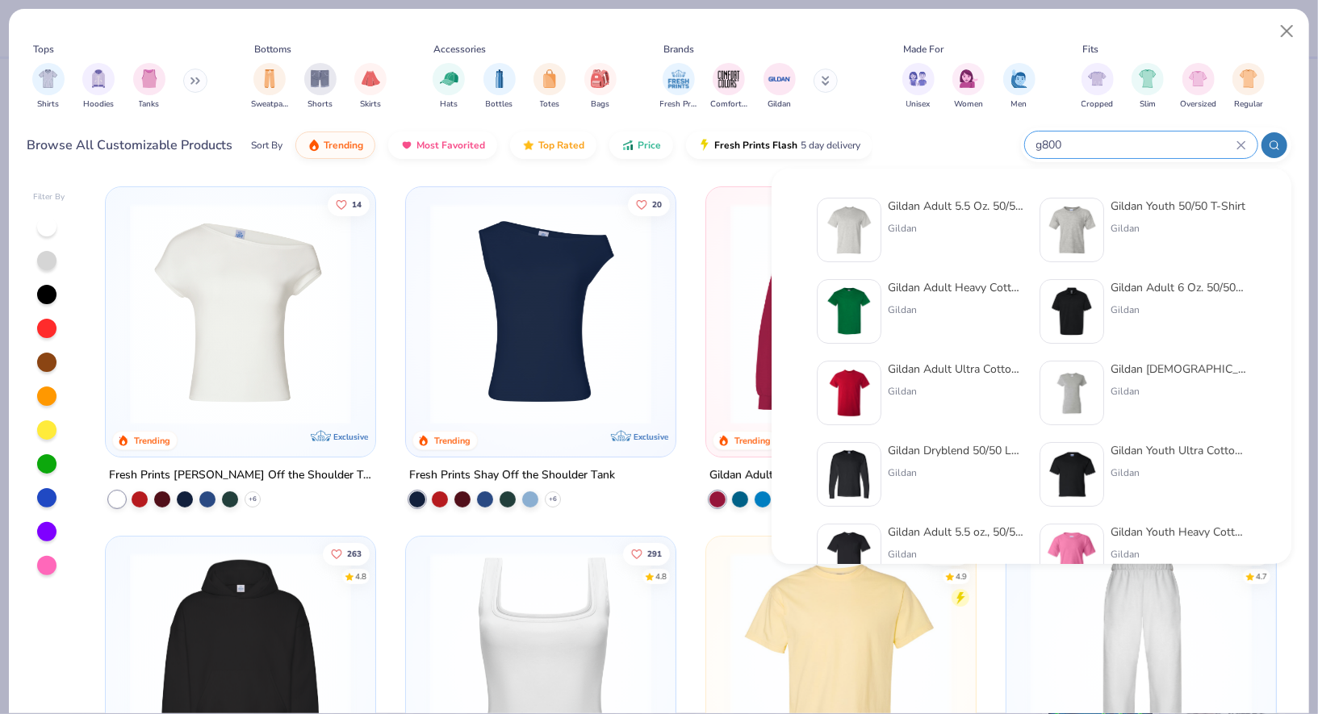
type input "g800"
click at [874, 227] on img at bounding box center [849, 230] width 50 height 50
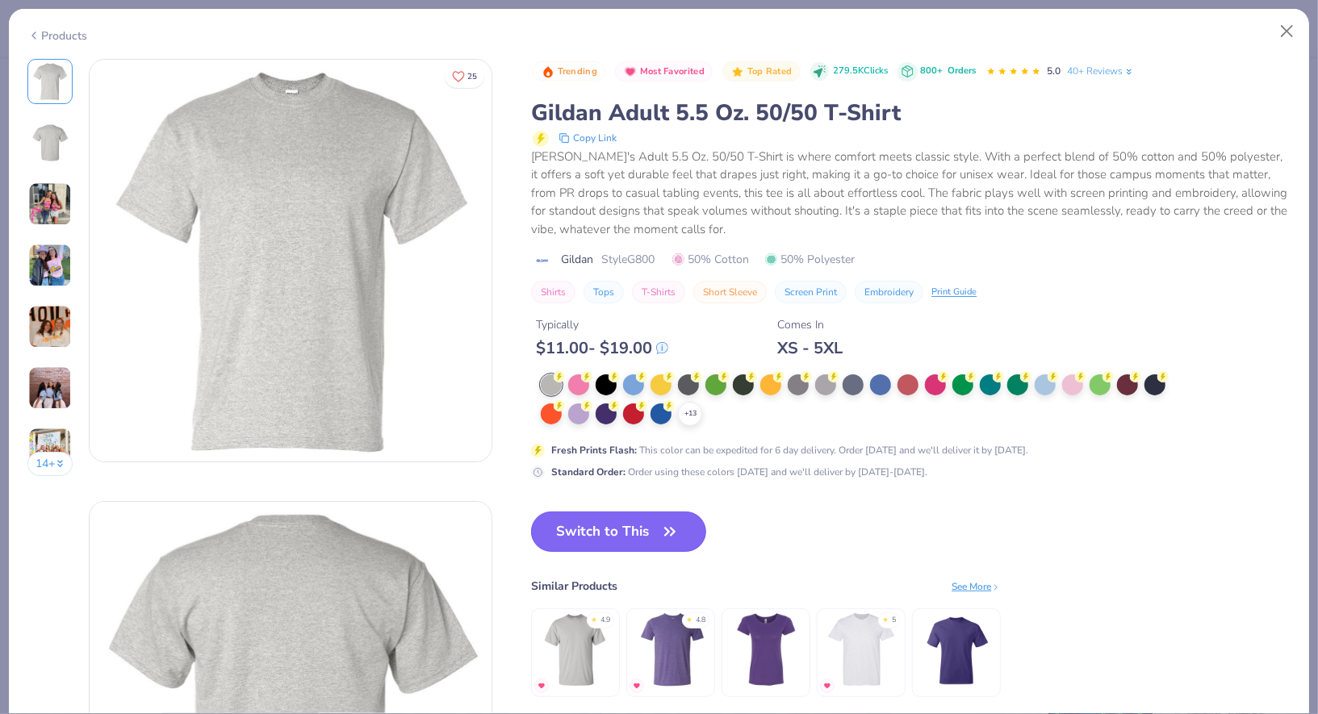
click at [582, 529] on button "Switch to This" at bounding box center [618, 532] width 175 height 40
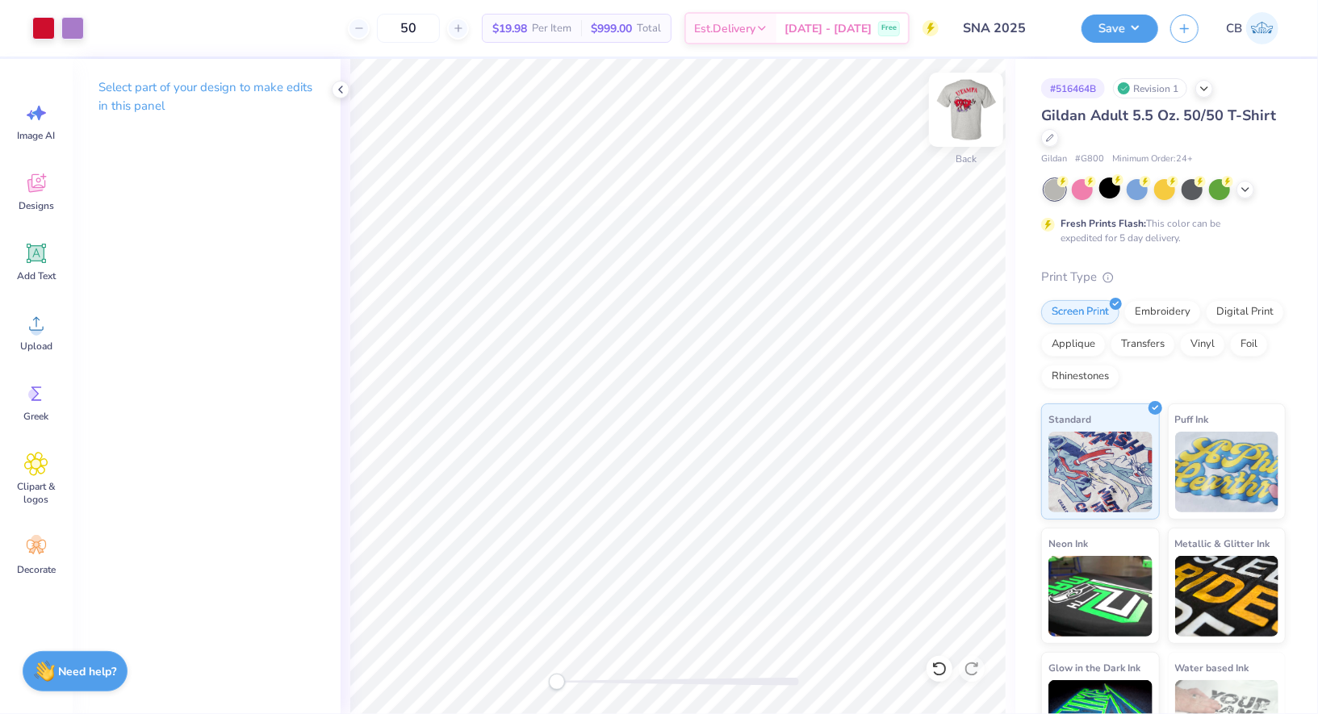
click at [968, 116] on img at bounding box center [966, 109] width 65 height 65
click at [1122, 30] on button "Save" at bounding box center [1119, 26] width 77 height 28
click at [1120, 37] on button "Save" at bounding box center [1119, 26] width 77 height 28
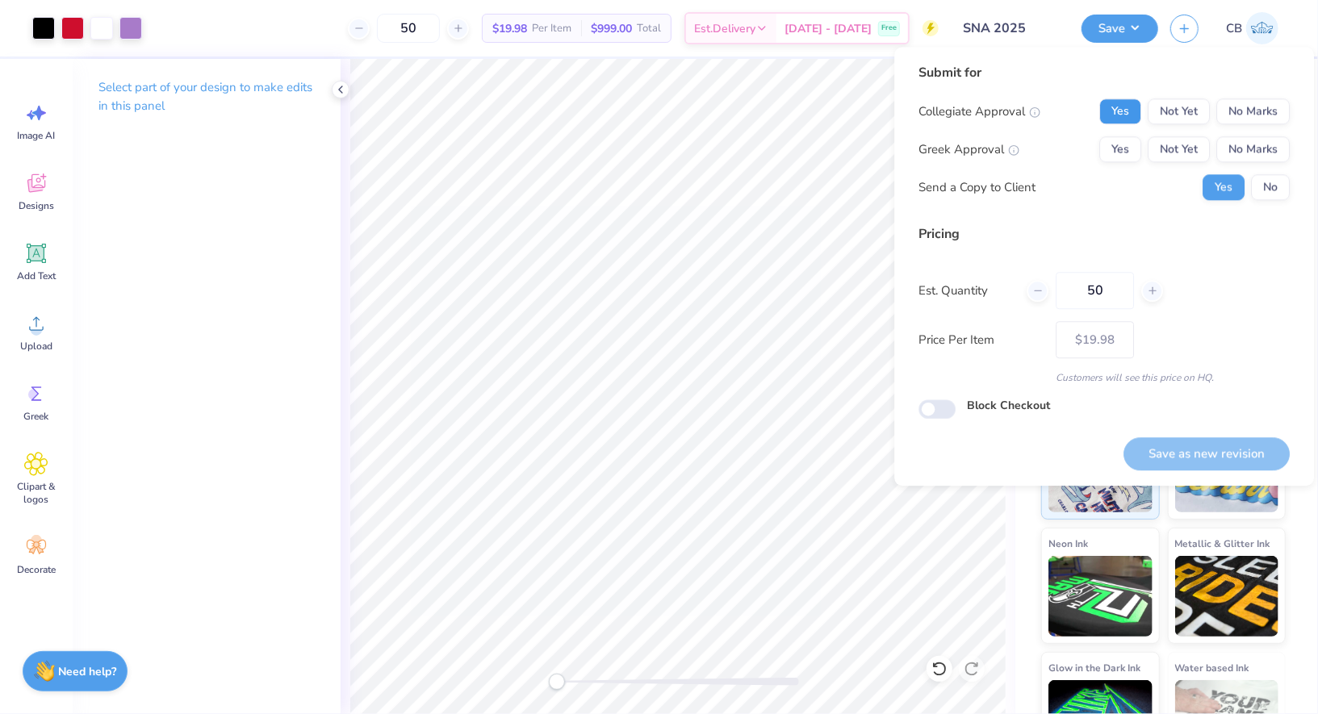
click at [1123, 103] on button "Yes" at bounding box center [1120, 111] width 42 height 26
click at [1256, 145] on button "No Marks" at bounding box center [1252, 149] width 73 height 26
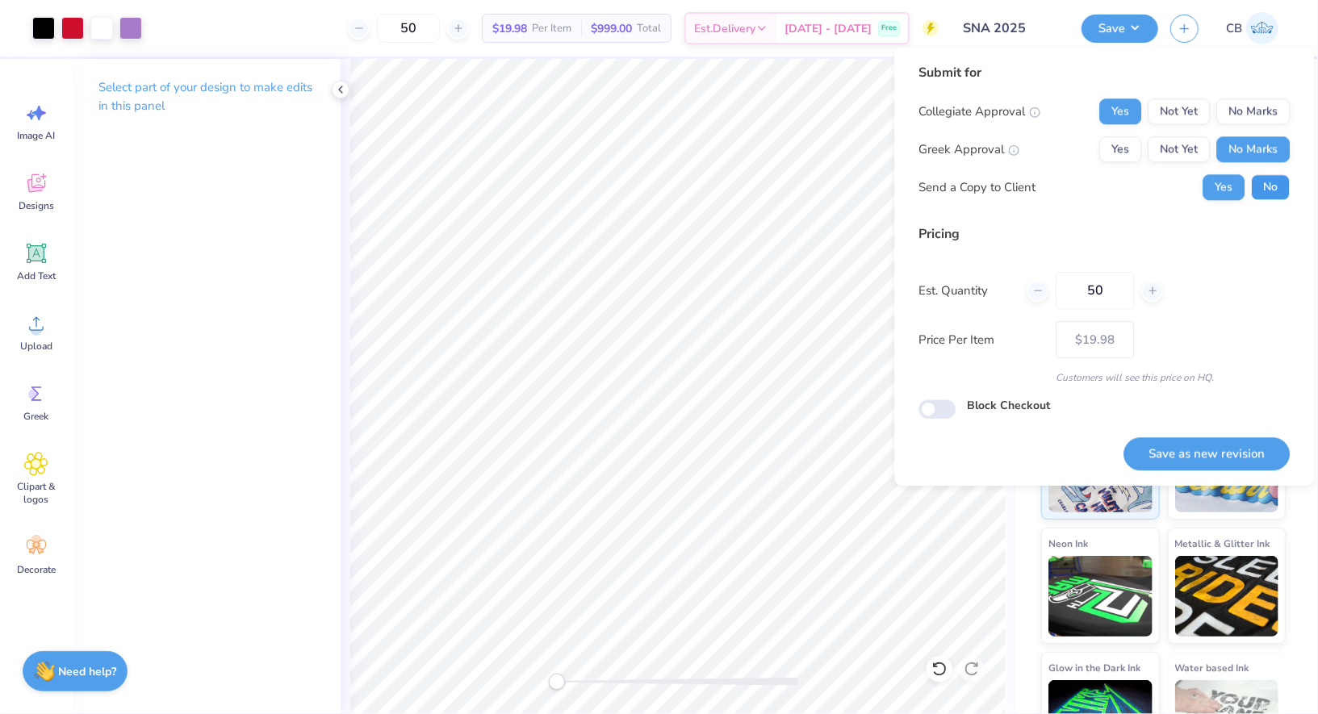
click at [1257, 182] on button "No" at bounding box center [1270, 187] width 39 height 26
click at [1196, 463] on button "Save as new revision" at bounding box center [1206, 453] width 166 height 33
type input "$19.98"
